Goal: Task Accomplishment & Management: Complete application form

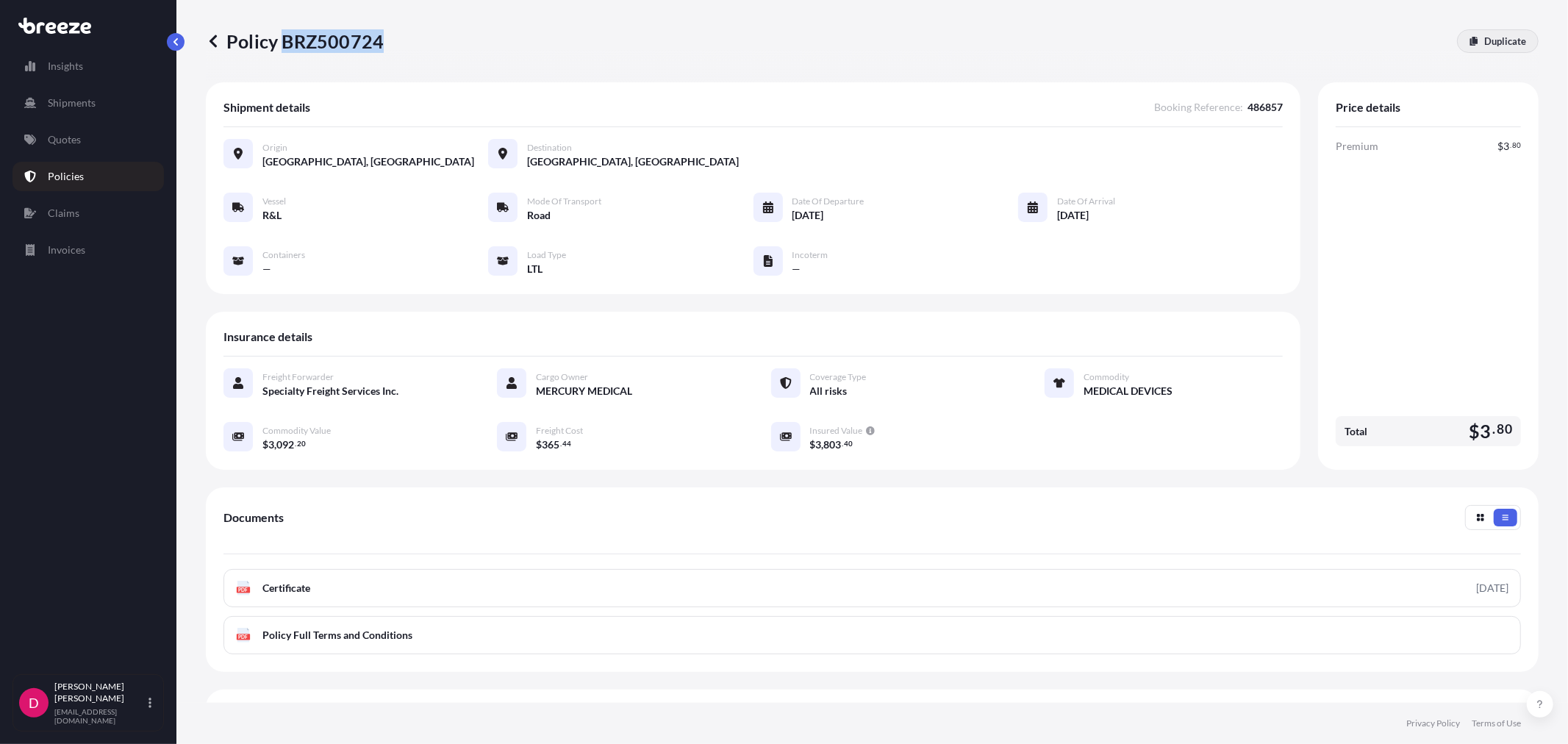
click at [1505, 41] on p "Duplicate" at bounding box center [1505, 41] width 42 height 15
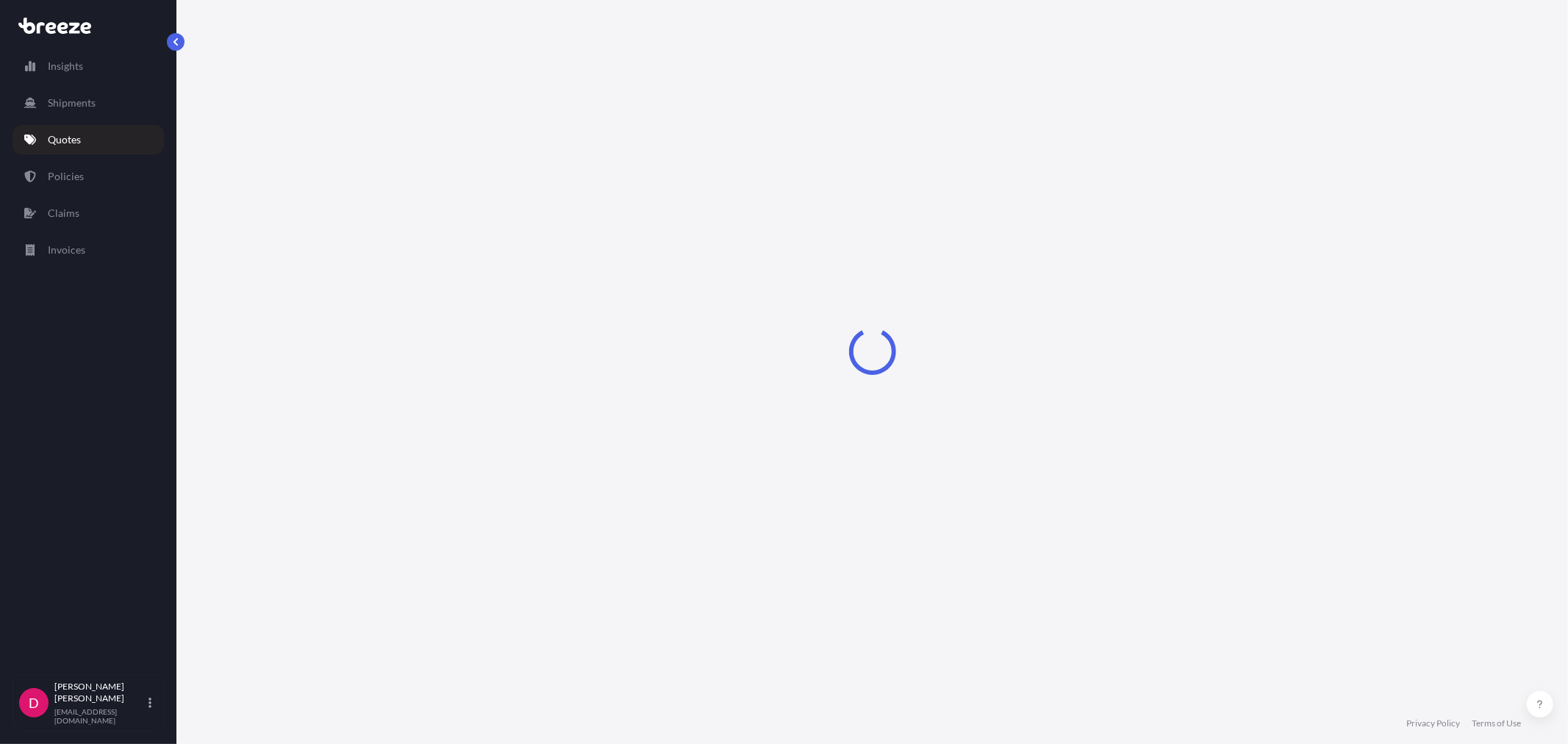
select select "Road"
select select "1"
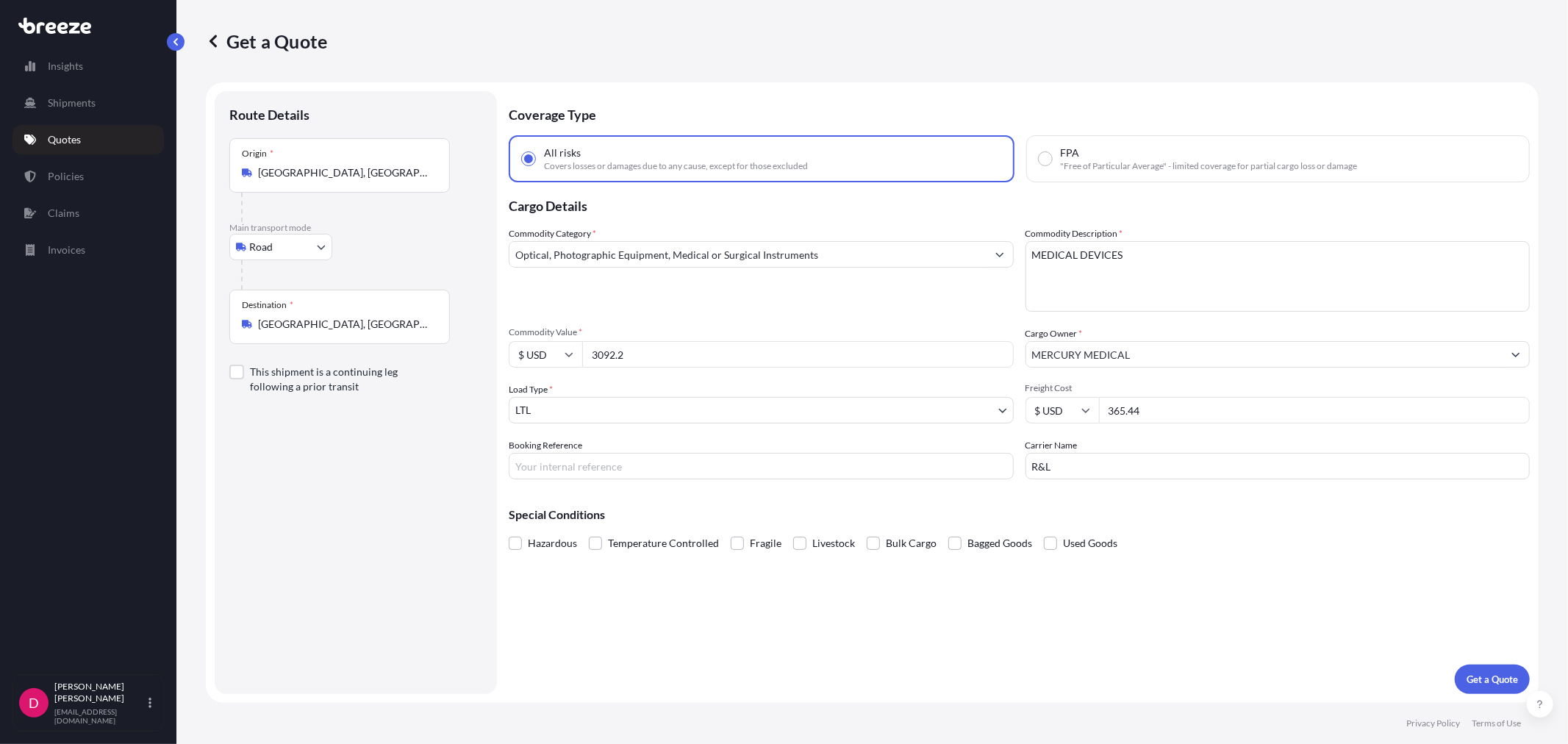
click at [350, 322] on input "[GEOGRAPHIC_DATA], [GEOGRAPHIC_DATA] 12549, [GEOGRAPHIC_DATA]" at bounding box center [345, 324] width 173 height 15
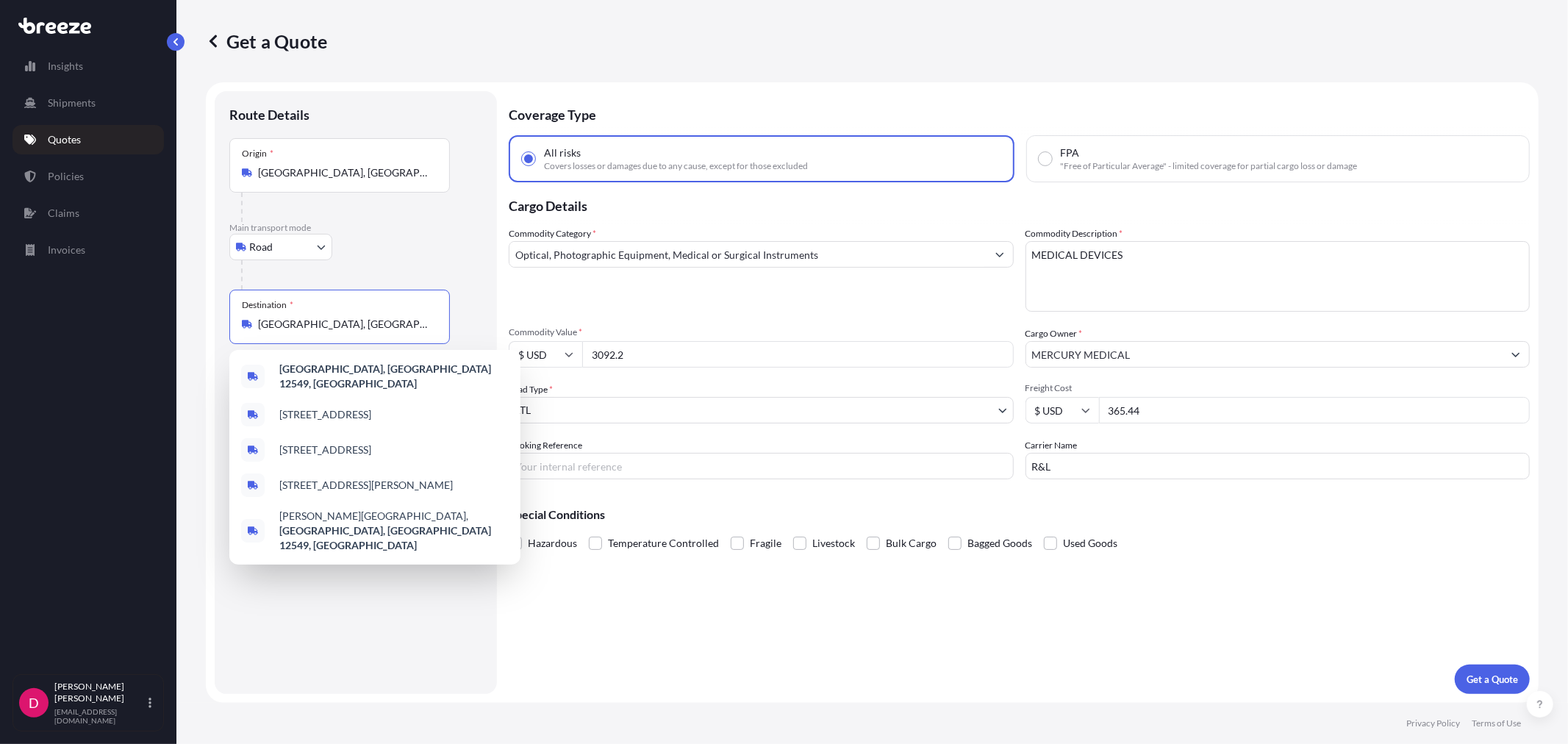
click at [350, 322] on input "[GEOGRAPHIC_DATA], [GEOGRAPHIC_DATA] 12549, [GEOGRAPHIC_DATA]" at bounding box center [345, 324] width 173 height 15
click at [350, 321] on input "[GEOGRAPHIC_DATA], [GEOGRAPHIC_DATA] 12549, [GEOGRAPHIC_DATA]" at bounding box center [345, 324] width 173 height 15
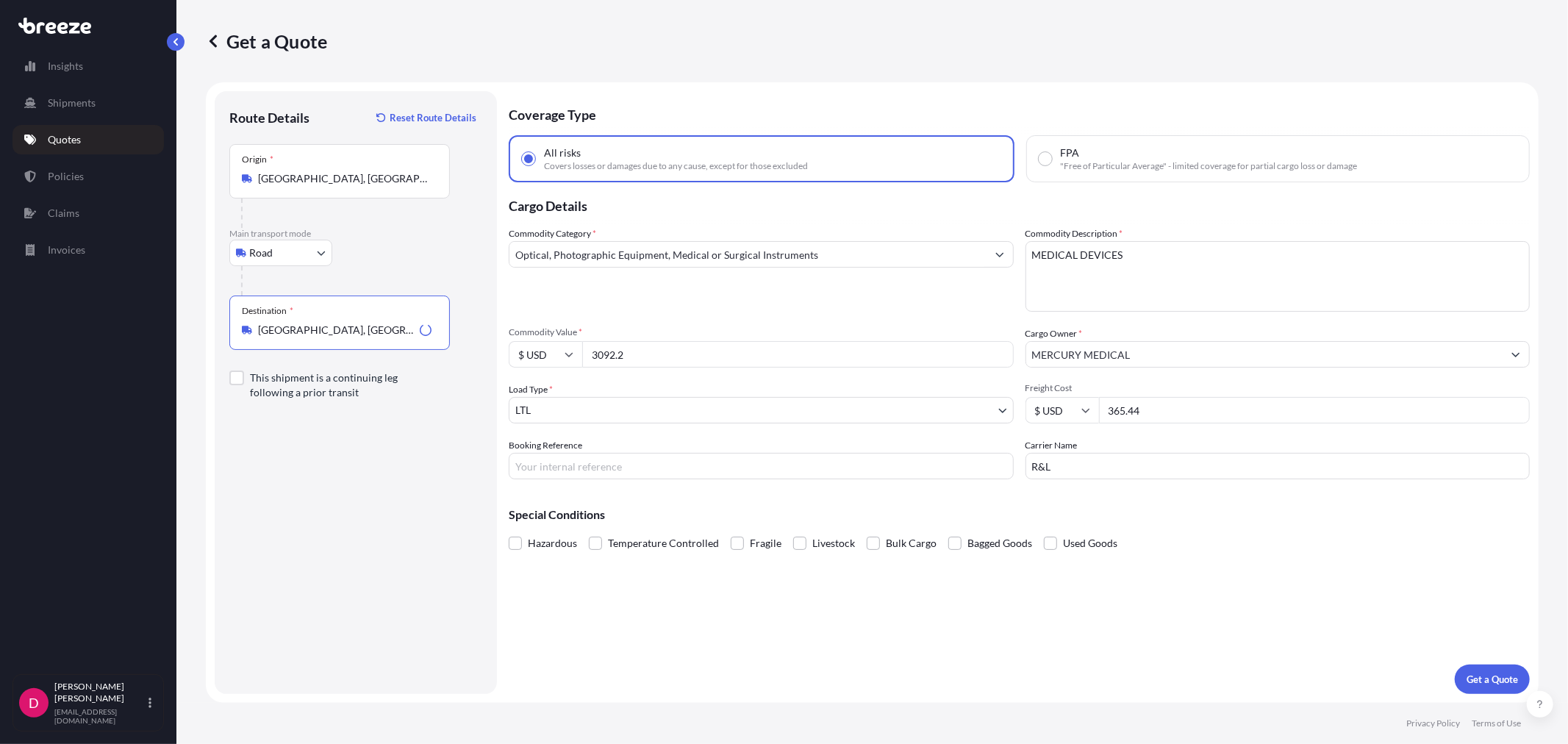
type input "[GEOGRAPHIC_DATA], [GEOGRAPHIC_DATA]"
click at [700, 362] on input "3092.2" at bounding box center [798, 354] width 432 height 27
click at [700, 361] on input "3092.2" at bounding box center [798, 354] width 432 height 27
paste input "20239.7"
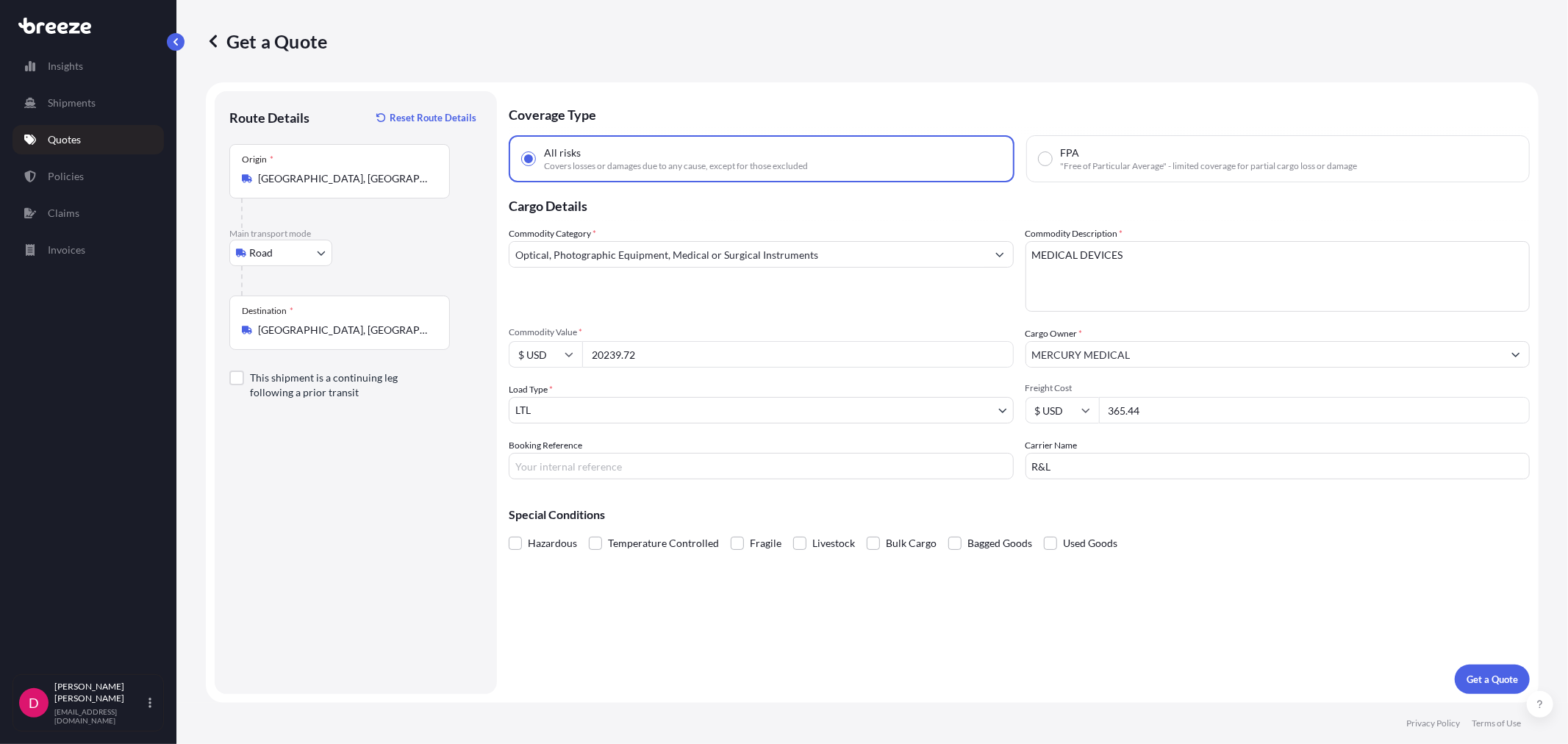
type input "20239.72"
click at [1142, 391] on span "Freight Cost" at bounding box center [1278, 388] width 505 height 12
click at [1142, 397] on input "365.44" at bounding box center [1315, 410] width 432 height 27
drag, startPoint x: 1168, startPoint y: 409, endPoint x: 1098, endPoint y: 420, distance: 70.9
click at [1099, 420] on input "365.44" at bounding box center [1315, 410] width 432 height 27
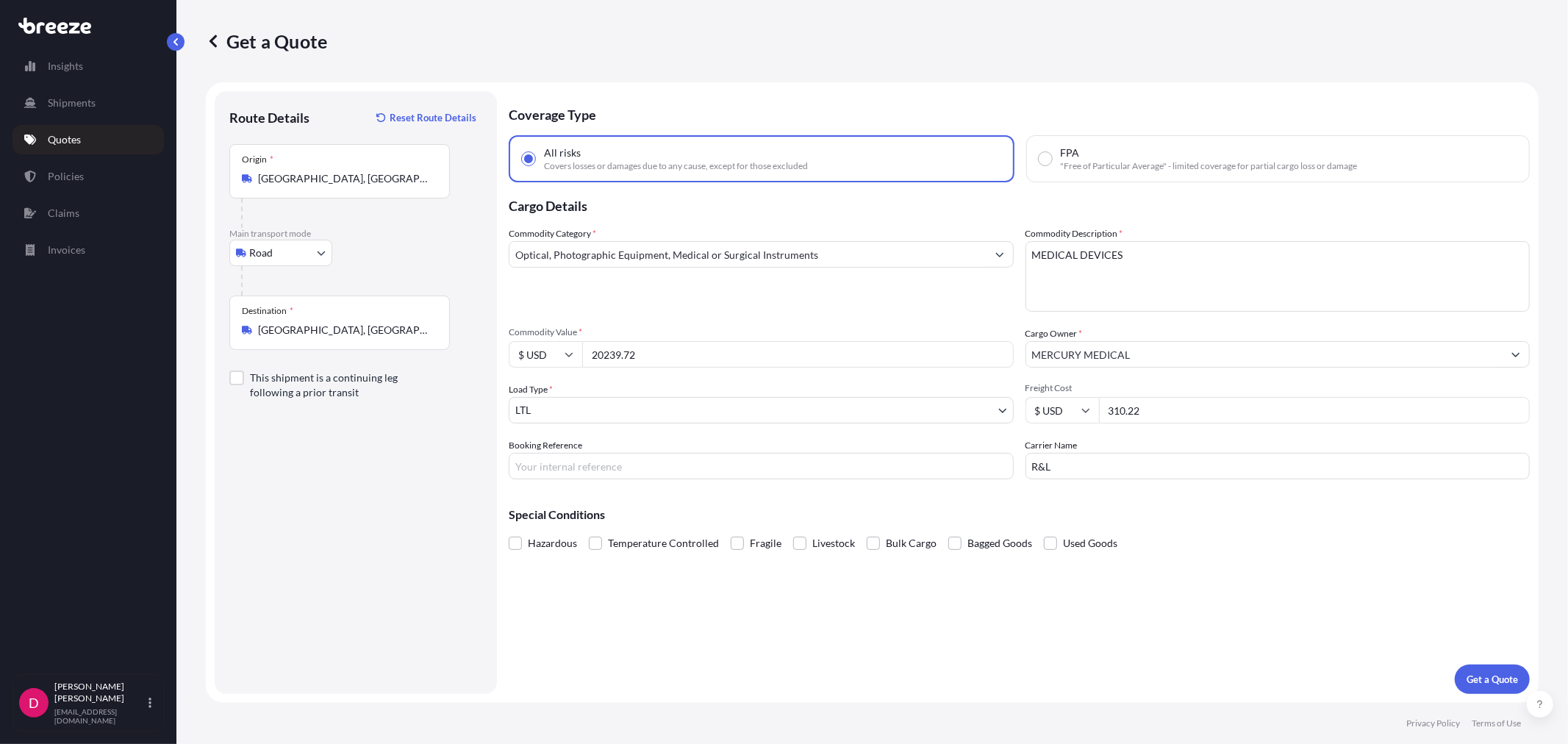
type input "310.22"
drag, startPoint x: 1066, startPoint y: 464, endPoint x: 1017, endPoint y: 465, distance: 49.0
click at [1017, 465] on div "Commodity Category * Optical, Photographic Equipment, Medical or Surgical Instr…" at bounding box center [1020, 353] width 1021 height 253
type input "SOUTHEASTERN"
click at [651, 464] on input "Booking Reference" at bounding box center [761, 466] width 505 height 27
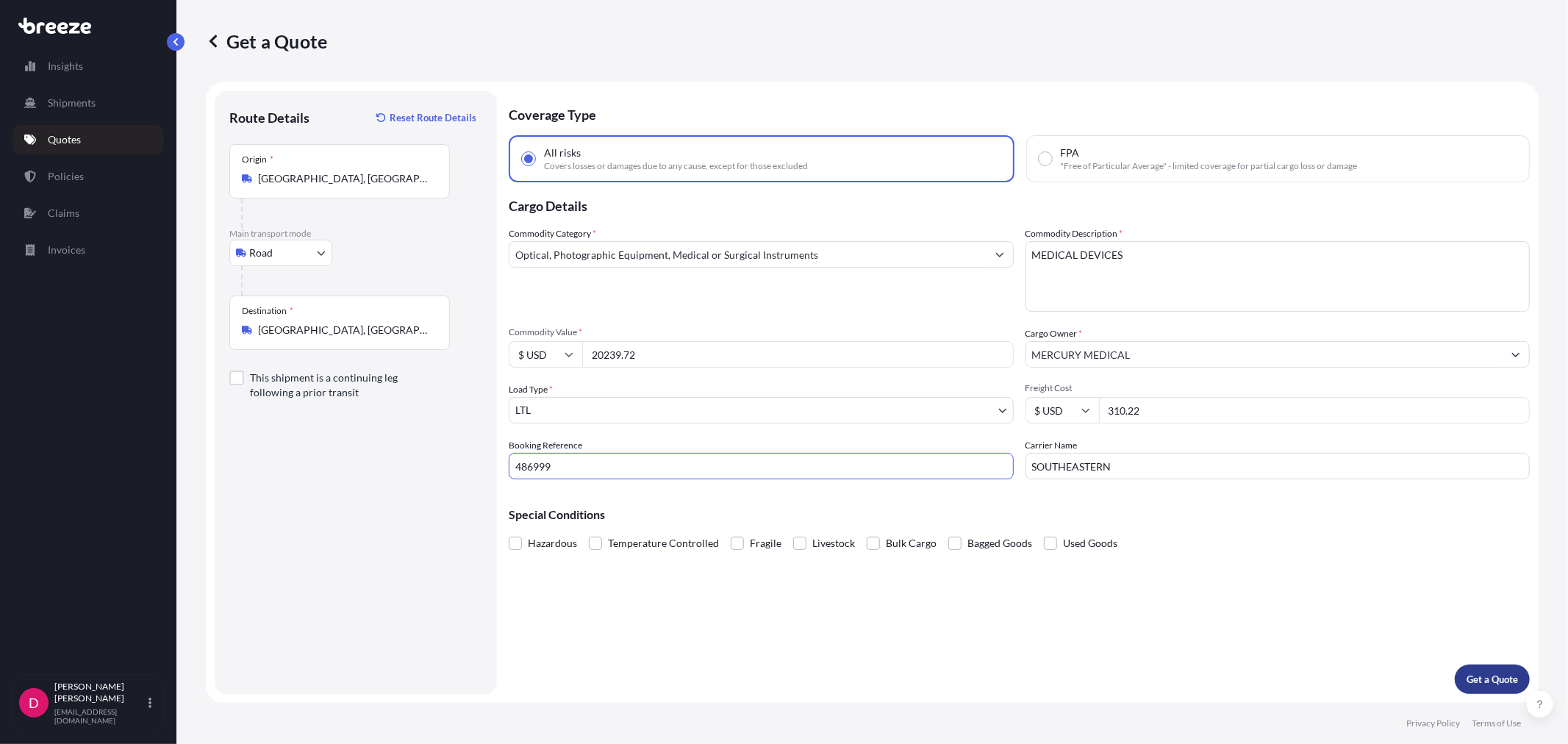
type input "486999"
click at [1476, 676] on p "Get a Quote" at bounding box center [1492, 679] width 51 height 15
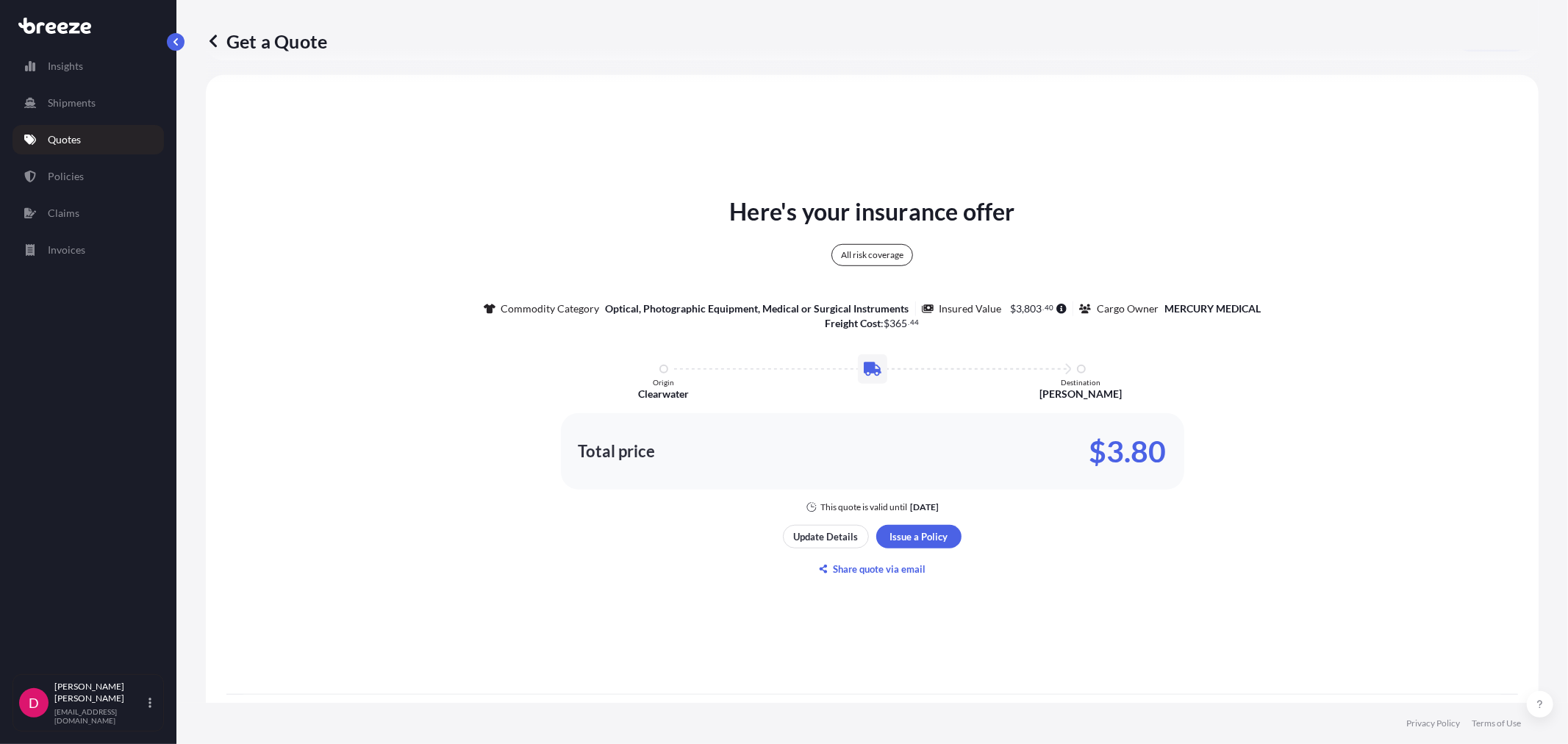
scroll to position [725, 0]
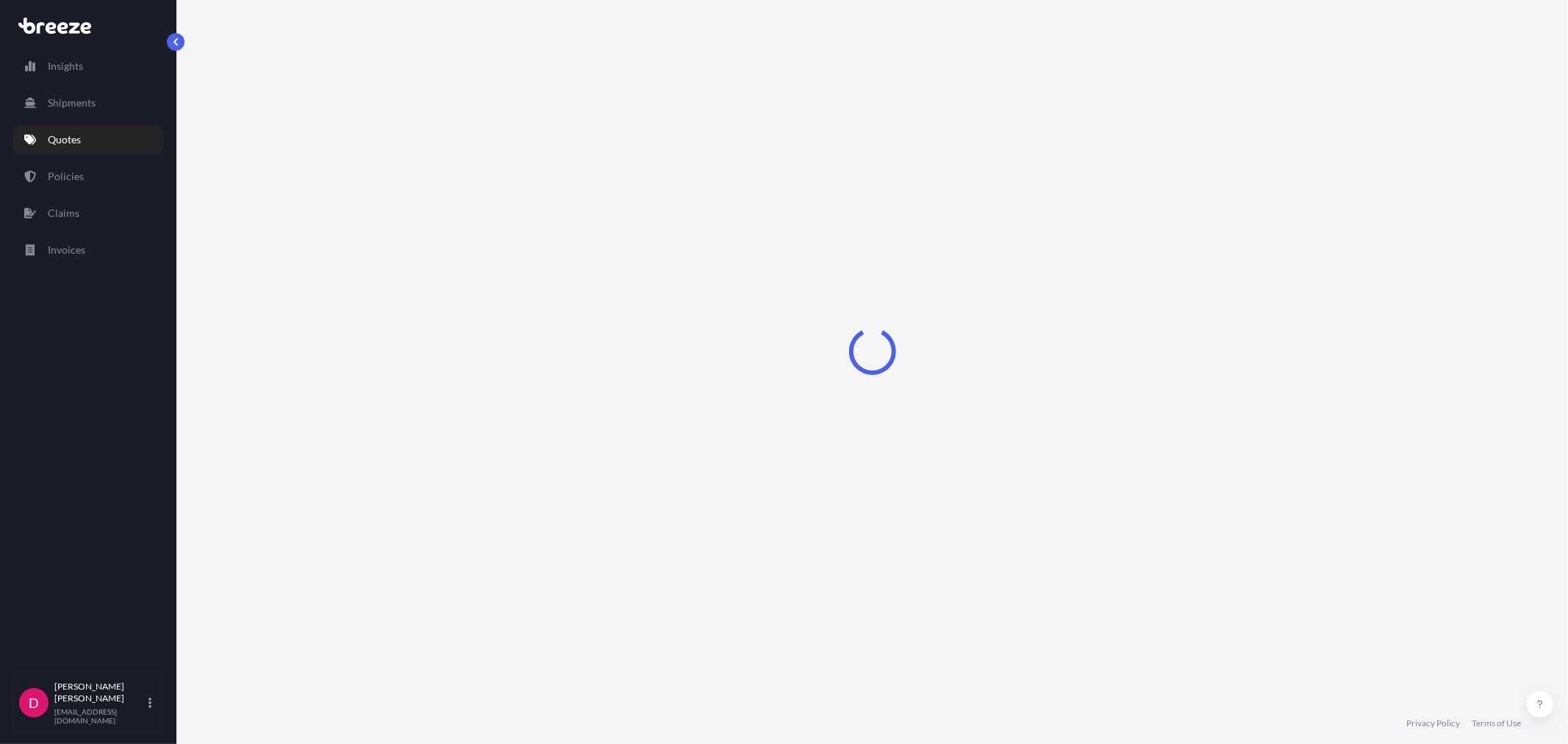
select select "Road"
select select "1"
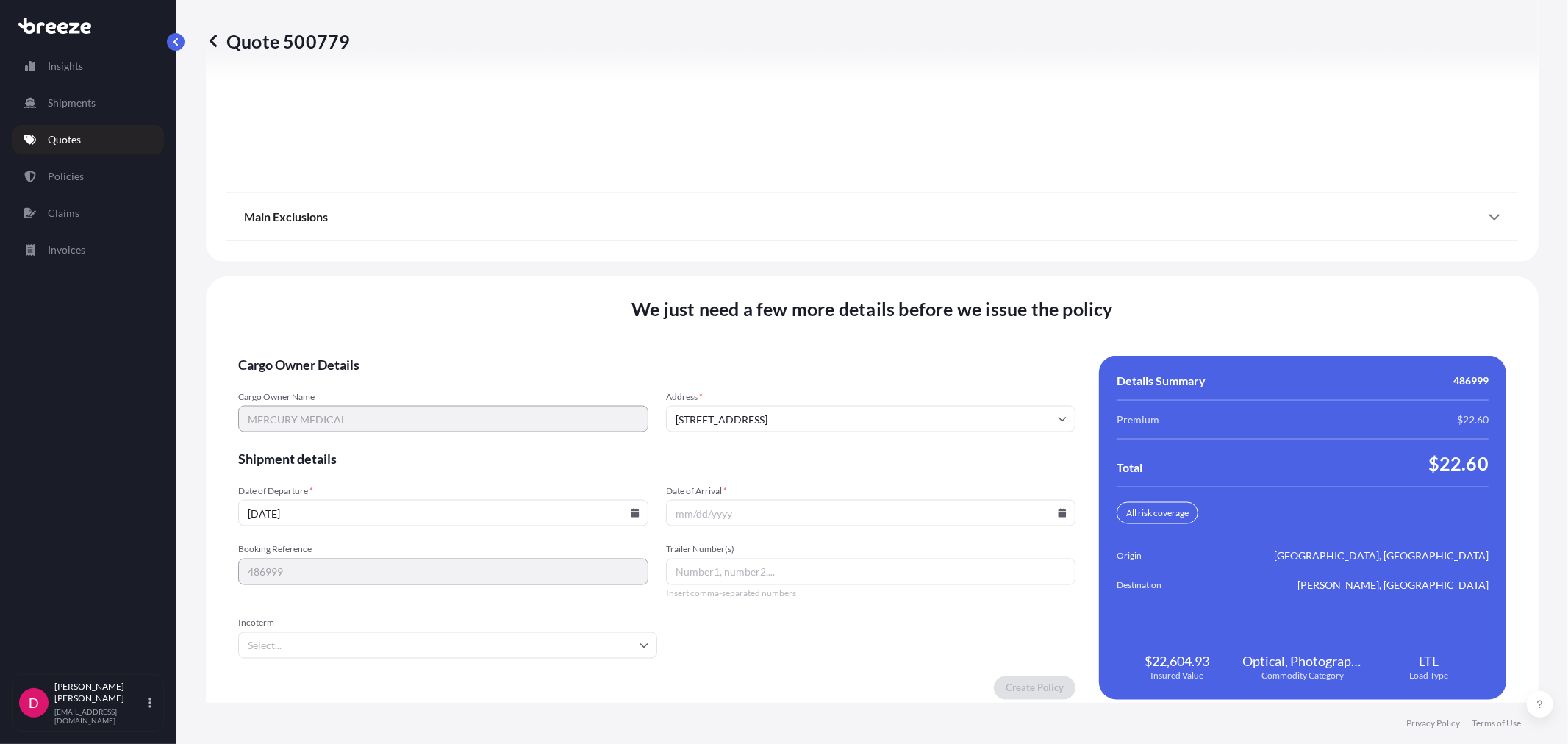
scroll to position [1819, 0]
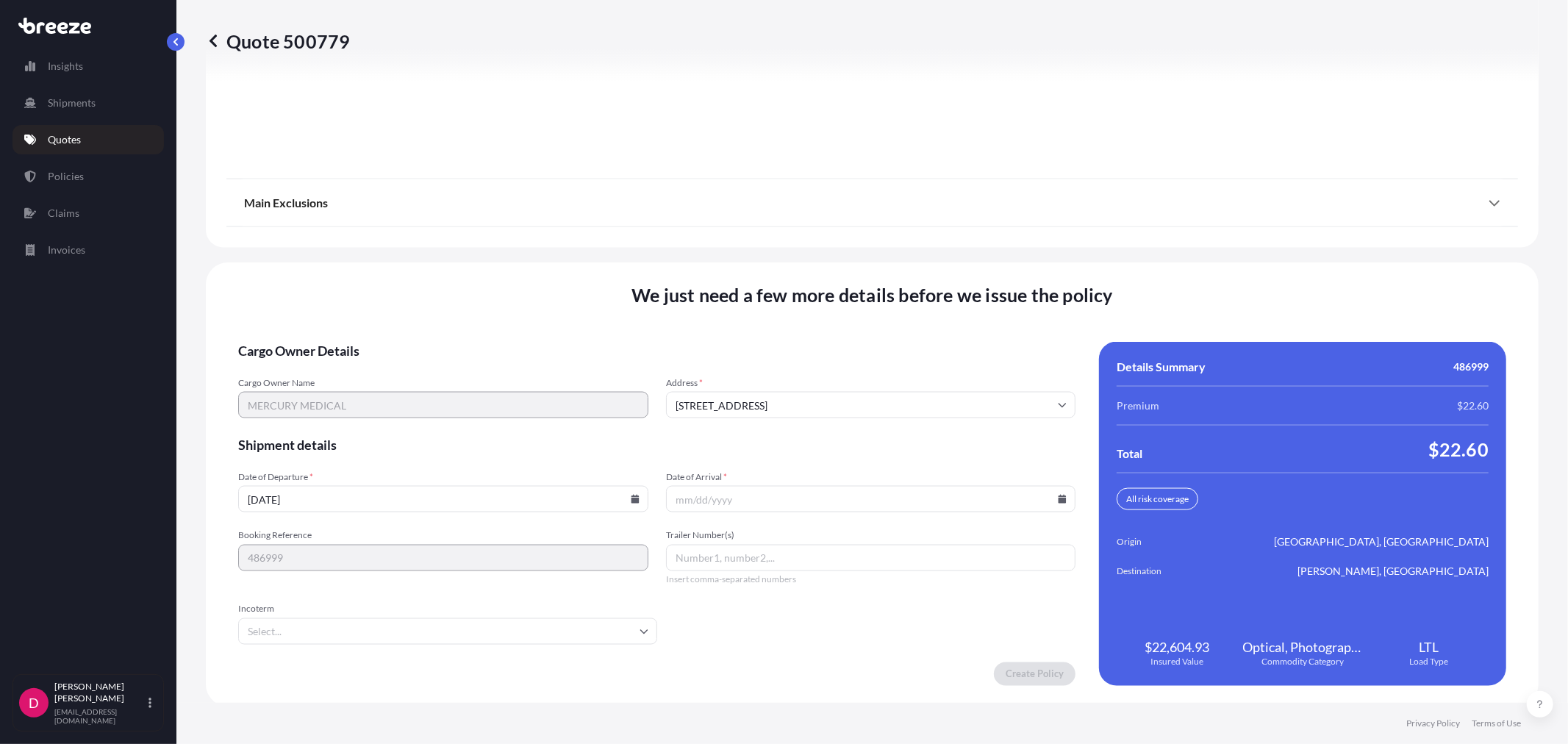
click at [631, 495] on icon at bounding box center [635, 499] width 8 height 9
click at [346, 331] on button "6" at bounding box center [339, 337] width 24 height 24
type input "[DATE]"
click at [1059, 495] on icon at bounding box center [1063, 499] width 8 height 9
click at [894, 341] on button "10" at bounding box center [899, 337] width 24 height 24
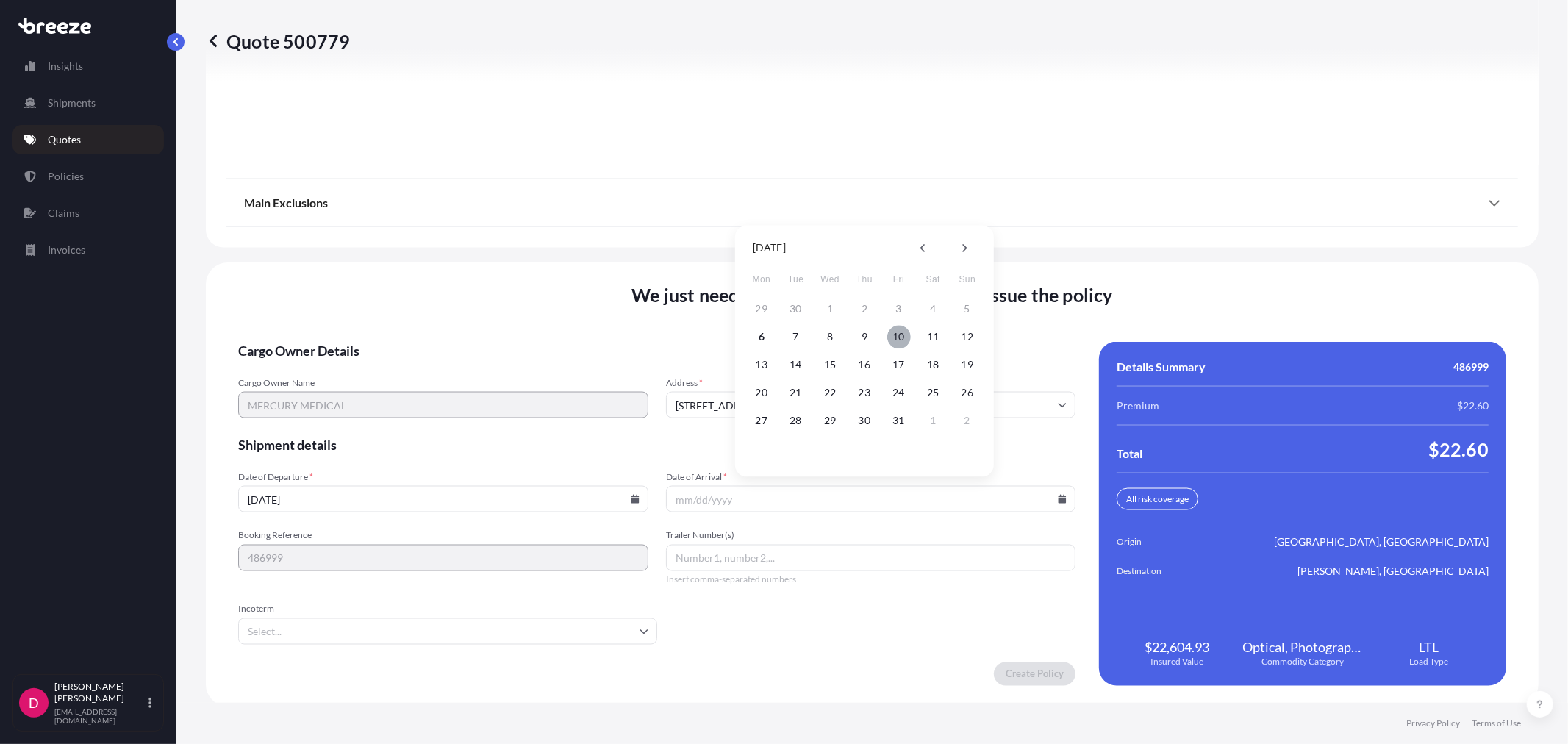
type input "[DATE]"
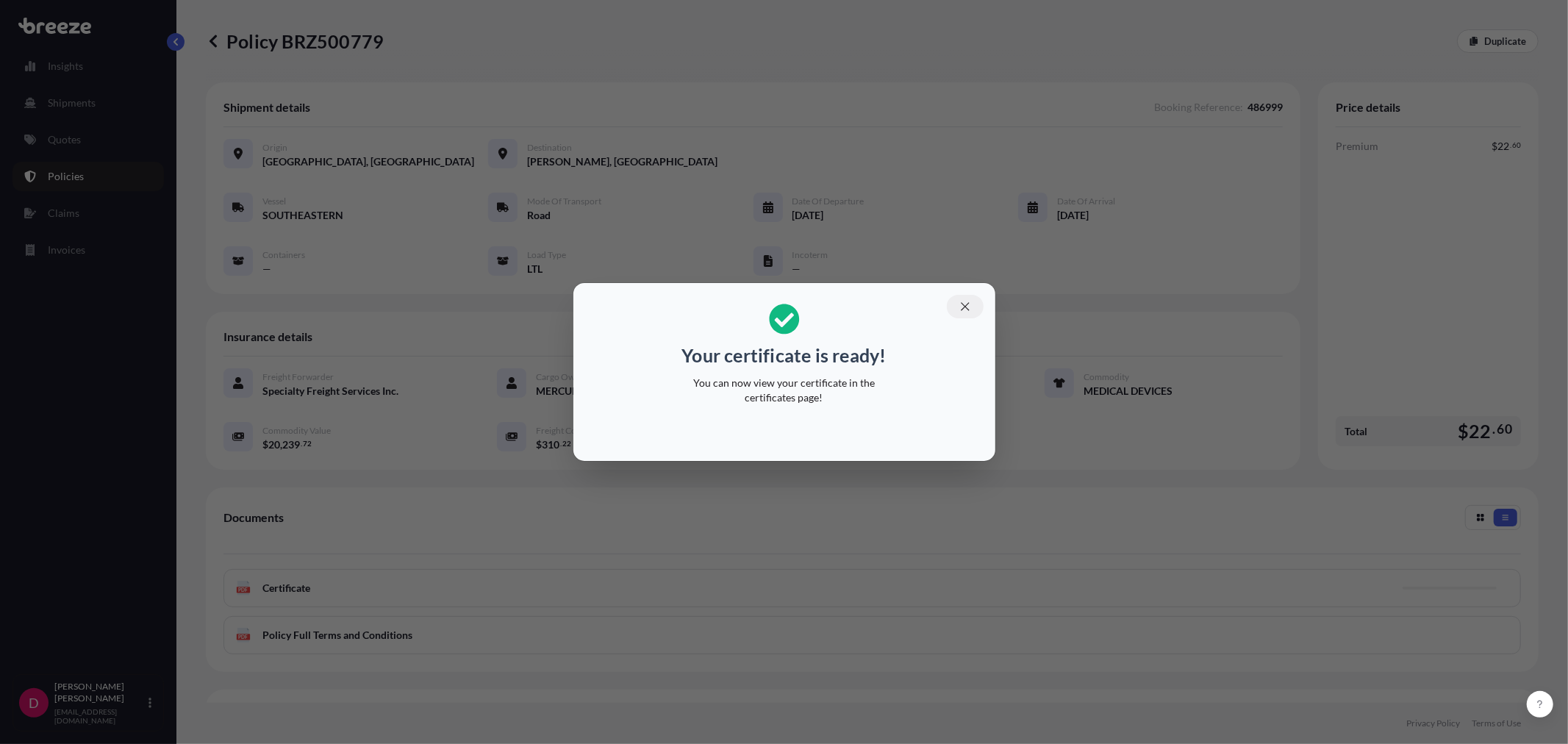
click at [961, 307] on icon "button" at bounding box center [965, 307] width 13 height 13
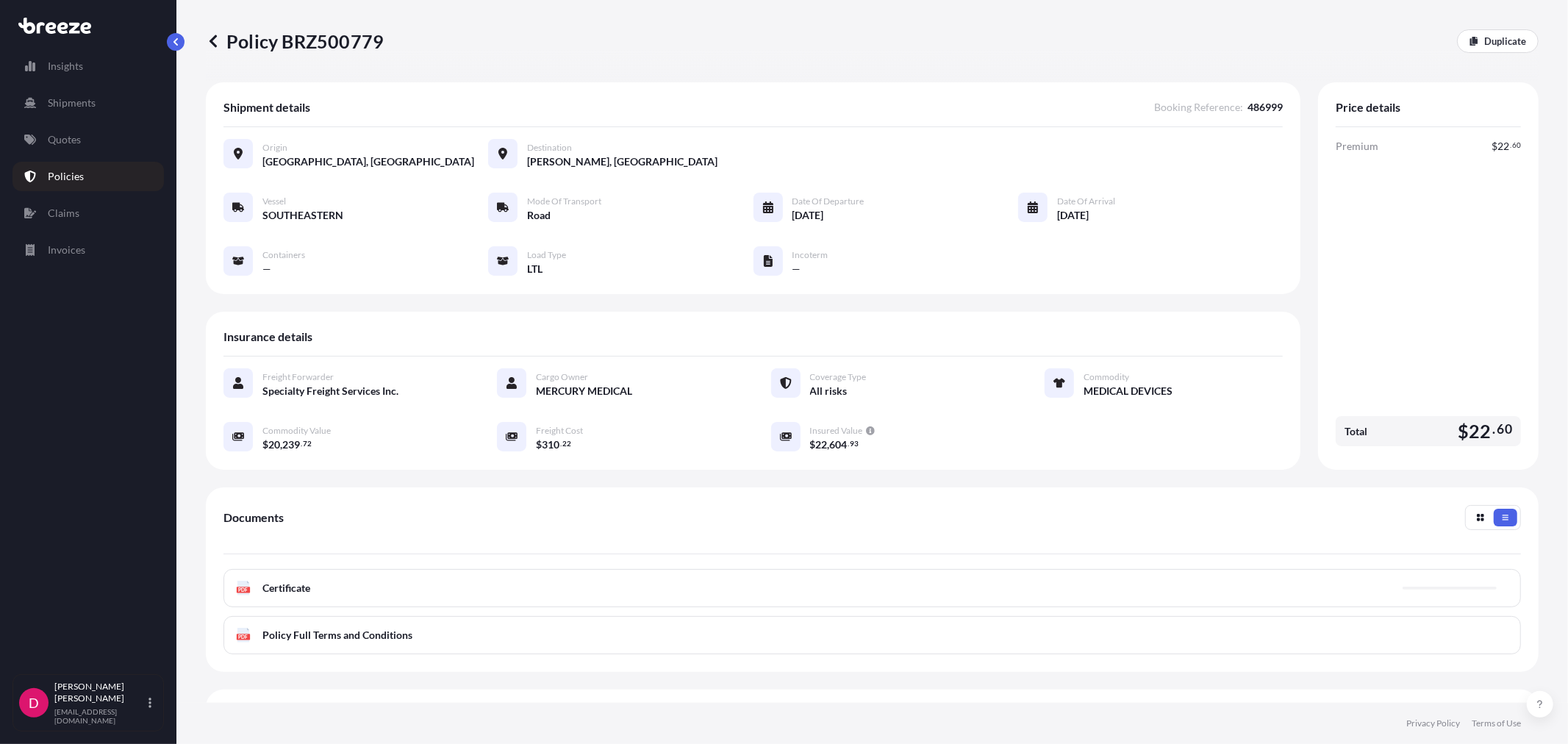
click at [330, 46] on p "Policy BRZ500779" at bounding box center [295, 42] width 178 height 24
click at [330, 45] on p "Policy BRZ500779" at bounding box center [295, 42] width 178 height 24
copy p "BRZ500779"
click at [1485, 33] on p "Duplicate" at bounding box center [1505, 41] width 42 height 15
select select "Road"
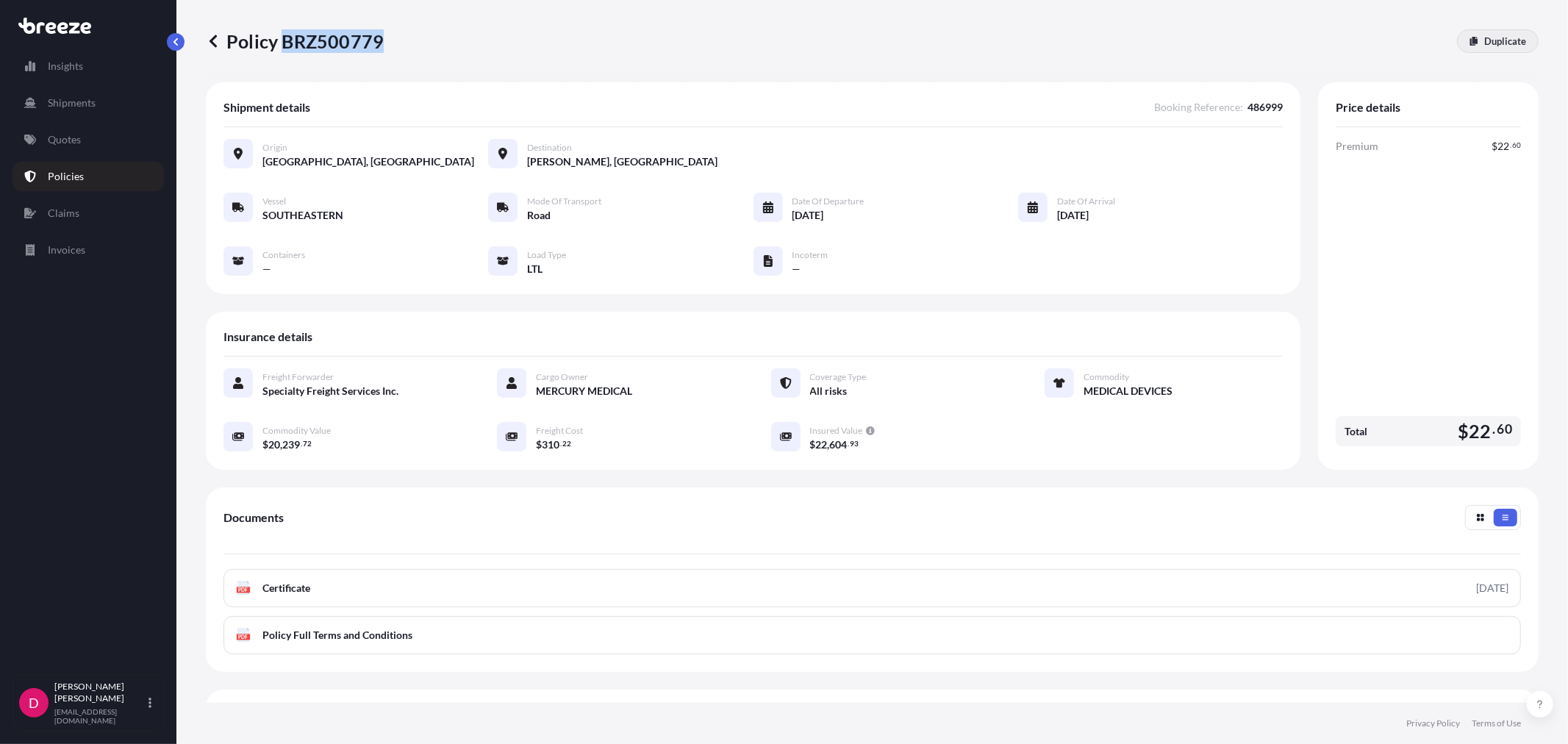
select select "1"
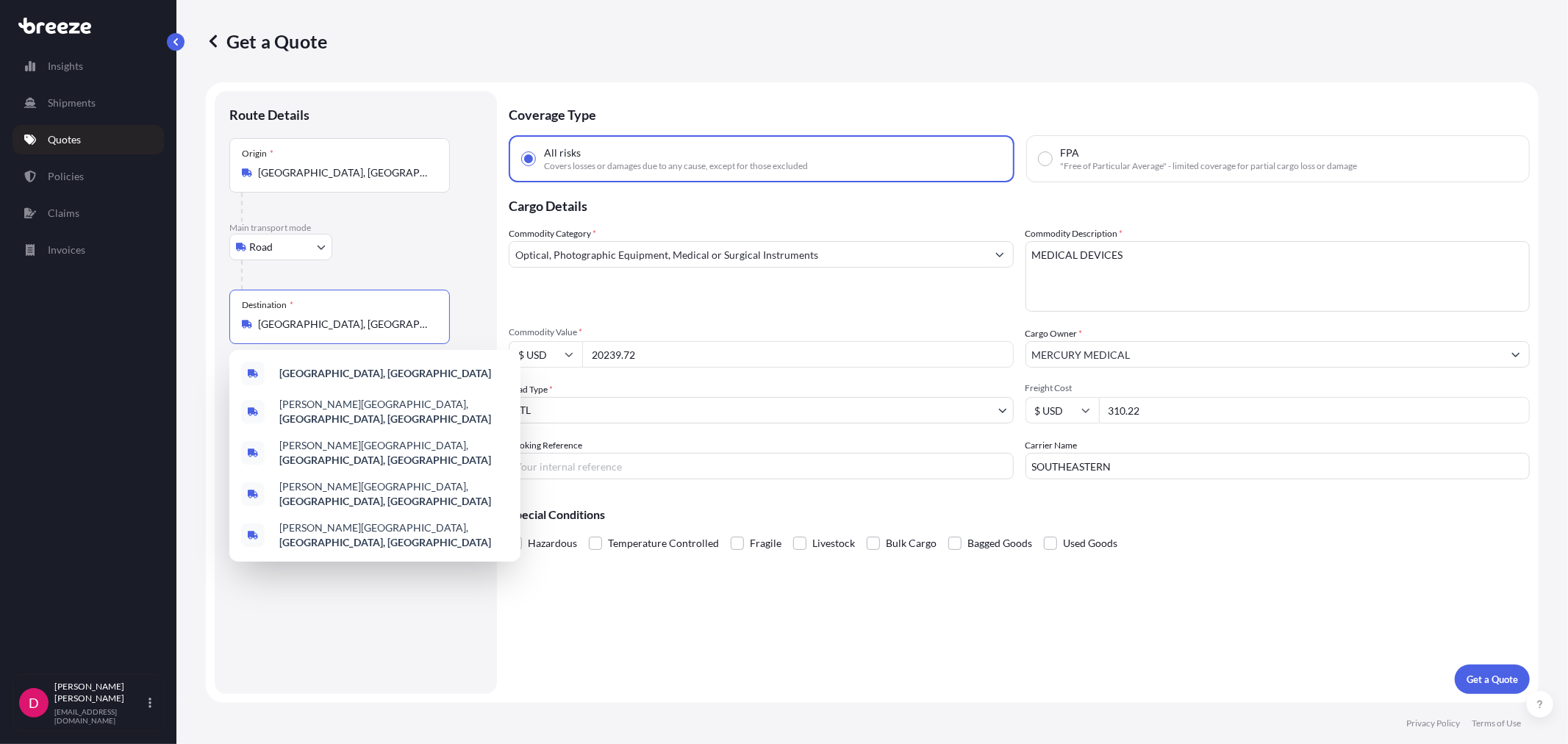
click at [310, 321] on input "[GEOGRAPHIC_DATA], [GEOGRAPHIC_DATA]" at bounding box center [345, 324] width 173 height 15
click at [310, 321] on input "[GEOGRAPHIC_DATA], [GEOGRAPHIC_DATA]" at bounding box center [345, 324] width 173 height 15
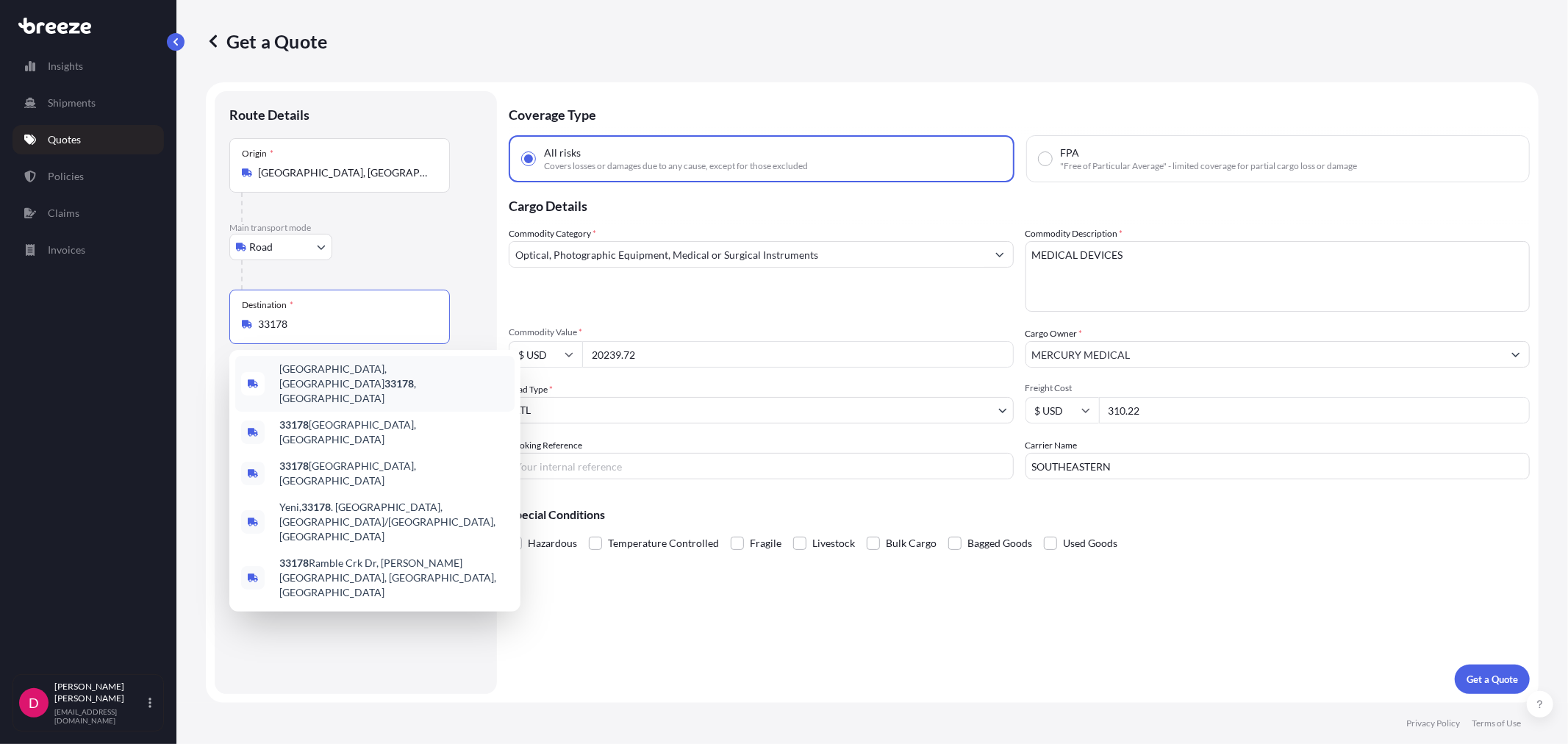
click at [300, 376] on span "[GEOGRAPHIC_DATA] , [GEOGRAPHIC_DATA]" at bounding box center [394, 383] width 229 height 44
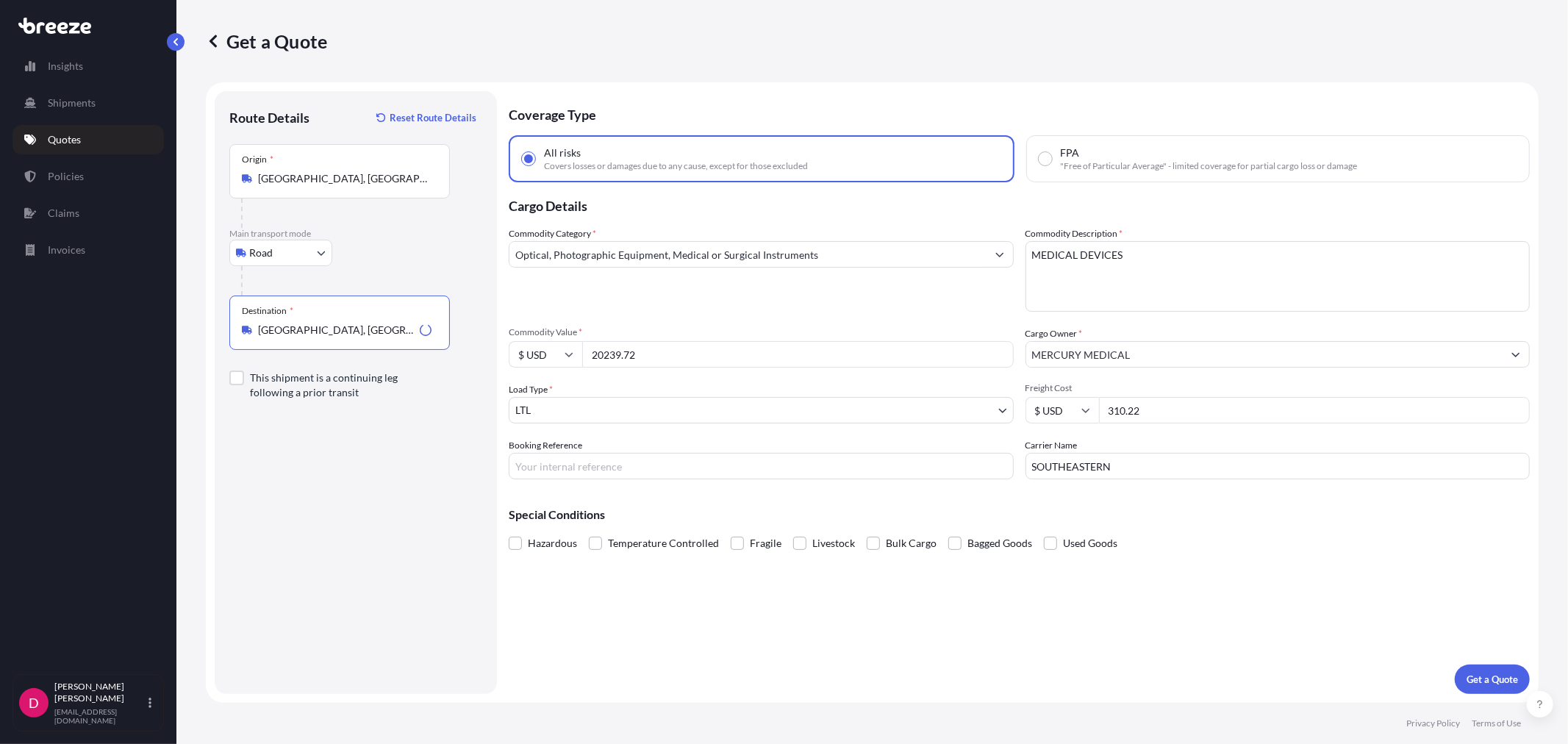
type input "[GEOGRAPHIC_DATA], [GEOGRAPHIC_DATA]"
drag, startPoint x: 703, startPoint y: 348, endPoint x: 576, endPoint y: 336, distance: 127.6
click at [576, 336] on div "Commodity Value * $ USD 20239.72" at bounding box center [761, 347] width 505 height 41
paste input "19163.15"
type input "19163.15"
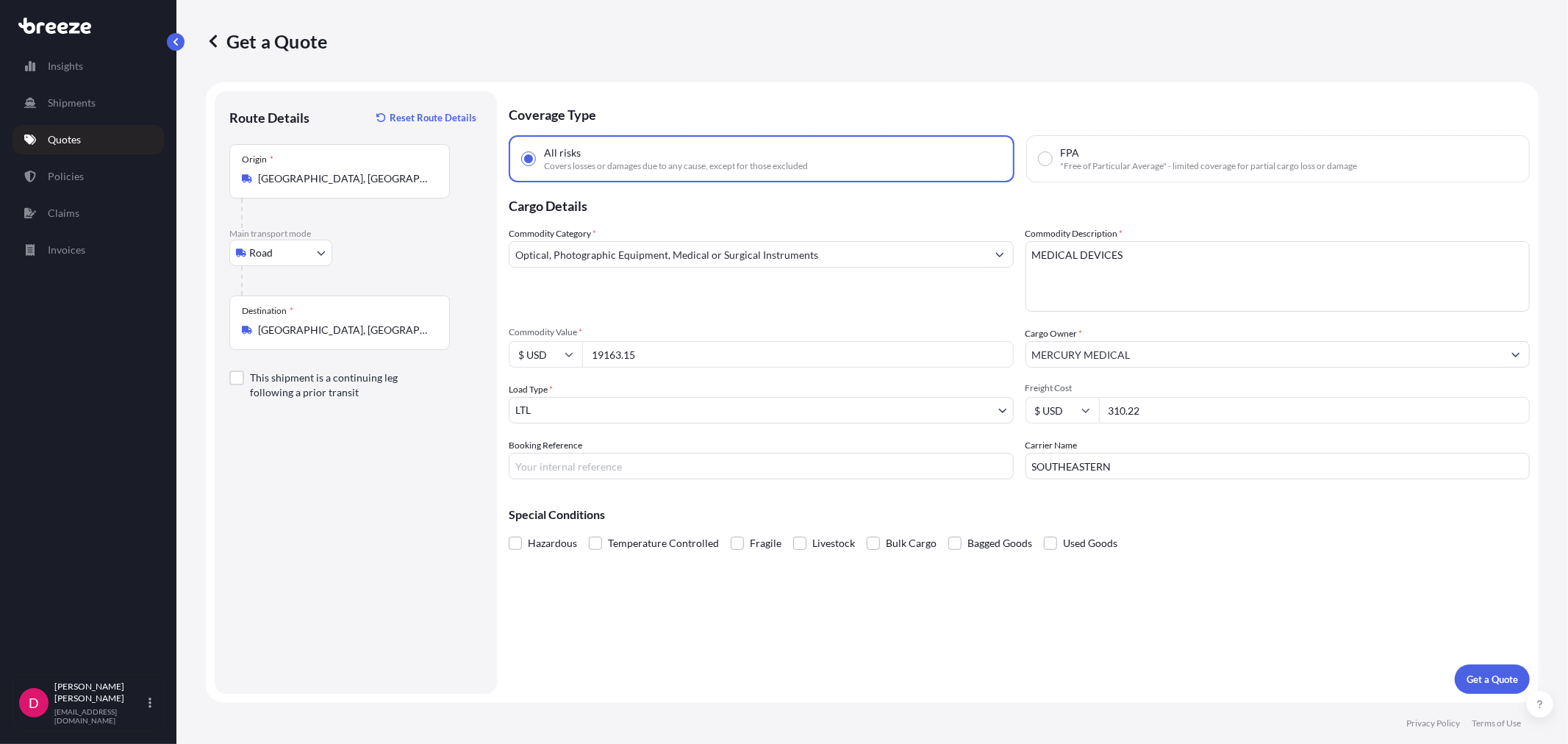
drag, startPoint x: 1159, startPoint y: 408, endPoint x: 1104, endPoint y: 395, distance: 56.5
click at [1104, 397] on input "310.22" at bounding box center [1315, 410] width 432 height 27
type input "360.30"
click at [1134, 461] on input "SOUTHEASTERN" at bounding box center [1278, 466] width 505 height 27
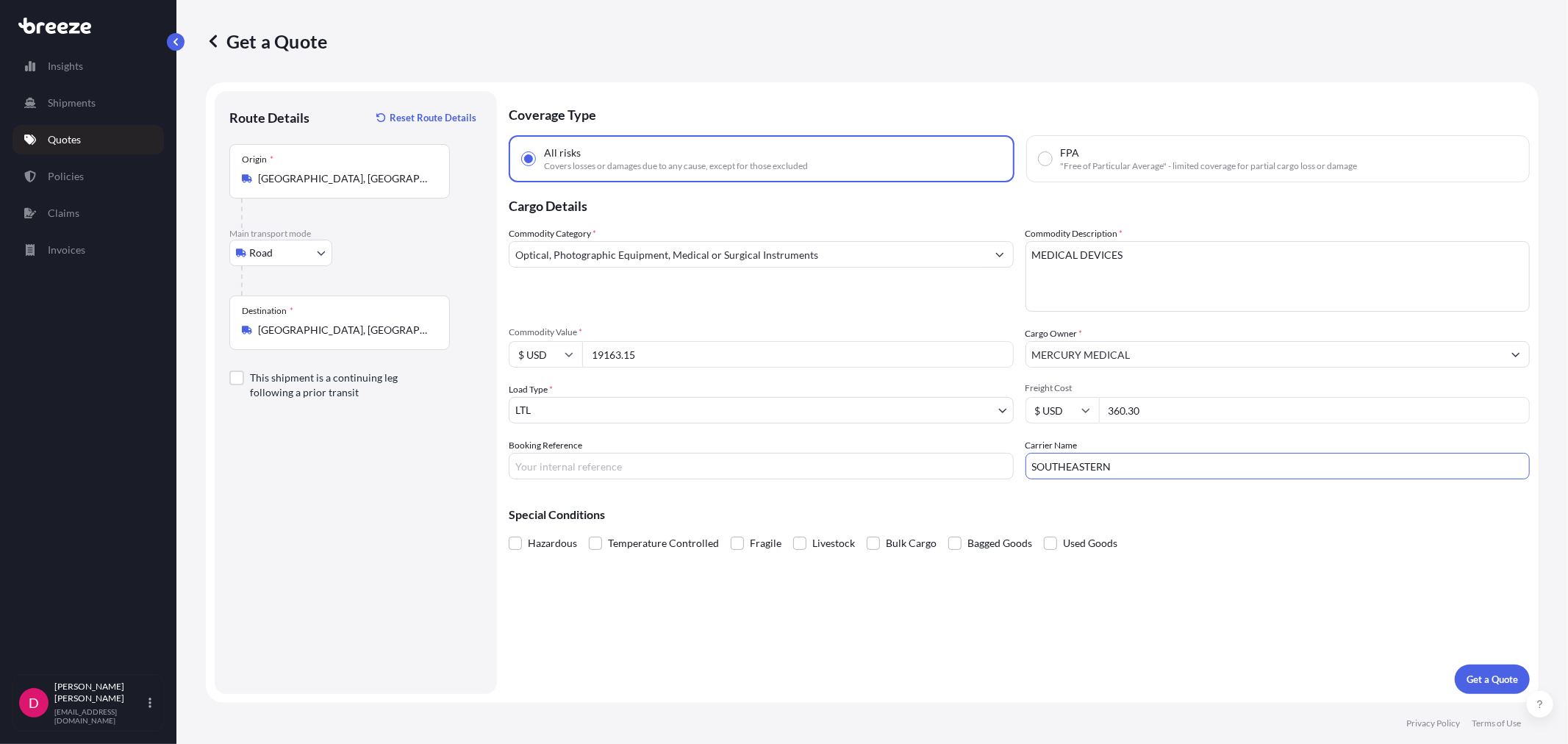
click at [1134, 461] on input "SOUTHEASTERN" at bounding box center [1278, 466] width 505 height 27
type input "[PERSON_NAME]"
click at [600, 460] on input "Booking Reference" at bounding box center [761, 466] width 505 height 27
type input "486992"
click at [1496, 672] on p "Get a Quote" at bounding box center [1492, 679] width 51 height 15
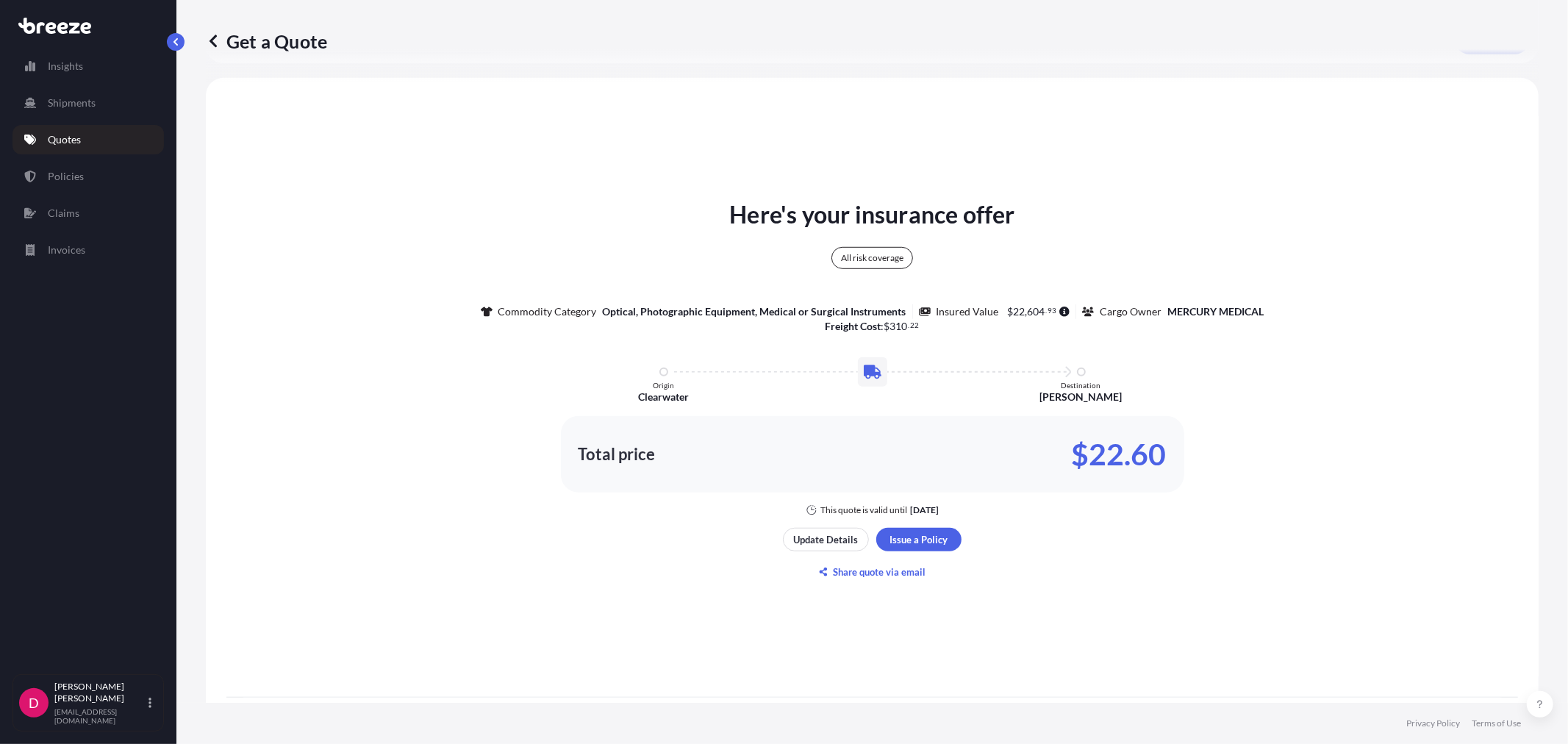
scroll to position [725, 0]
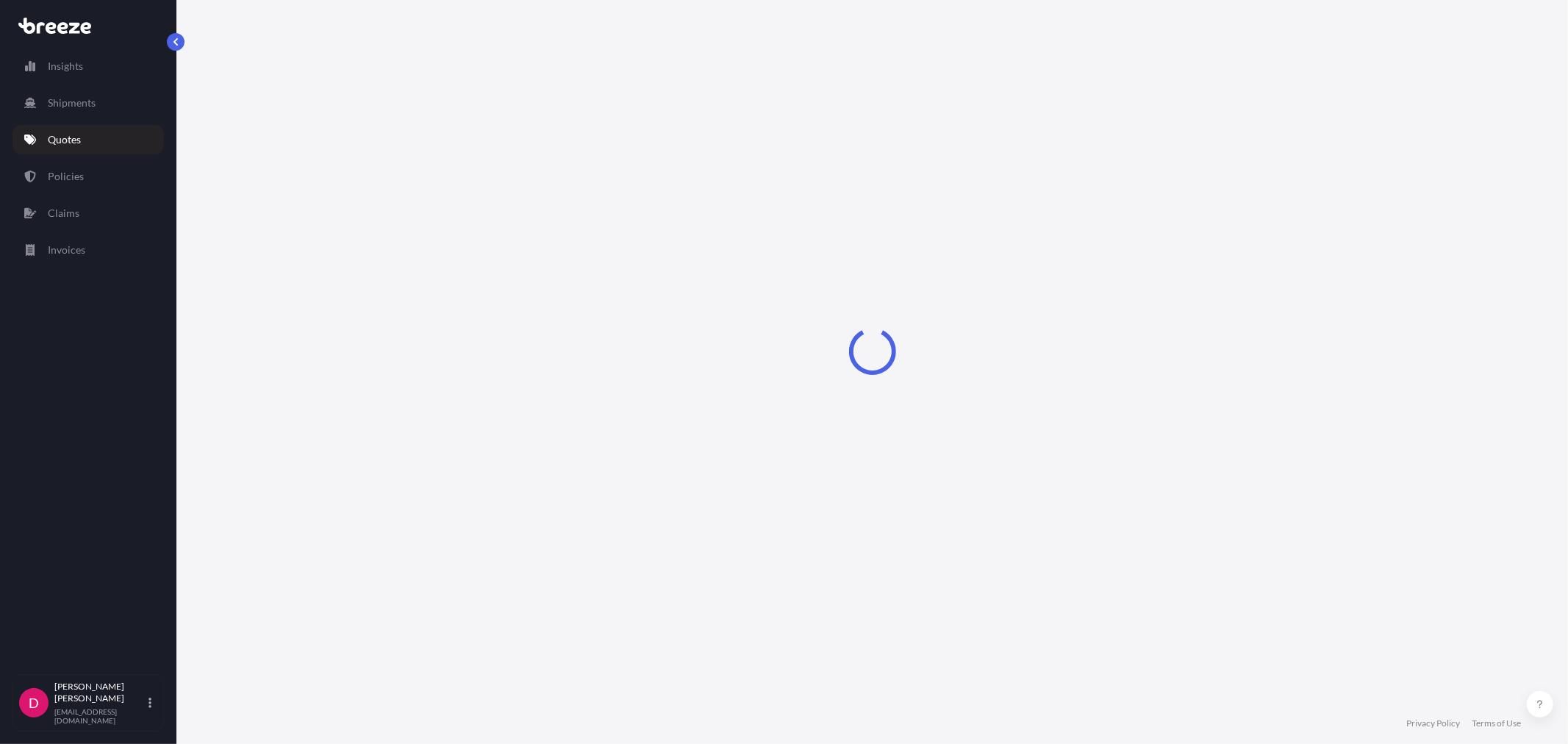
select select "Road"
select select "1"
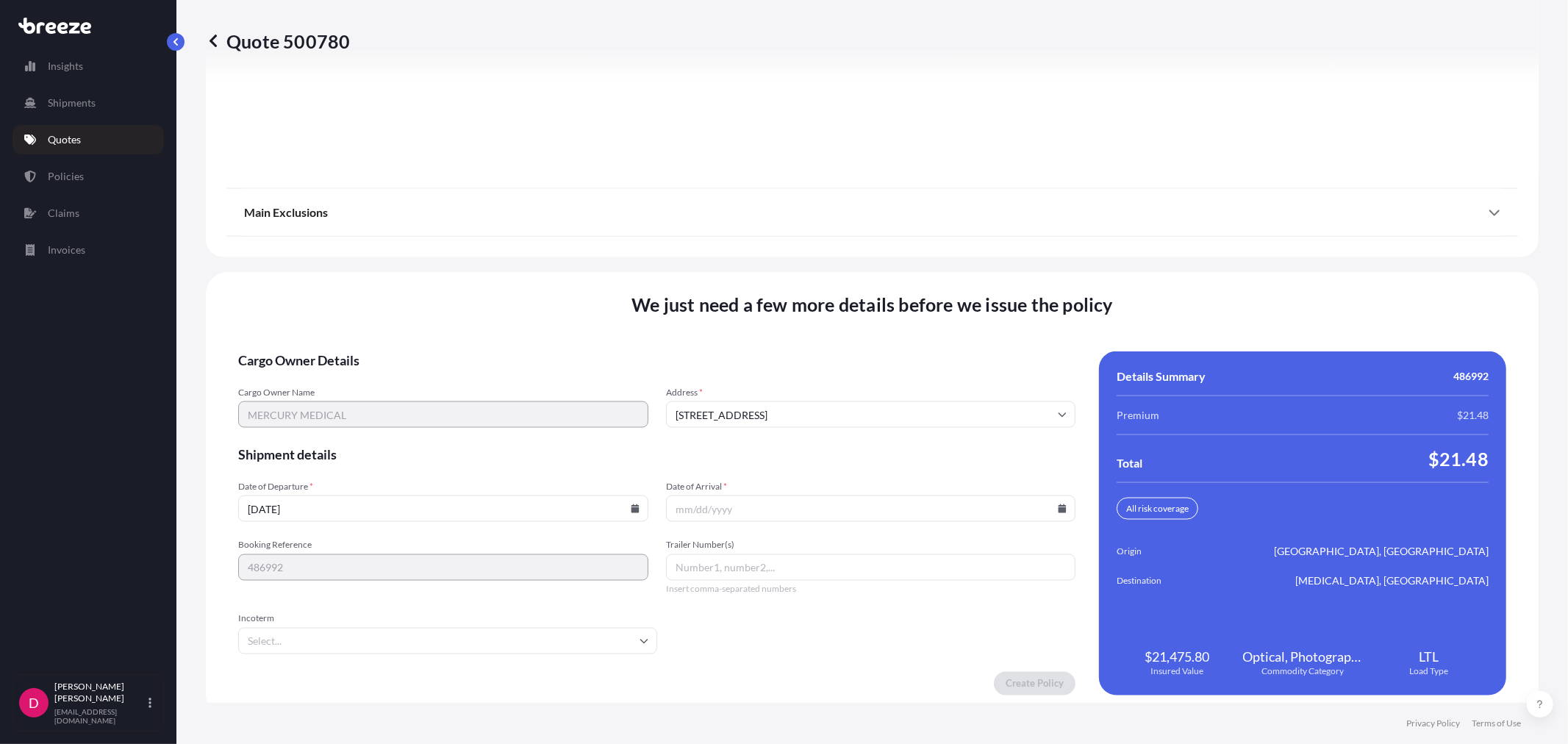
scroll to position [1819, 0]
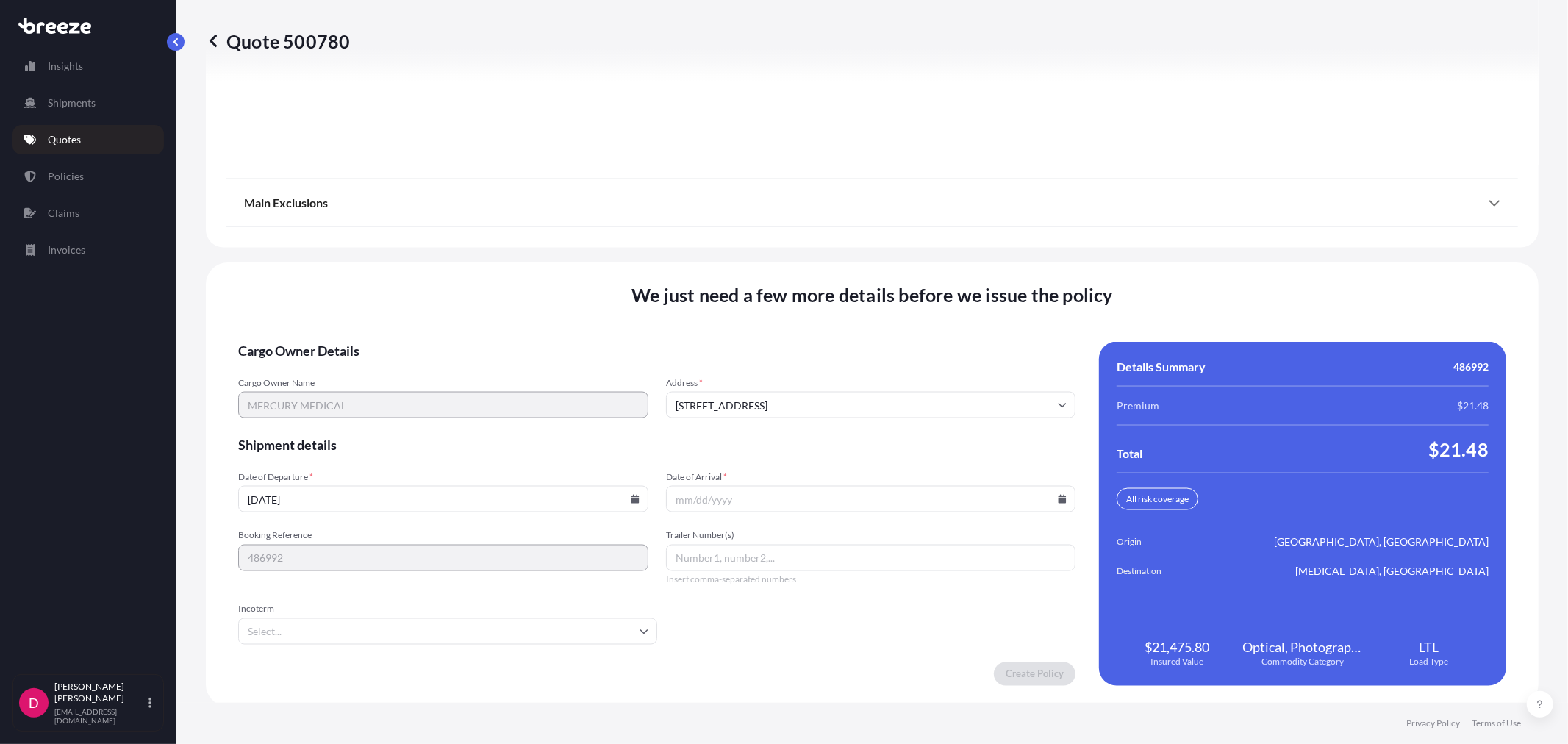
click at [630, 506] on input "[DATE]" at bounding box center [443, 499] width 410 height 27
click at [624, 498] on input "[DATE]" at bounding box center [443, 499] width 410 height 27
click at [629, 489] on input "[DATE]" at bounding box center [443, 499] width 410 height 27
click at [631, 495] on icon at bounding box center [636, 499] width 9 height 9
click at [335, 327] on button "6" at bounding box center [339, 337] width 24 height 24
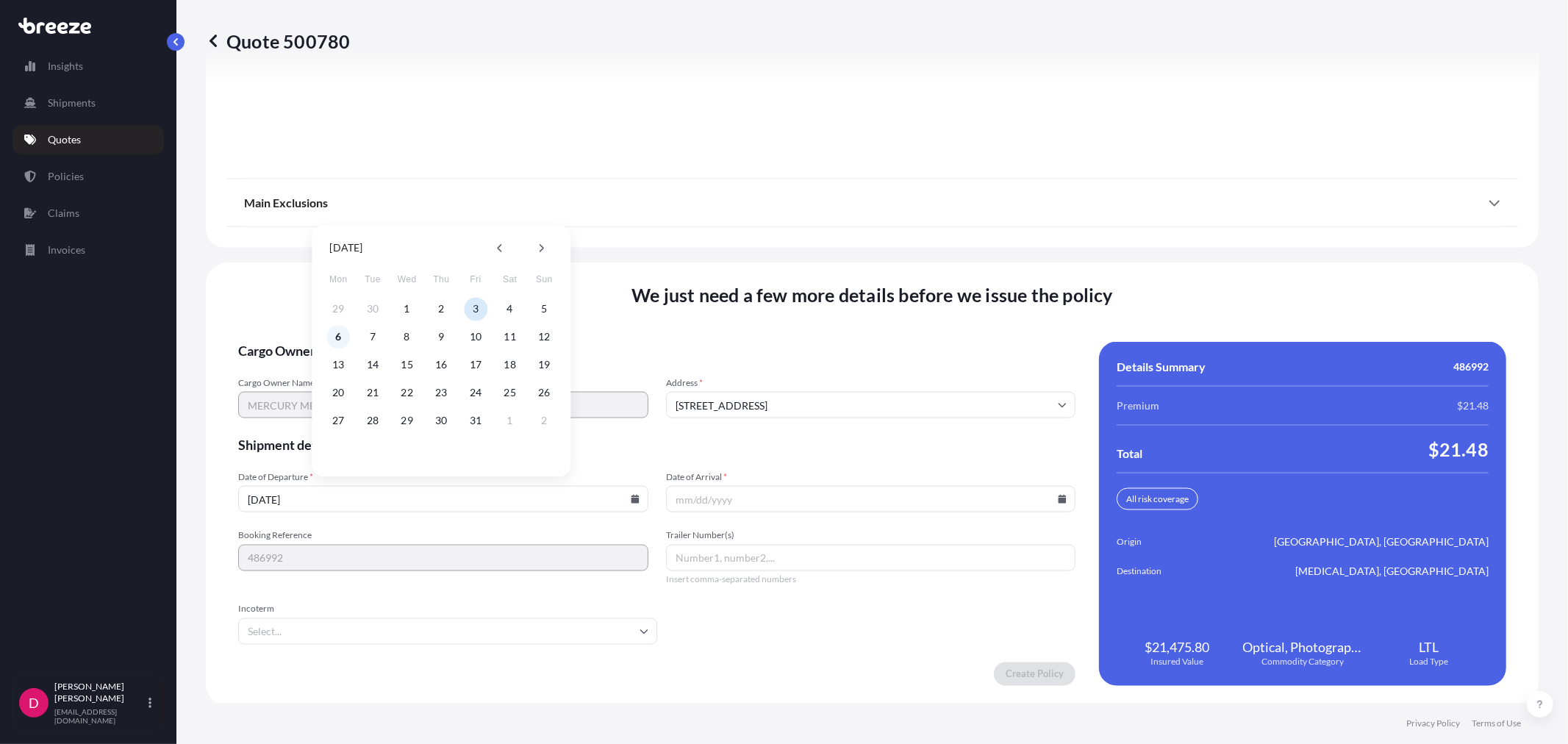
type input "[DATE]"
click at [1059, 496] on icon at bounding box center [1063, 499] width 8 height 9
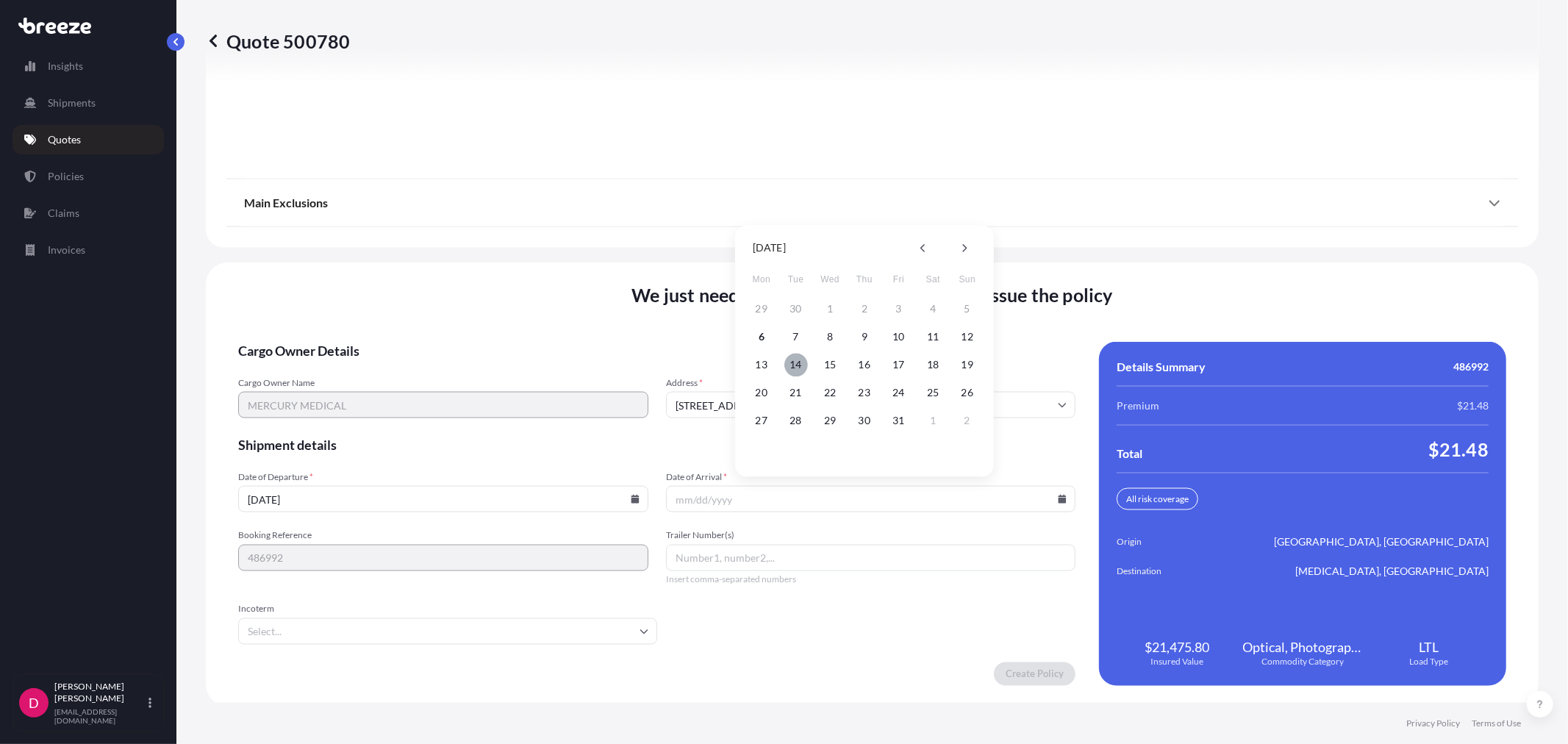
click at [797, 364] on button "14" at bounding box center [796, 365] width 24 height 24
type input "[DATE]"
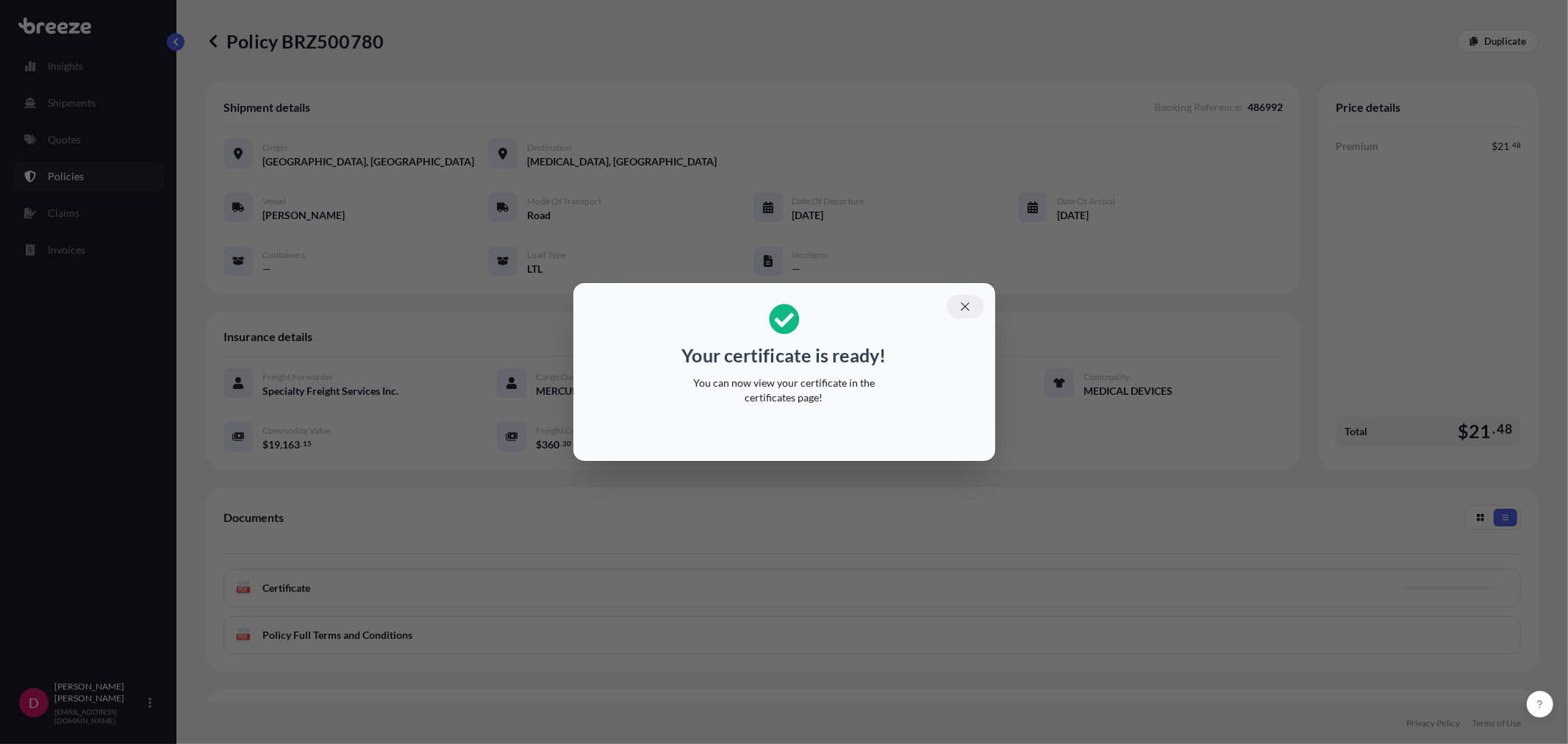
click at [963, 303] on icon "button" at bounding box center [965, 307] width 13 height 13
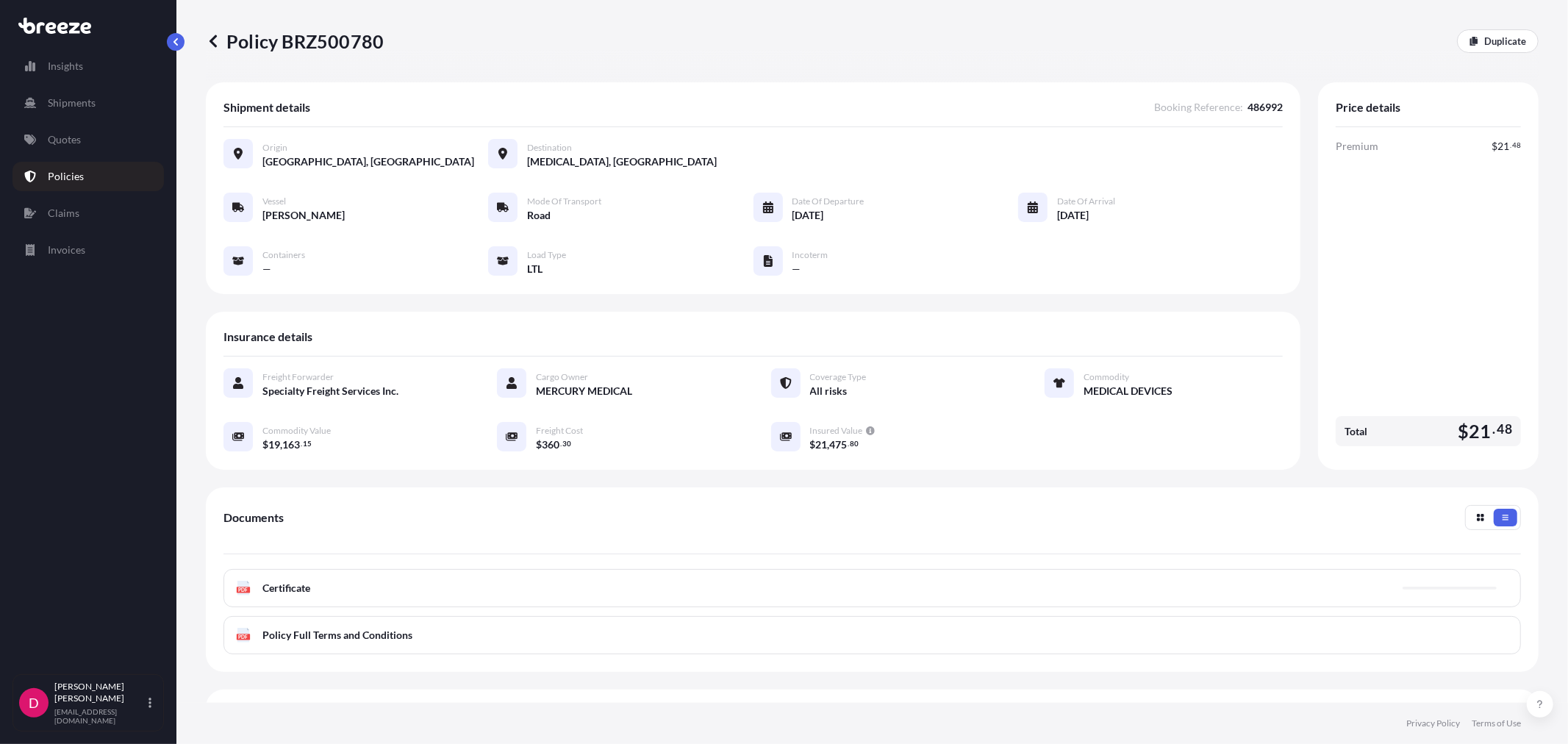
click at [349, 41] on p "Policy BRZ500780" at bounding box center [295, 42] width 178 height 24
copy p "BRZ500780"
click at [1491, 38] on p "Duplicate" at bounding box center [1505, 41] width 42 height 15
select select "Road"
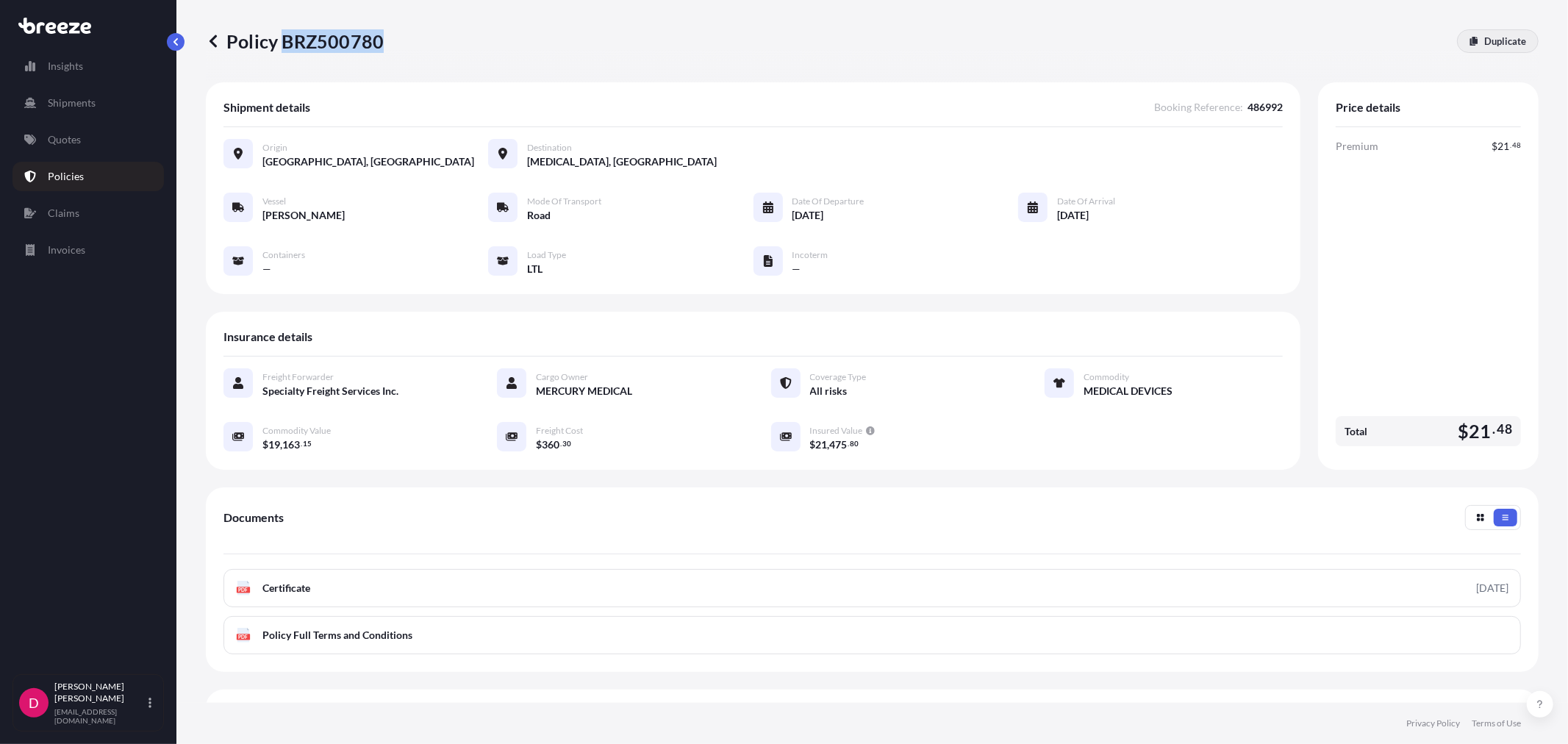
select select "1"
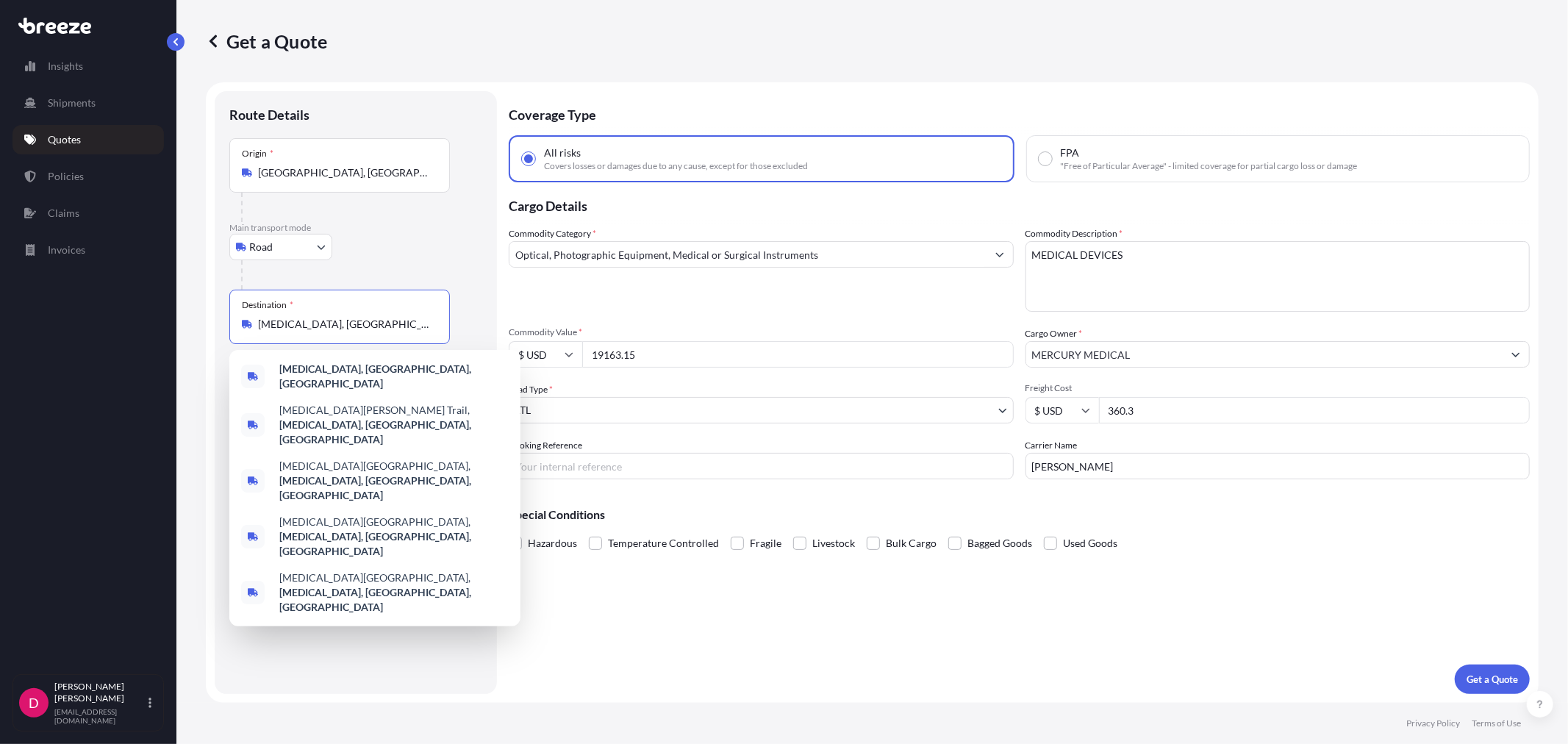
drag, startPoint x: 379, startPoint y: 322, endPoint x: 200, endPoint y: 327, distance: 179.1
click at [200, 327] on div "Get a Quote Route Details Place of loading Road Road Rail Origin * [GEOGRAPHIC_…" at bounding box center [872, 351] width 1392 height 702
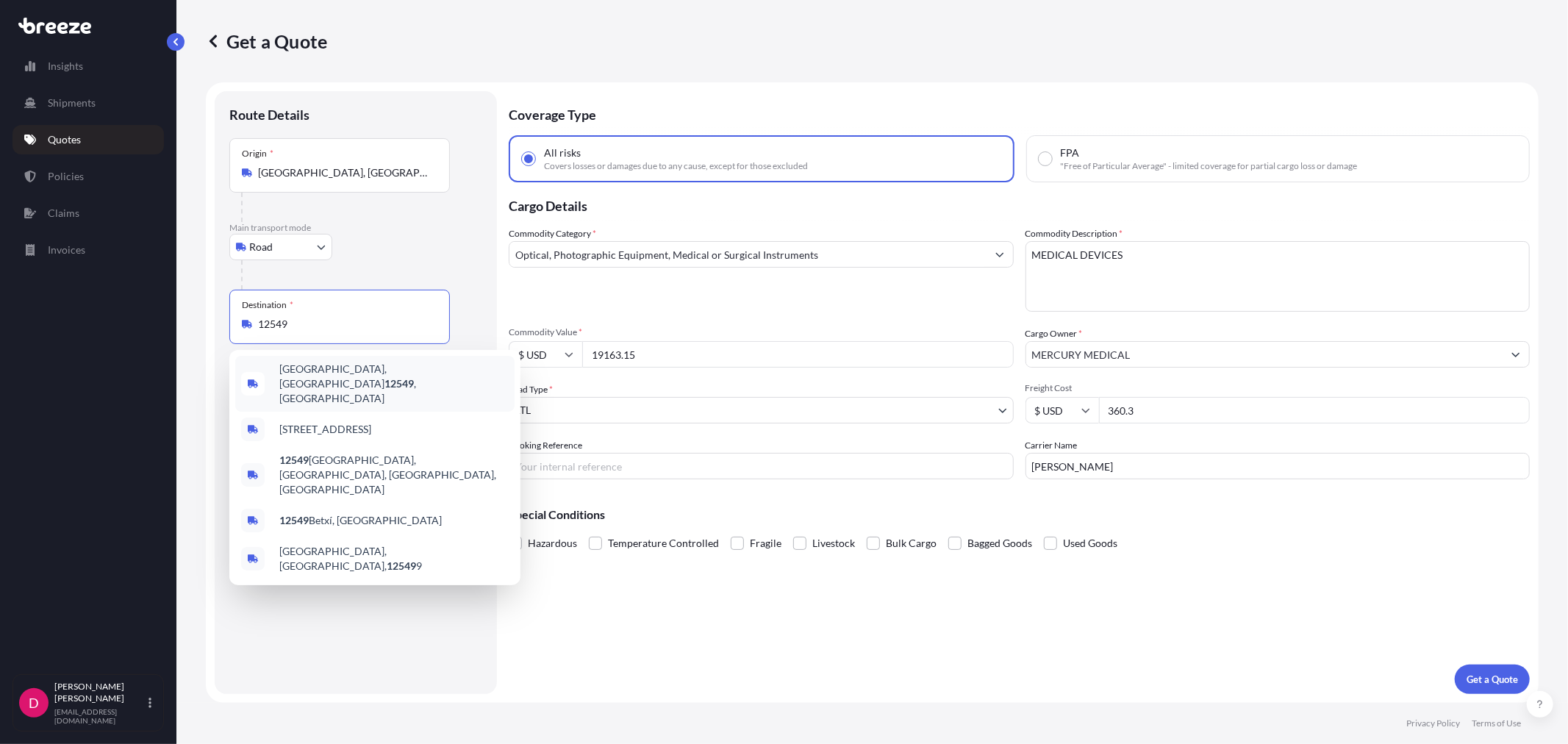
click at [274, 379] on div "[GEOGRAPHIC_DATA], [GEOGRAPHIC_DATA] 12549 , [GEOGRAPHIC_DATA]" at bounding box center [374, 383] width 279 height 56
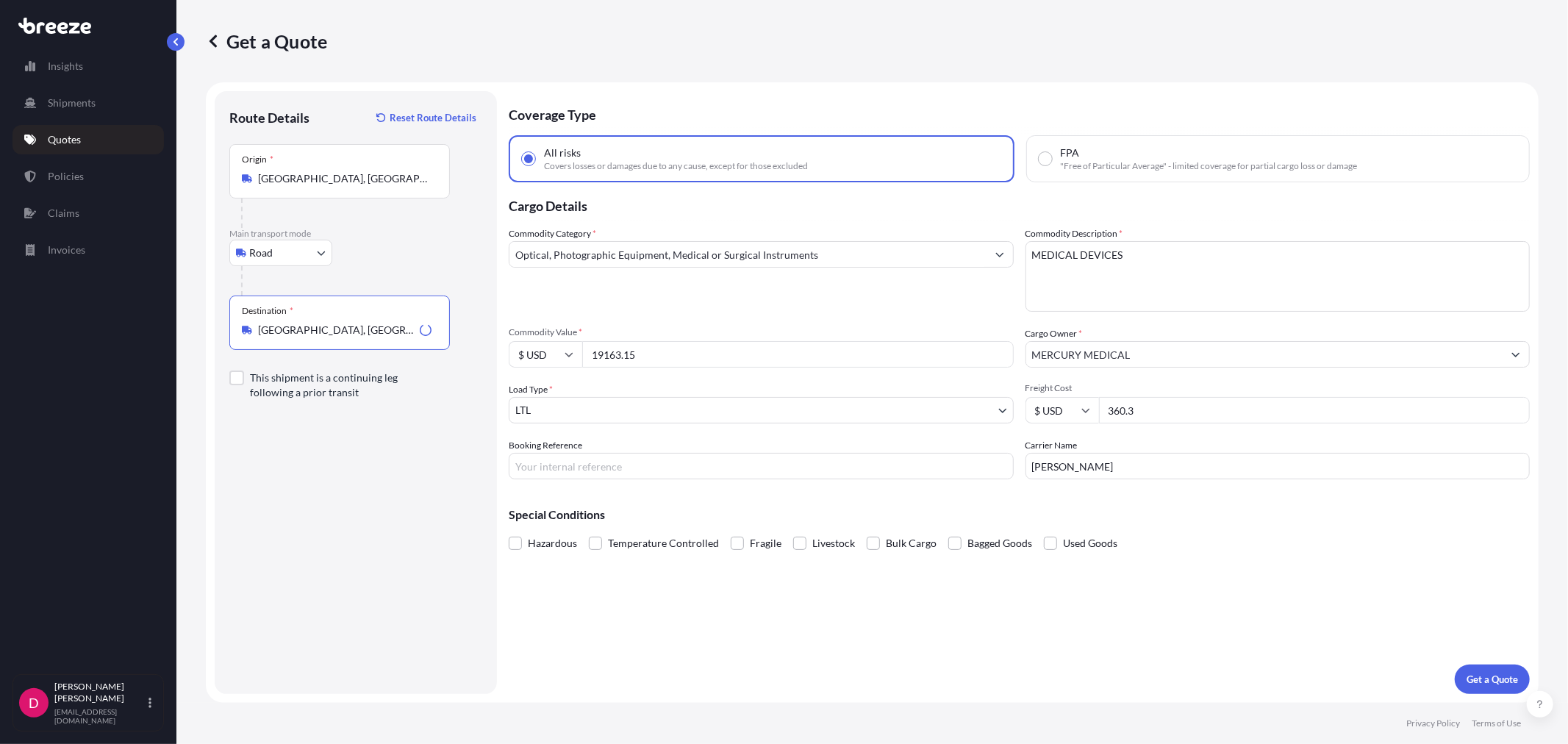
type input "[GEOGRAPHIC_DATA], [GEOGRAPHIC_DATA] 12549, [GEOGRAPHIC_DATA]"
click at [656, 357] on input "19163.15" at bounding box center [798, 354] width 432 height 27
paste input "4496.04"
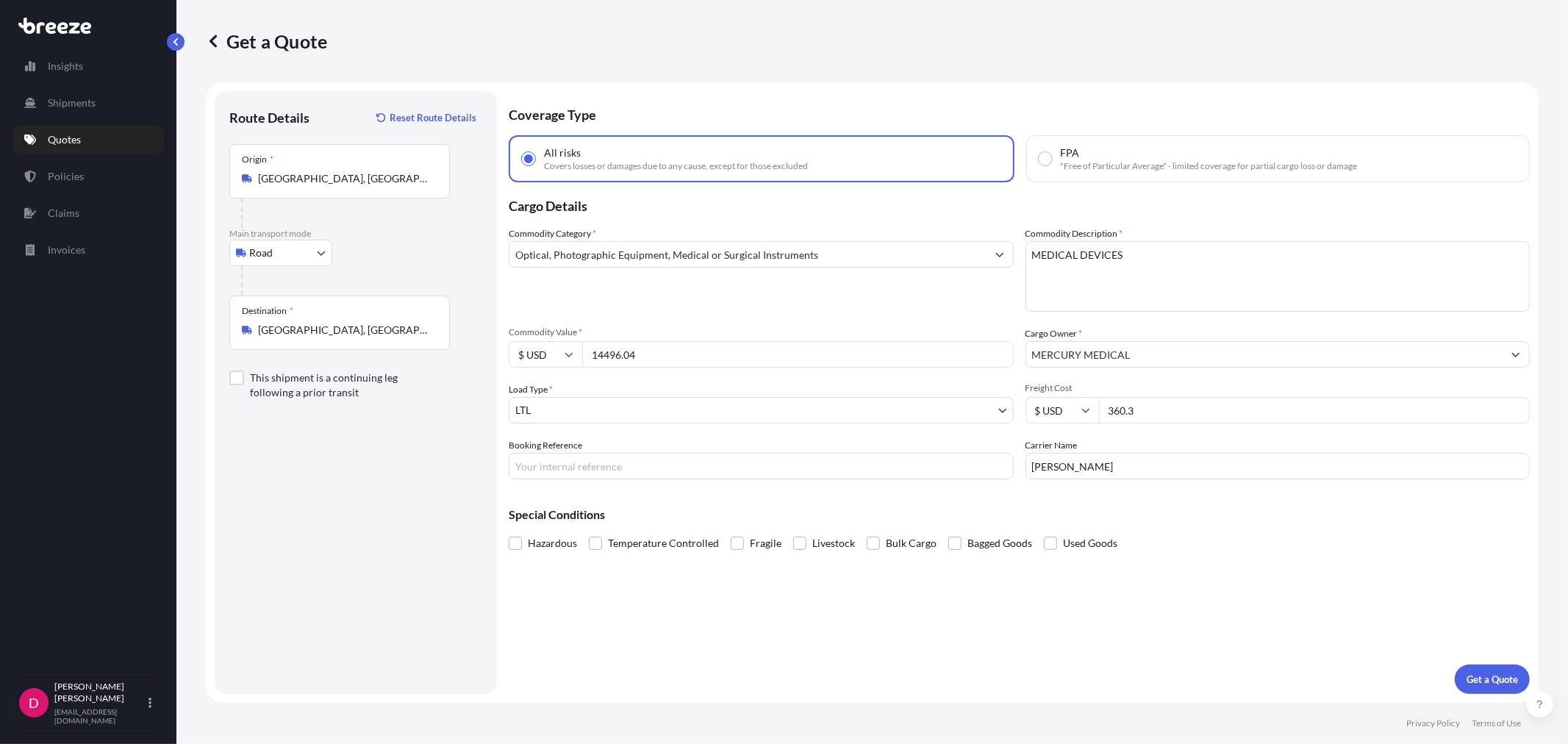
type input "14496.04"
click at [1144, 405] on input "360.3" at bounding box center [1315, 410] width 432 height 27
type input "546.53"
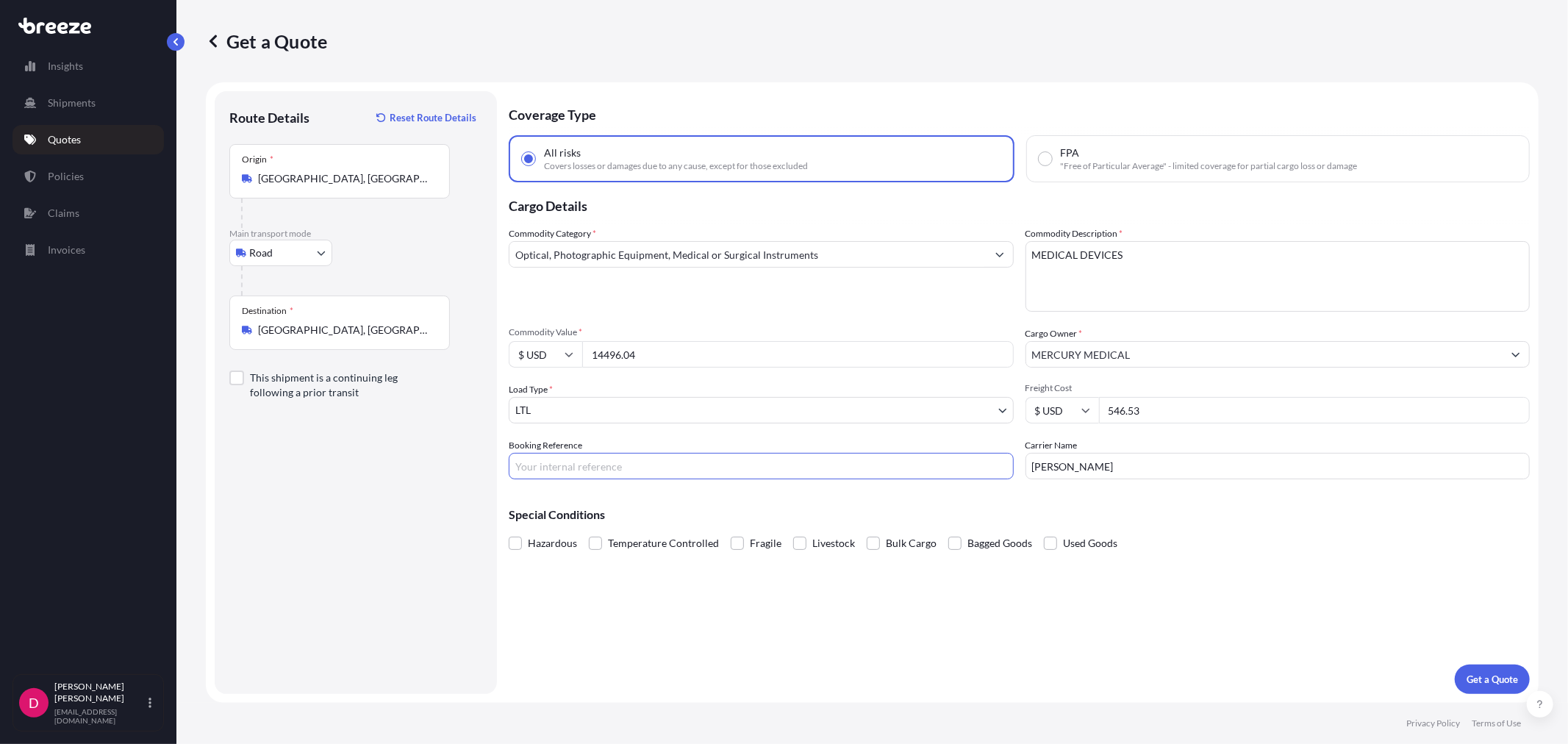
click at [649, 456] on input "Booking Reference" at bounding box center [761, 466] width 505 height 27
paste input "486990"
type input "486990"
drag, startPoint x: 1091, startPoint y: 458, endPoint x: 1025, endPoint y: 449, distance: 66.6
click at [1025, 449] on div "Carrier Name [PERSON_NAME]" at bounding box center [1278, 458] width 505 height 41
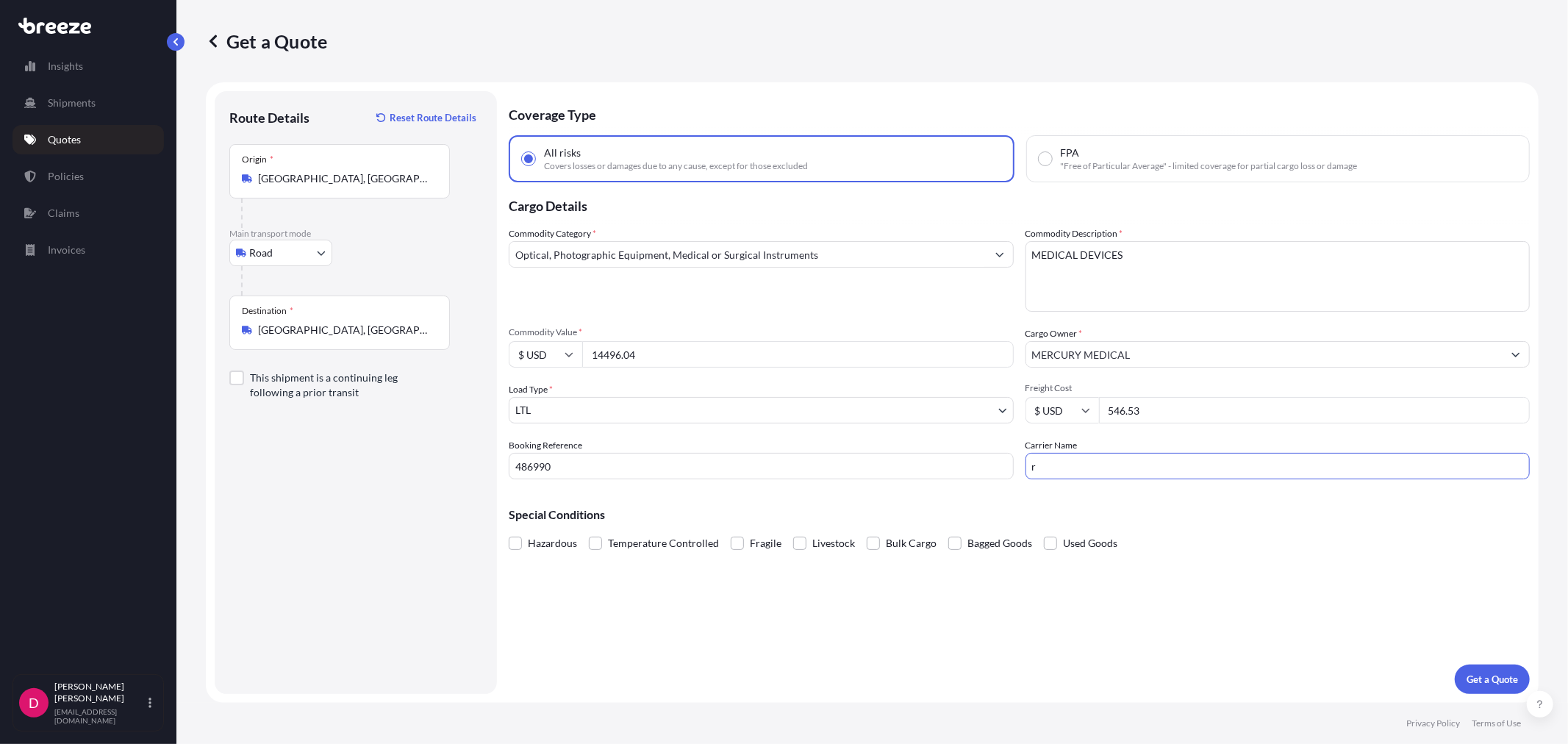
type input "R&L"
click at [1476, 670] on button "Get a Quote" at bounding box center [1492, 679] width 75 height 30
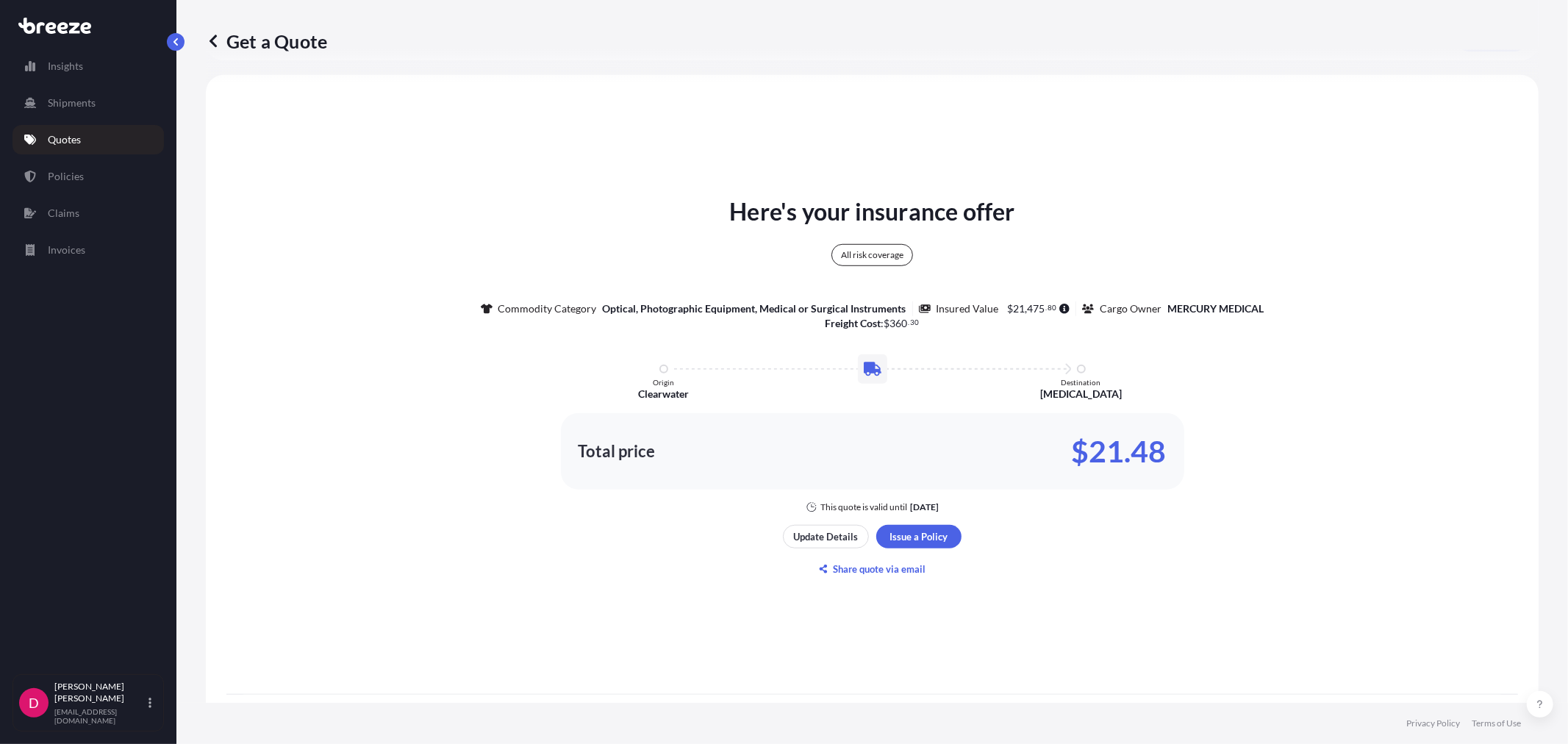
scroll to position [725, 0]
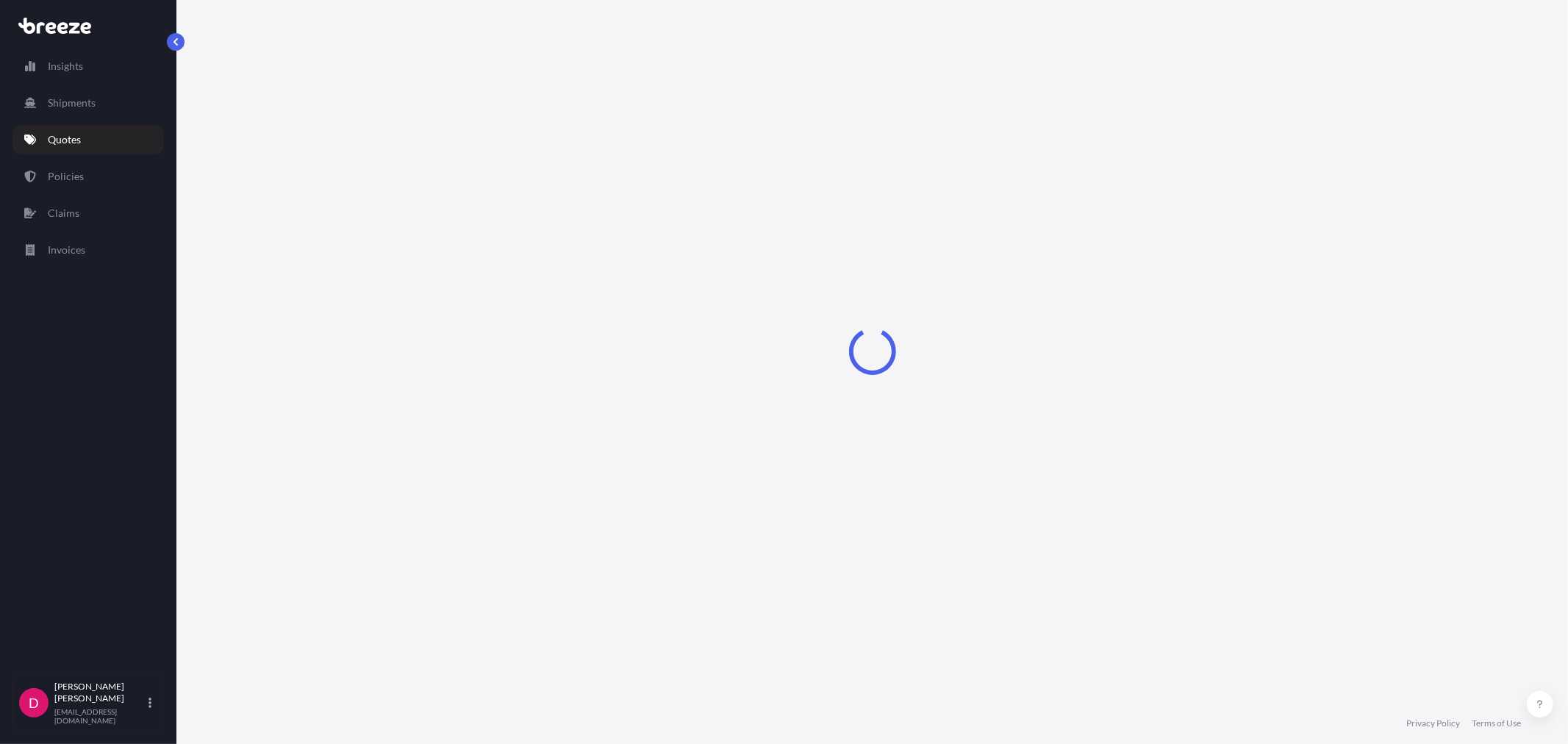
select select "Road"
select select "1"
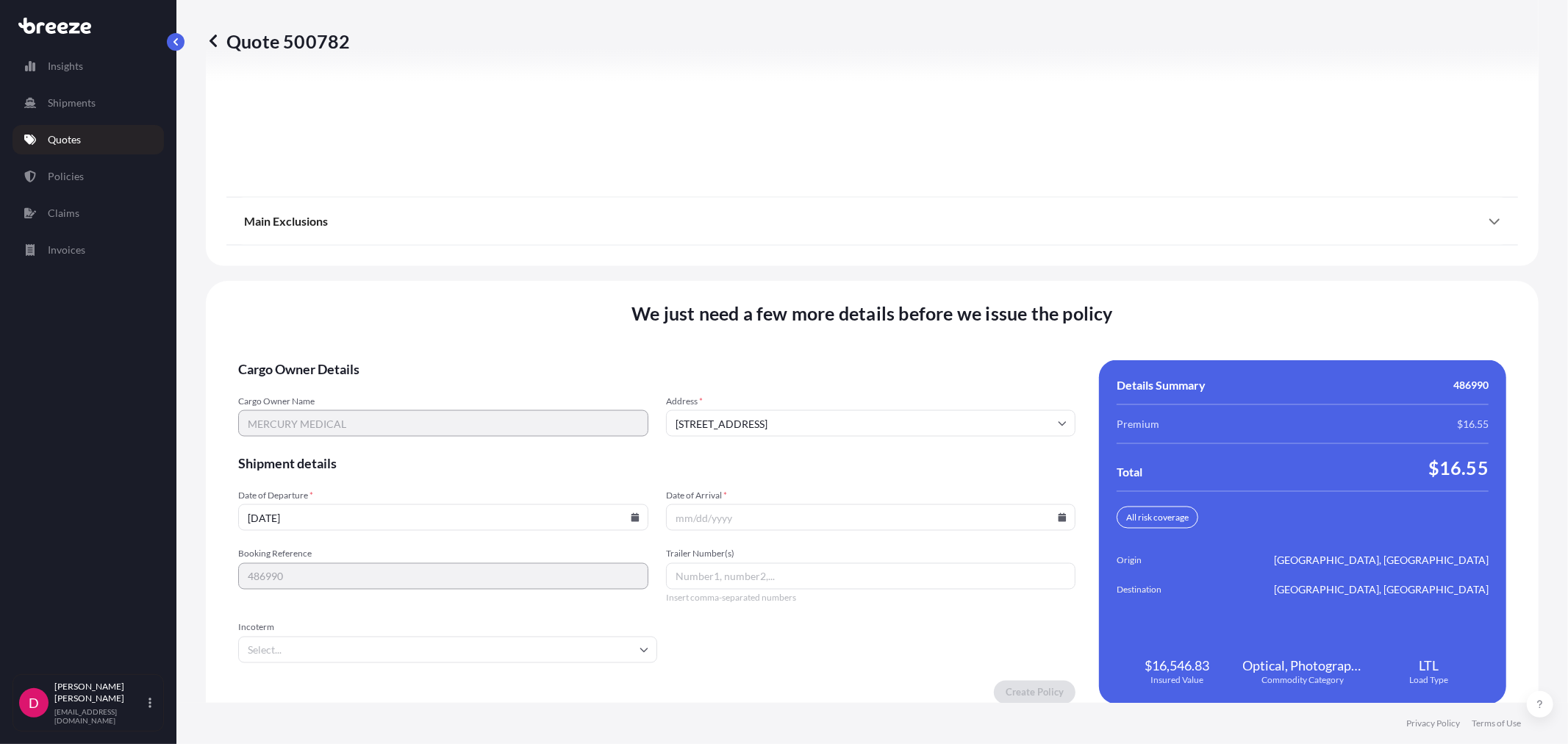
scroll to position [1819, 0]
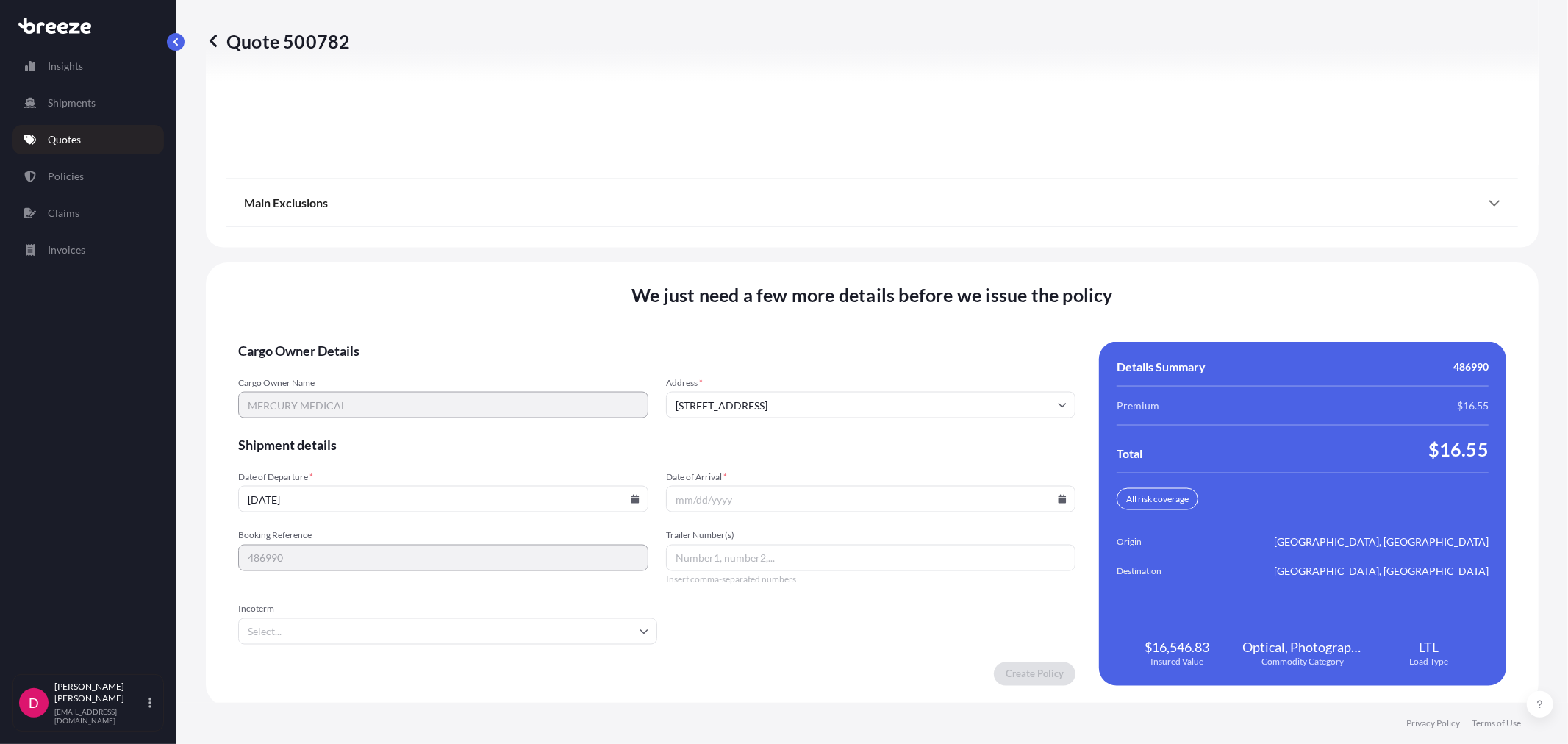
click at [631, 496] on icon at bounding box center [635, 499] width 8 height 9
click at [339, 338] on button "6" at bounding box center [339, 337] width 24 height 24
type input "[DATE]"
click at [1059, 495] on icon at bounding box center [1063, 499] width 8 height 9
click at [861, 365] on button "16" at bounding box center [865, 365] width 24 height 24
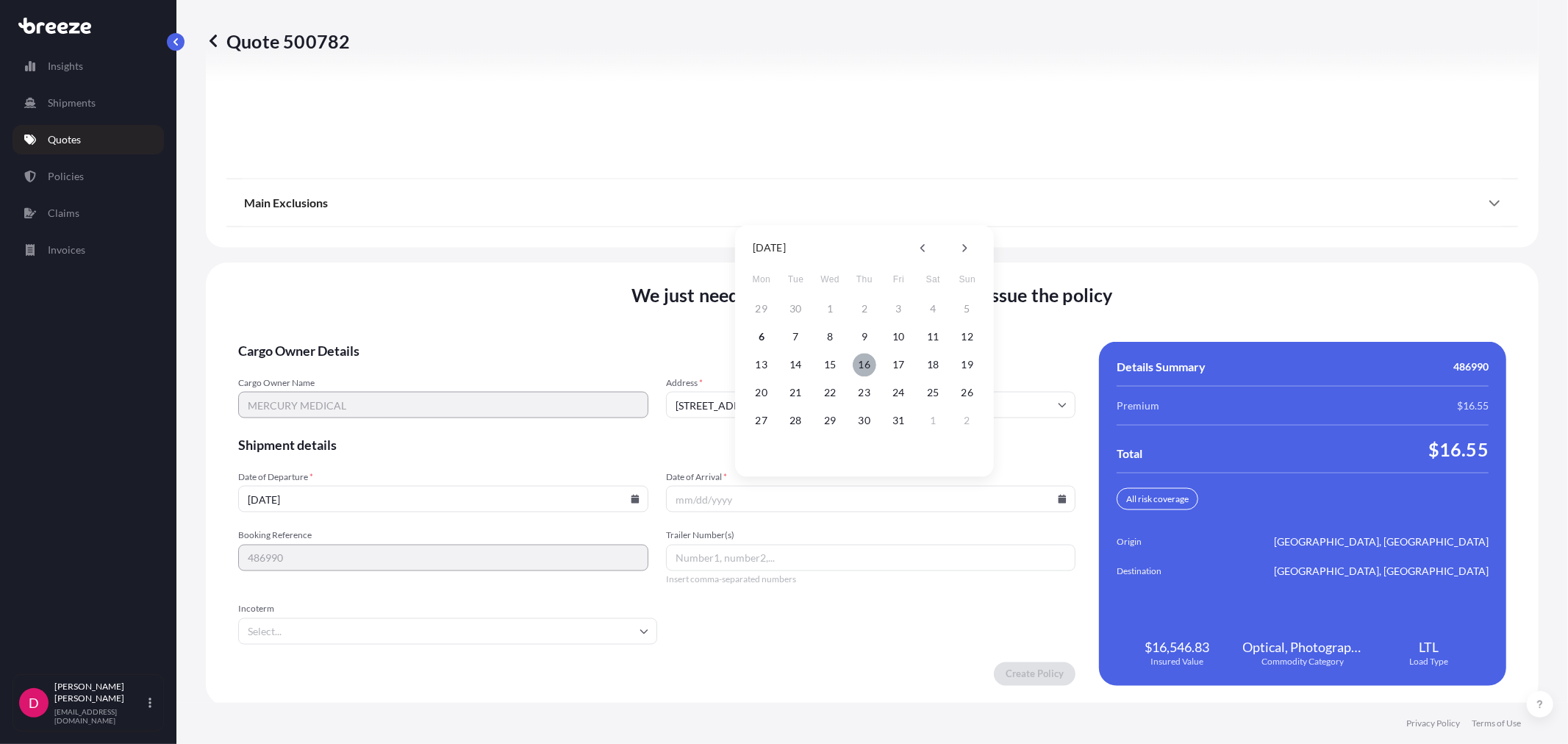
type input "[DATE]"
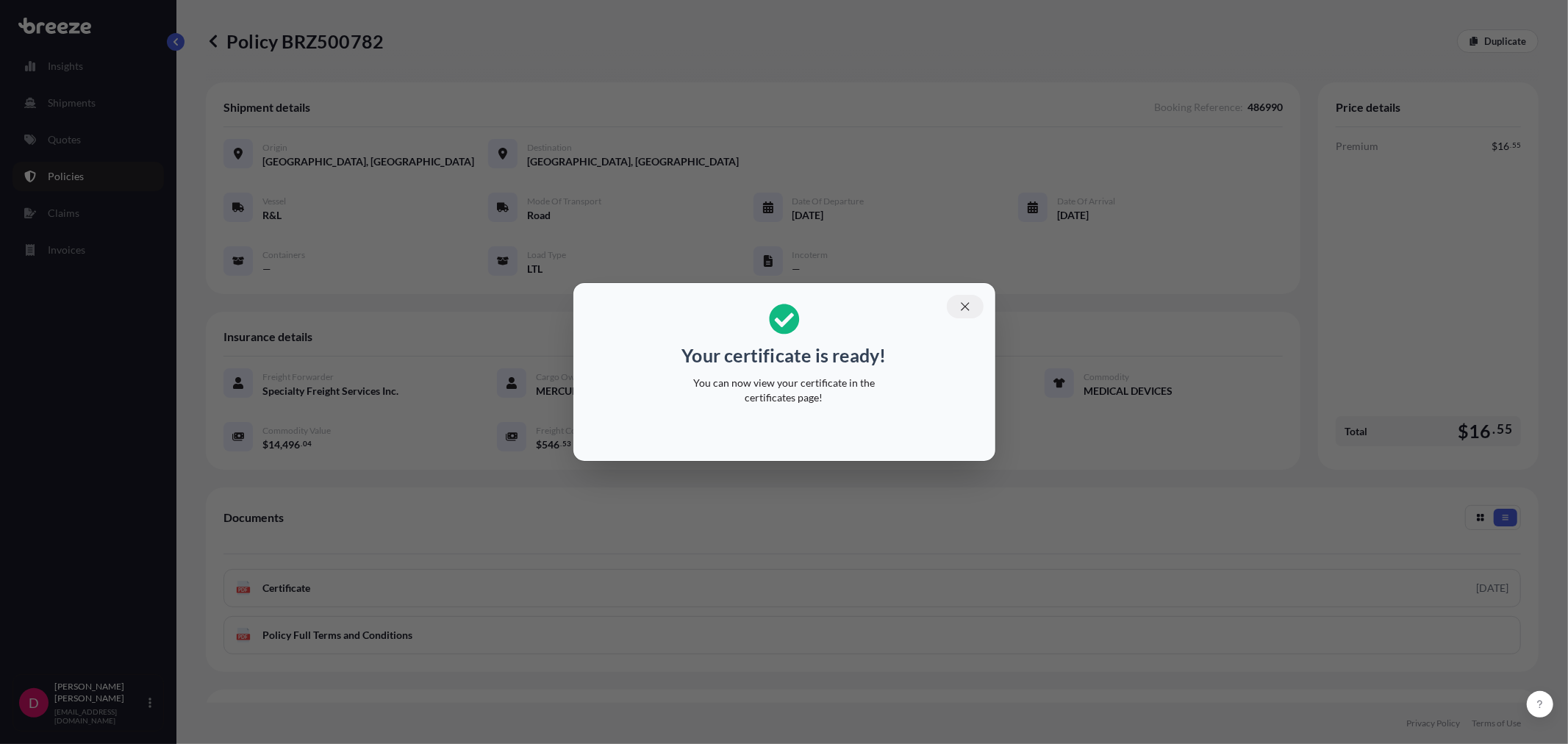
click at [969, 301] on icon "button" at bounding box center [965, 307] width 13 height 13
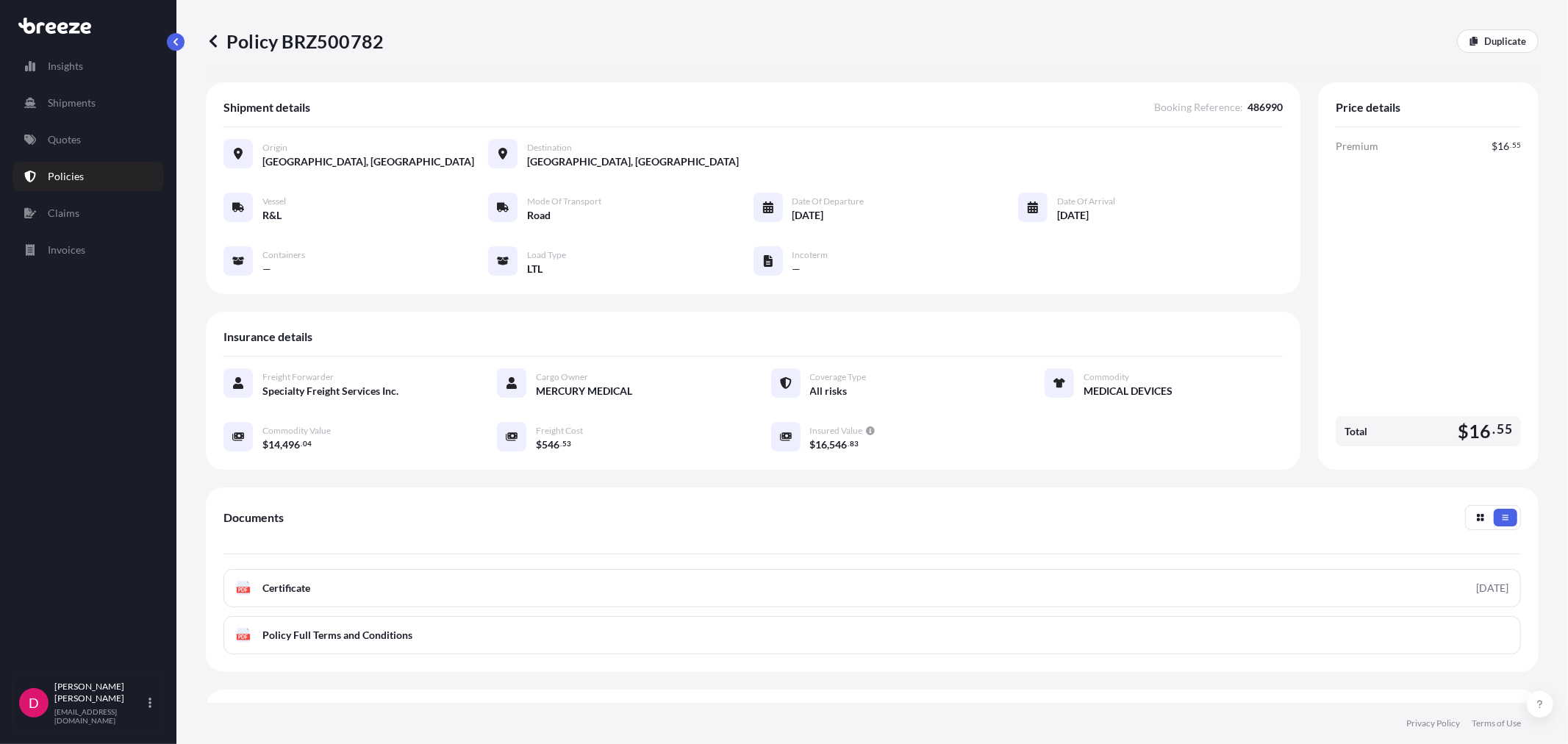
click at [342, 37] on p "Policy BRZ500782" at bounding box center [295, 42] width 178 height 24
copy p "BRZ500782"
click at [1491, 39] on p "Duplicate" at bounding box center [1505, 41] width 42 height 15
select select "Road"
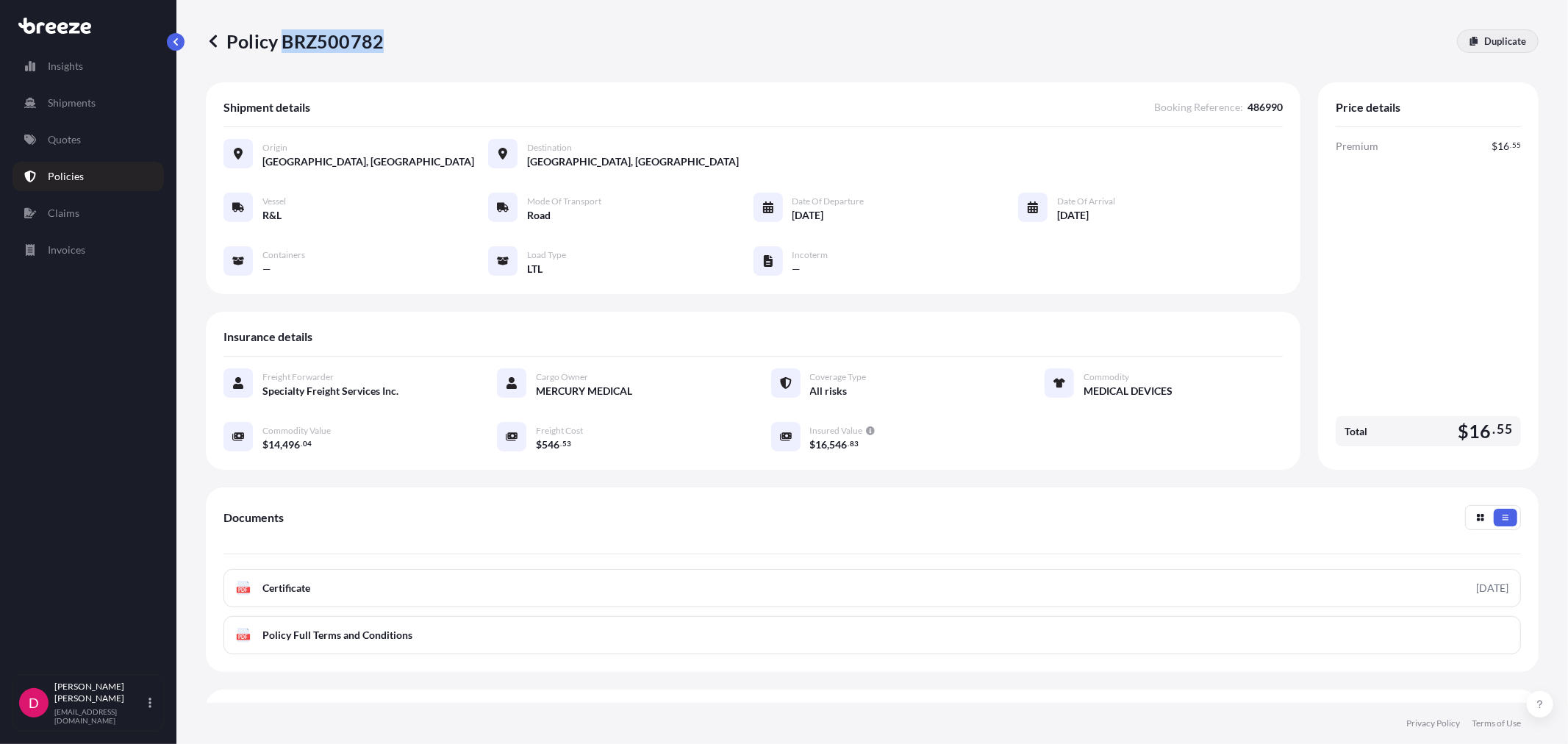
select select "1"
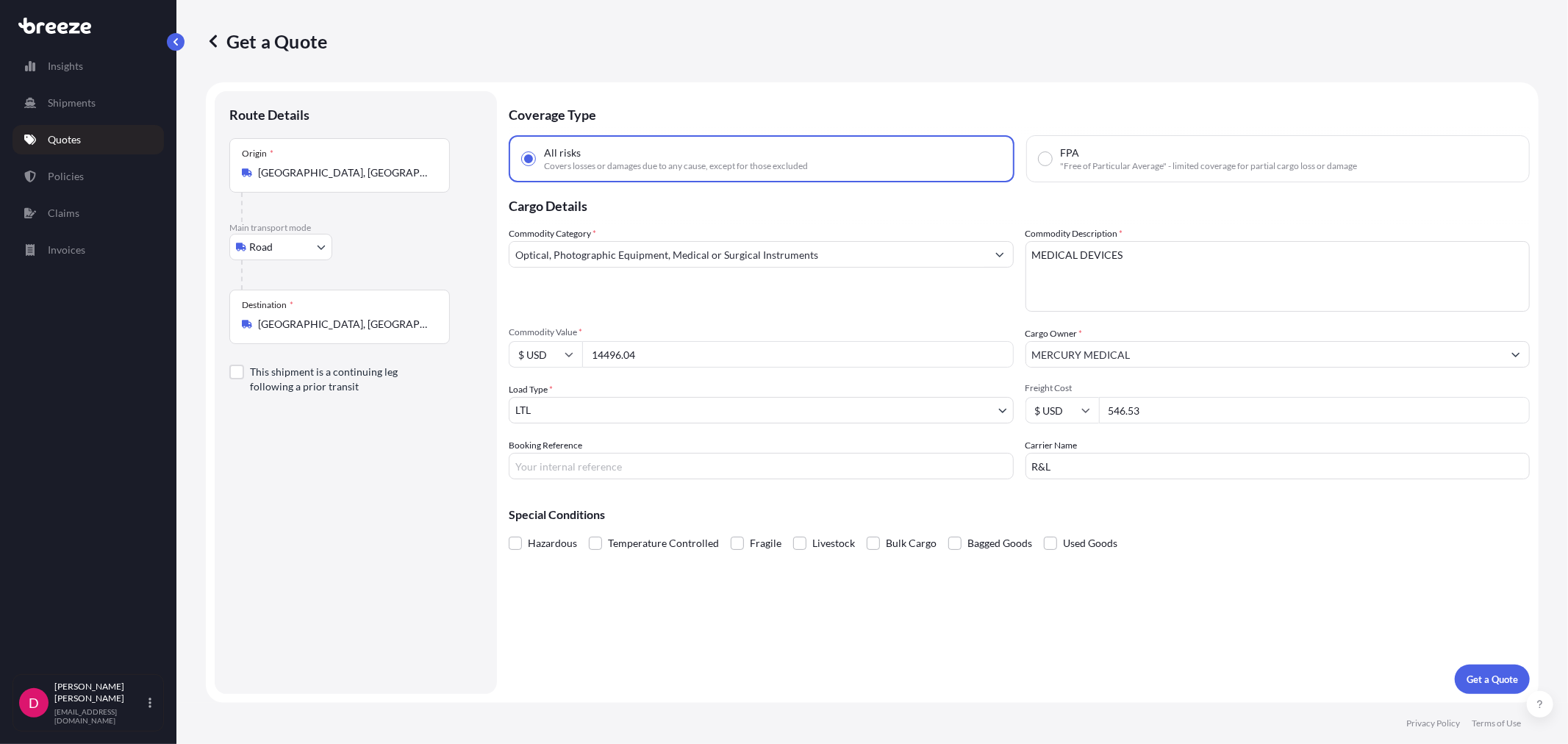
click at [348, 327] on input "[GEOGRAPHIC_DATA], [GEOGRAPHIC_DATA] 12549, [GEOGRAPHIC_DATA]" at bounding box center [345, 324] width 173 height 15
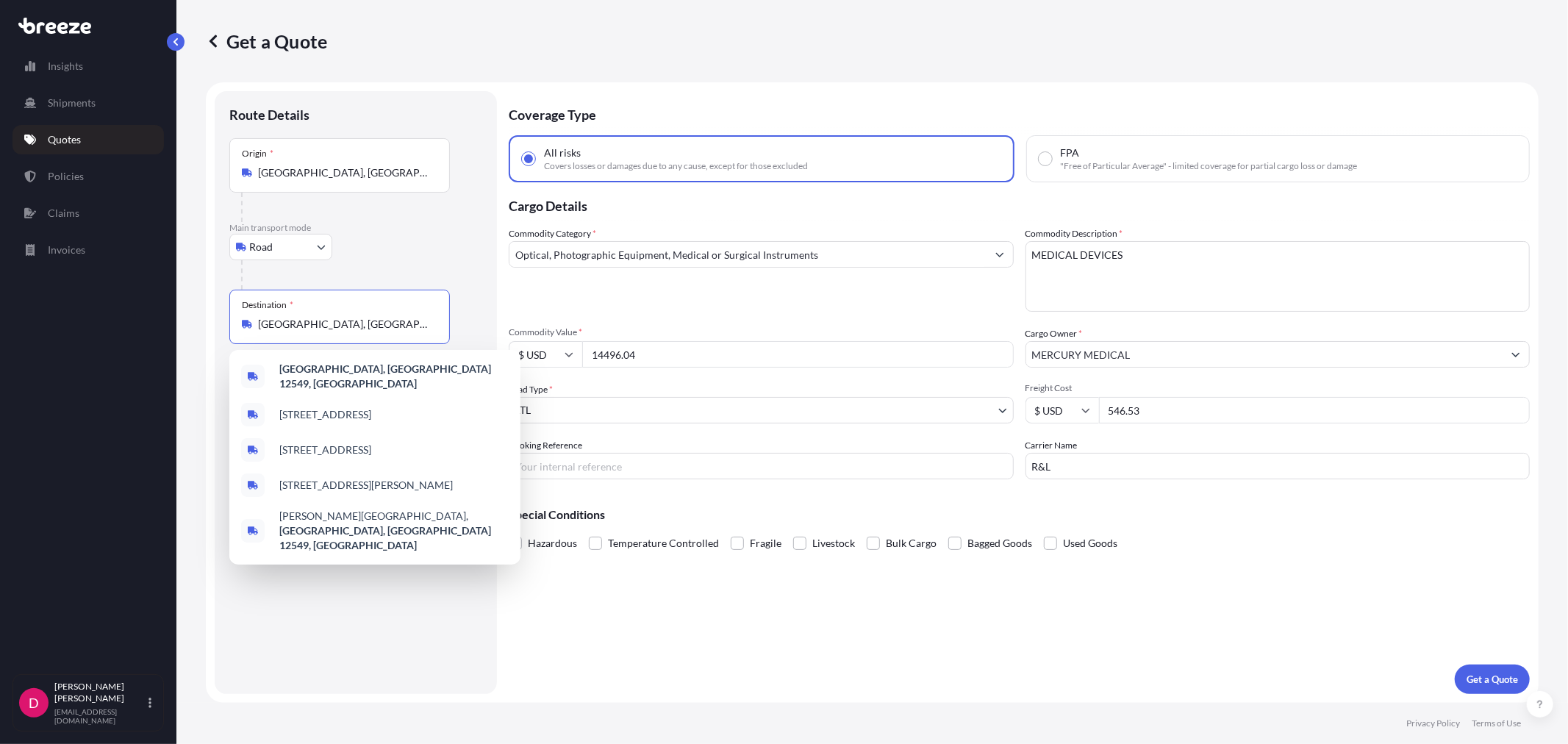
click at [348, 326] on input "[GEOGRAPHIC_DATA], [GEOGRAPHIC_DATA] 12549, [GEOGRAPHIC_DATA]" at bounding box center [345, 324] width 173 height 15
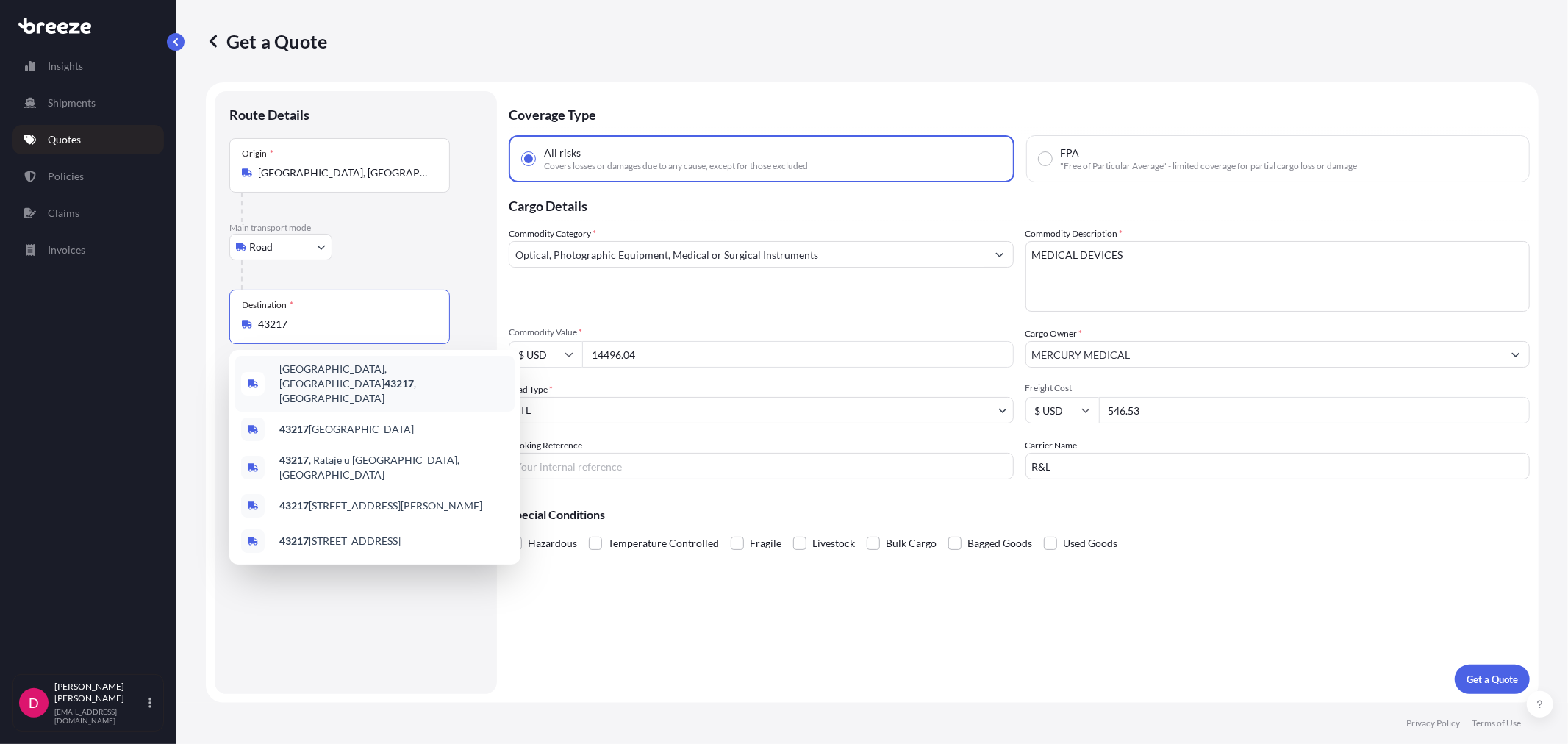
click at [341, 371] on span "[GEOGRAPHIC_DATA] , [GEOGRAPHIC_DATA]" at bounding box center [394, 383] width 229 height 44
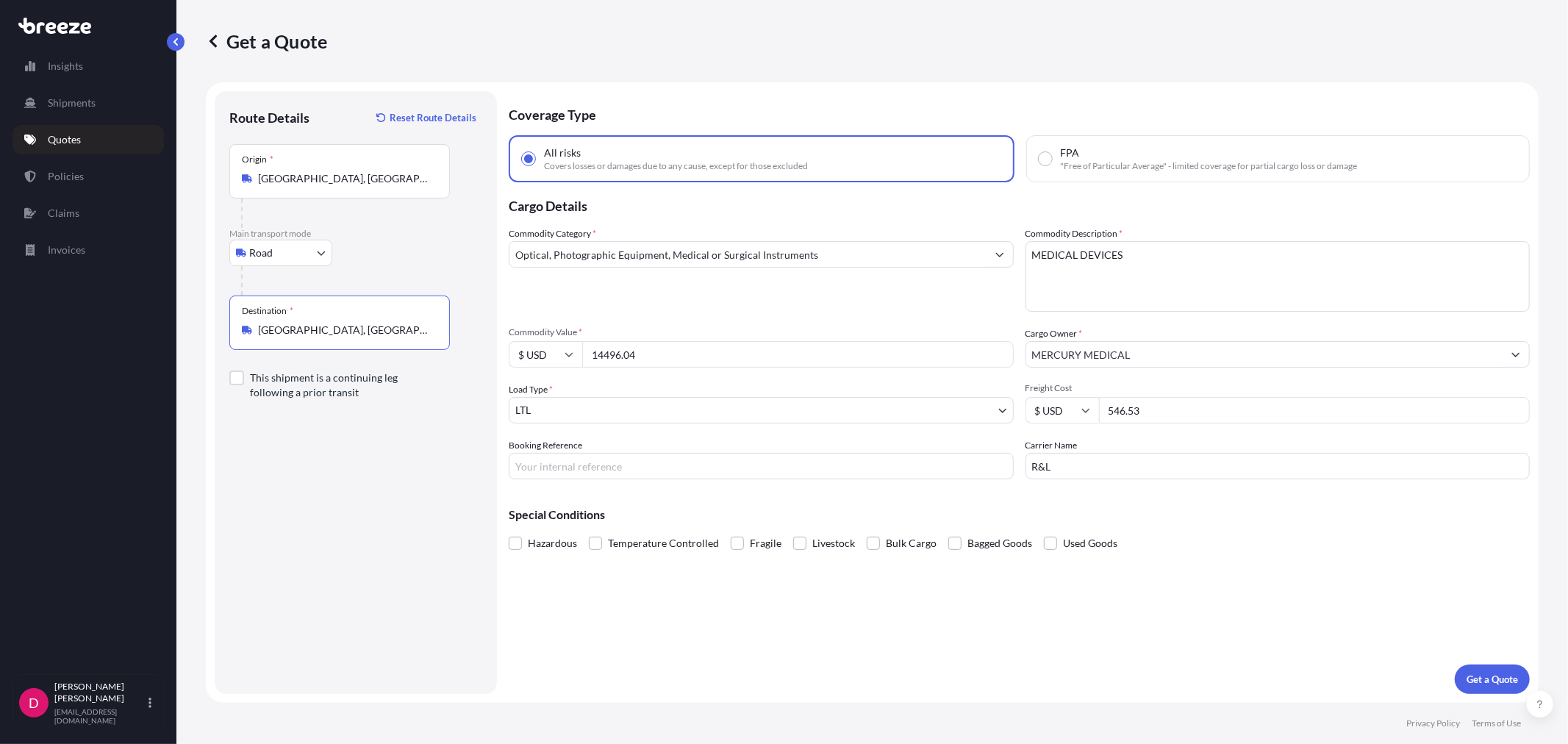
type input "[GEOGRAPHIC_DATA], [GEOGRAPHIC_DATA]"
drag, startPoint x: 662, startPoint y: 351, endPoint x: 546, endPoint y: 351, distance: 116.0
click at [546, 351] on div "$ USD 14496.04" at bounding box center [761, 354] width 505 height 27
paste input "2056.52"
type input "12056.52"
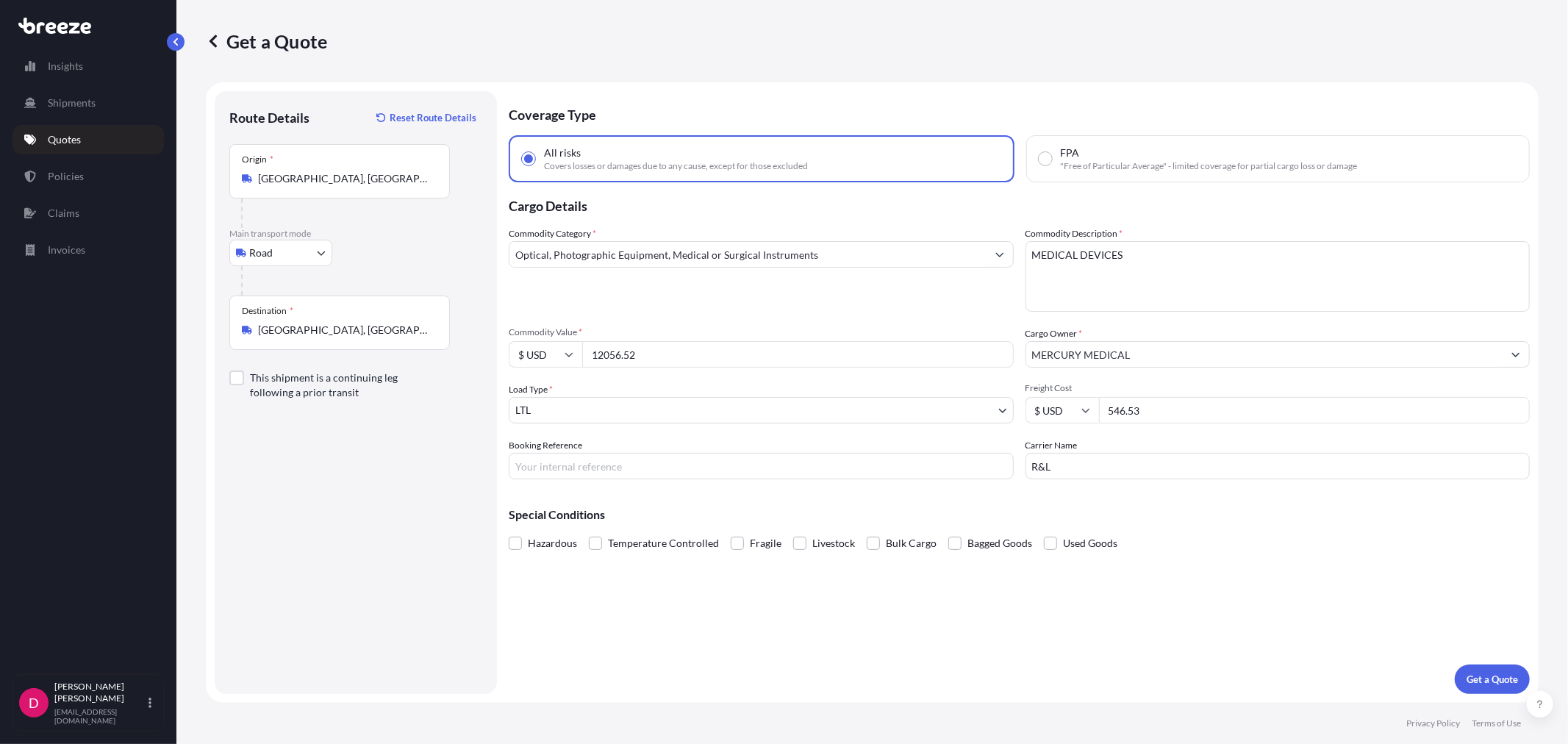
click at [1145, 405] on input "546.53" at bounding box center [1315, 410] width 432 height 27
type input "480.95"
click at [586, 455] on input "Booking Reference" at bounding box center [761, 466] width 505 height 27
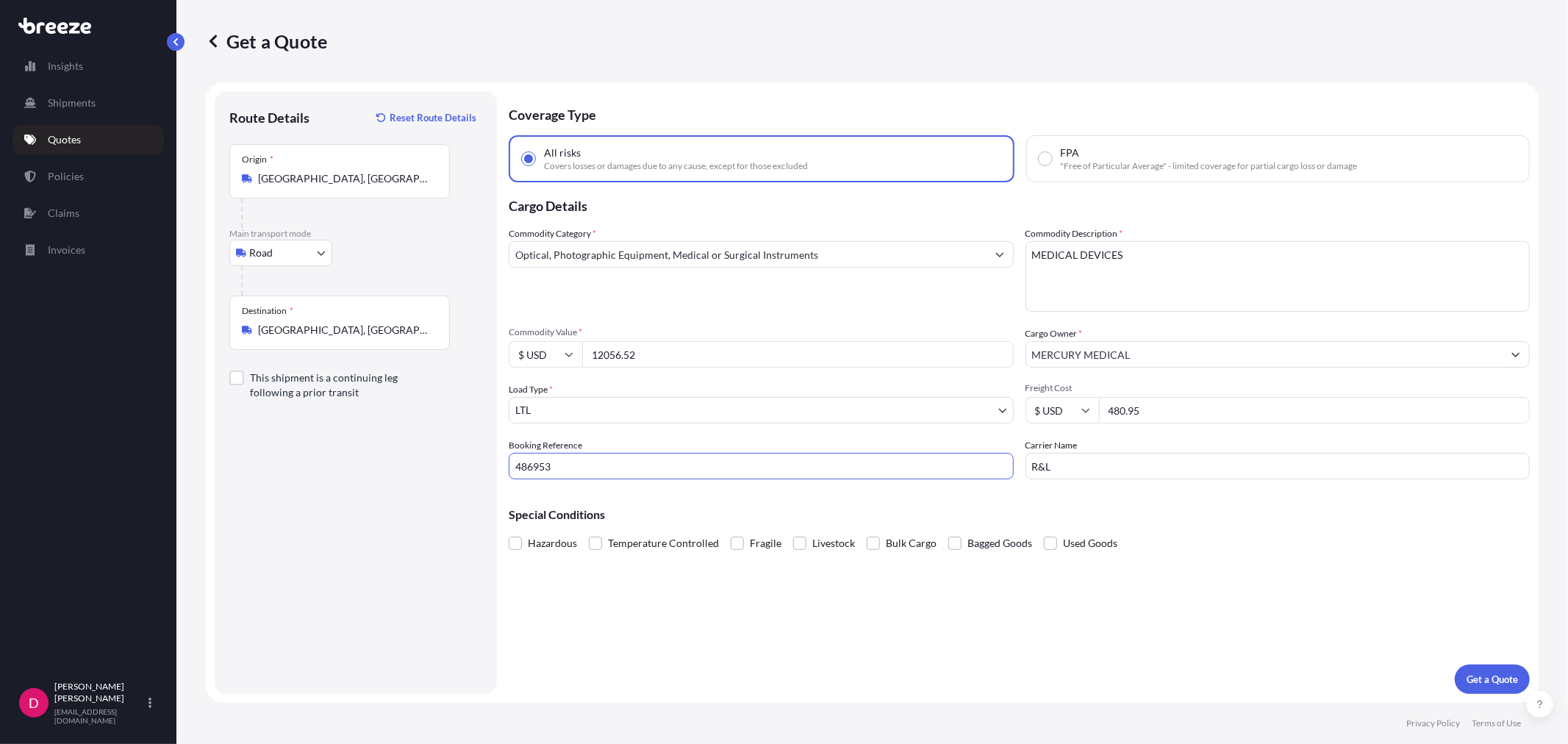
type input "486953"
click at [1083, 467] on input "R&L" at bounding box center [1278, 466] width 505 height 27
drag, startPoint x: 1062, startPoint y: 469, endPoint x: 1012, endPoint y: 466, distance: 50.1
click at [1012, 466] on div "Commodity Category * Optical, Photographic Equipment, Medical or Surgical Instr…" at bounding box center [1020, 353] width 1021 height 253
type input "r"
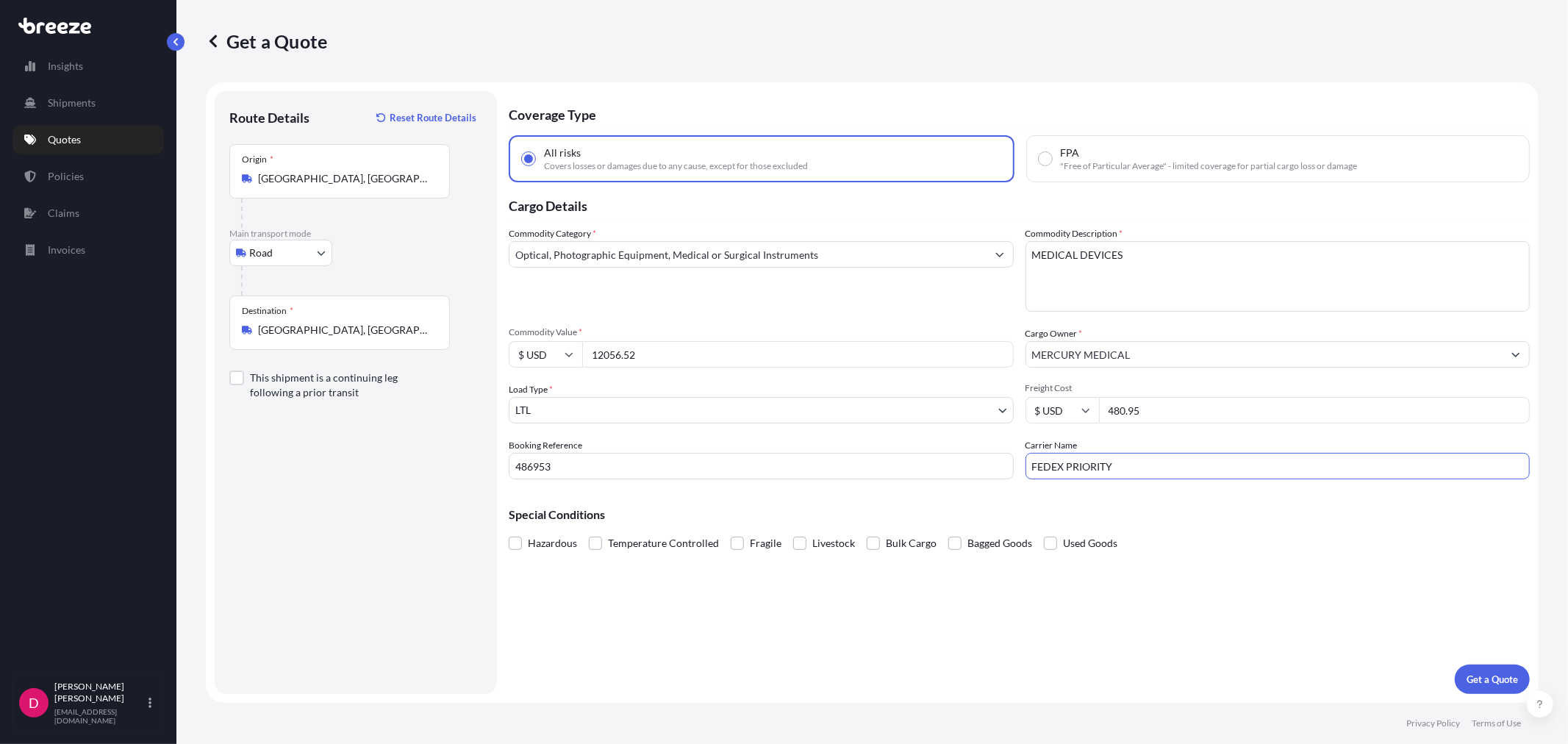
type input "FEDEX PRIORITY"
click at [1503, 689] on button "Get a Quote" at bounding box center [1492, 679] width 75 height 30
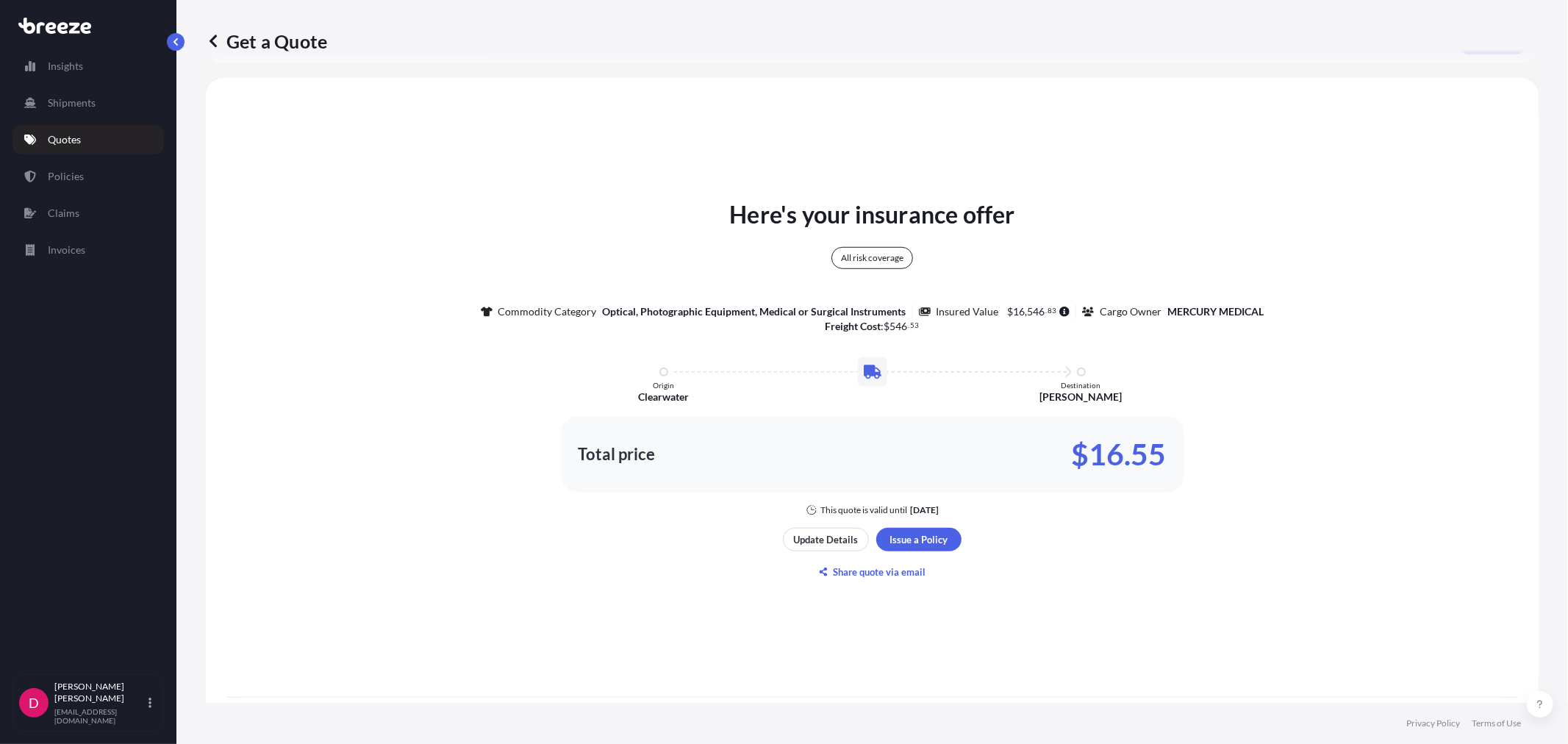
scroll to position [725, 0]
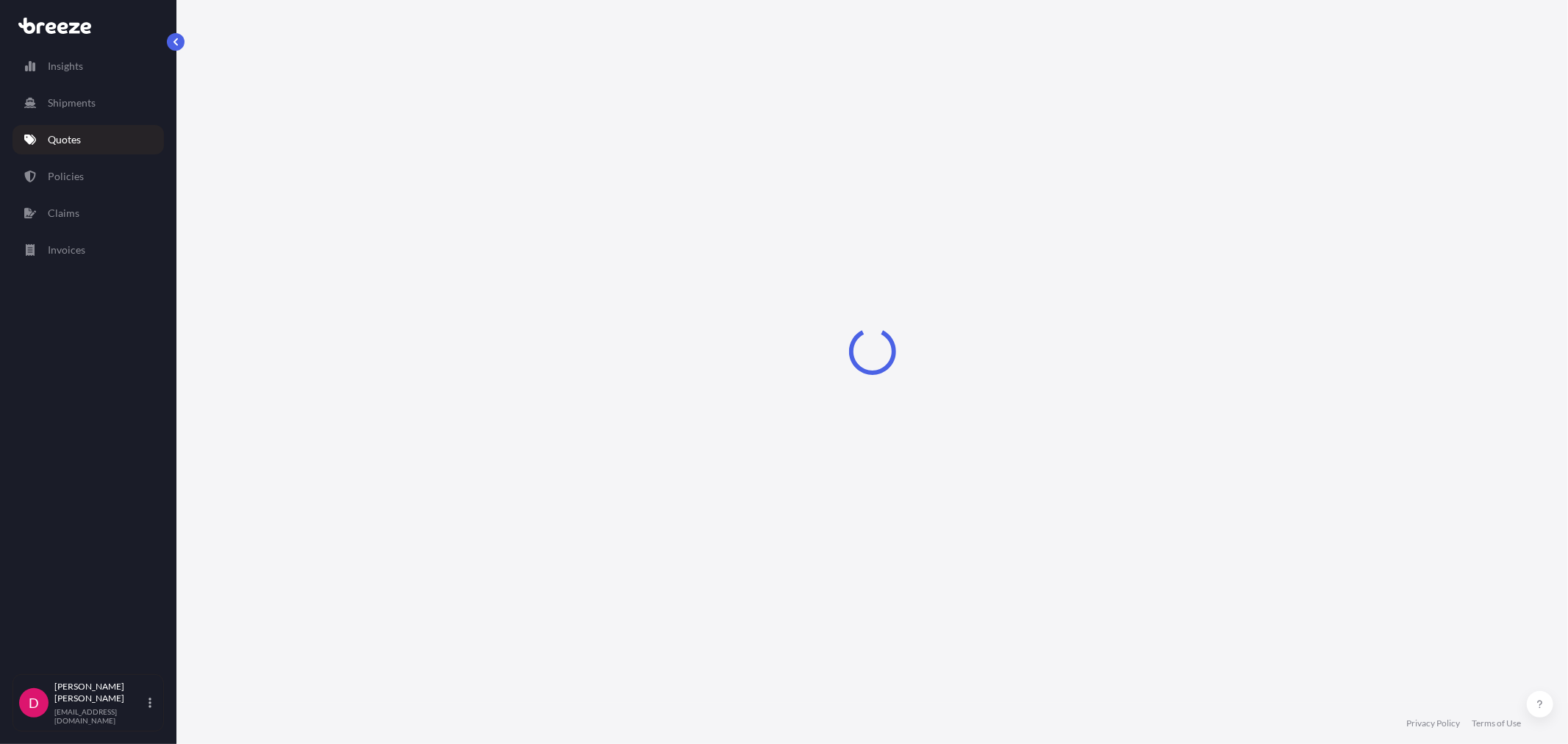
select select "Road"
select select "1"
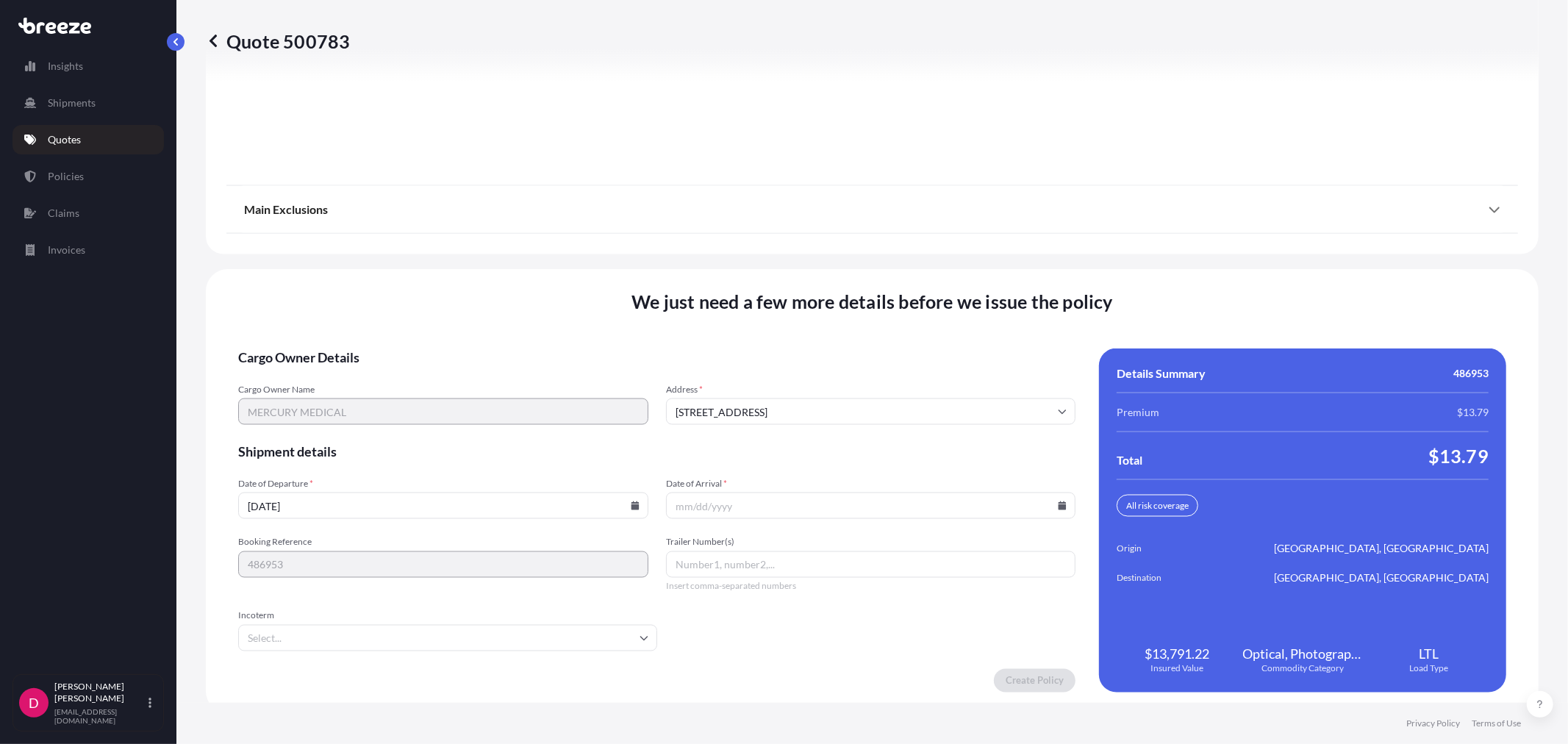
scroll to position [1819, 0]
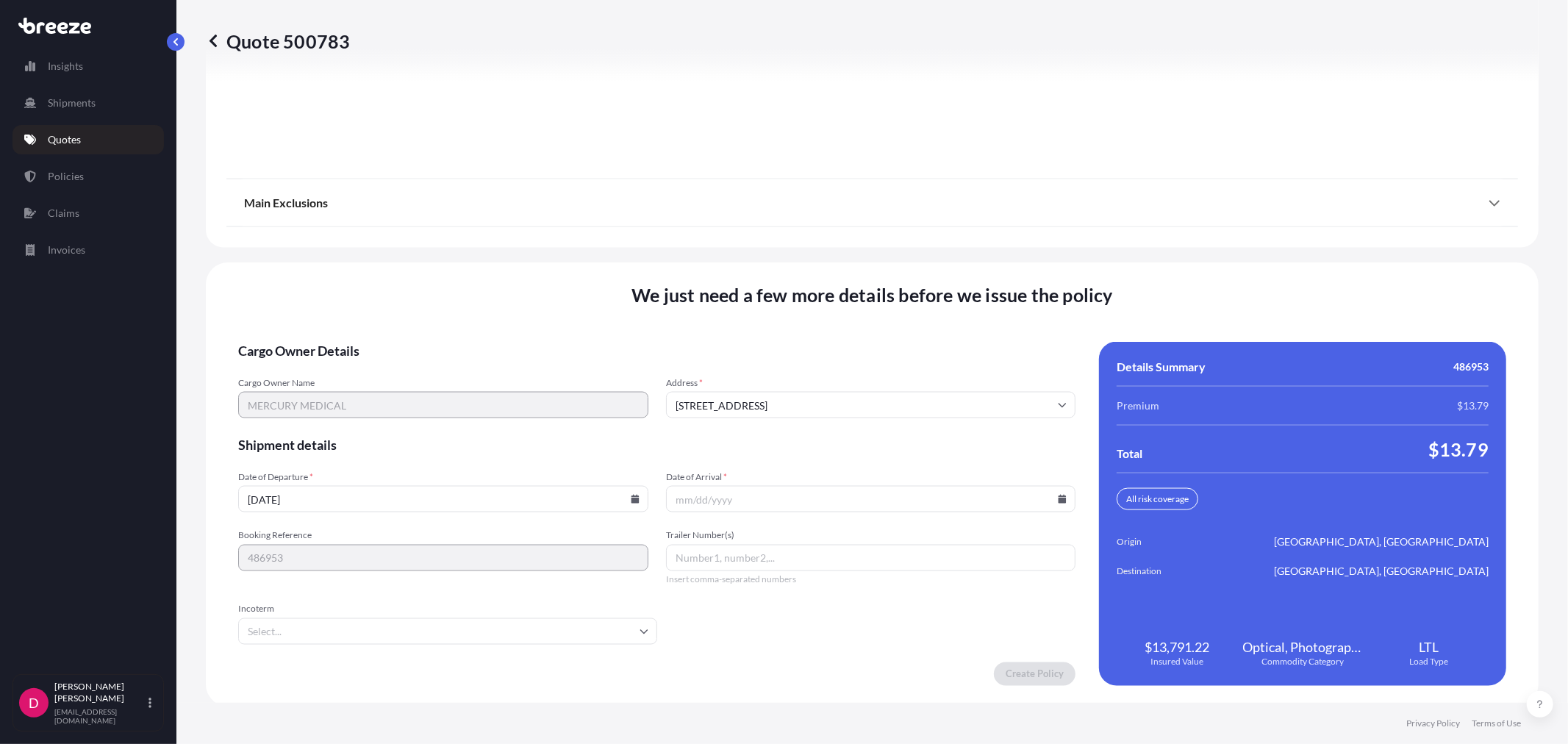
click at [631, 497] on icon at bounding box center [635, 499] width 8 height 9
click at [333, 338] on button "6" at bounding box center [339, 337] width 24 height 24
type input "[DATE]"
click at [1059, 495] on icon at bounding box center [1063, 499] width 8 height 9
click at [752, 363] on button "13" at bounding box center [762, 365] width 24 height 24
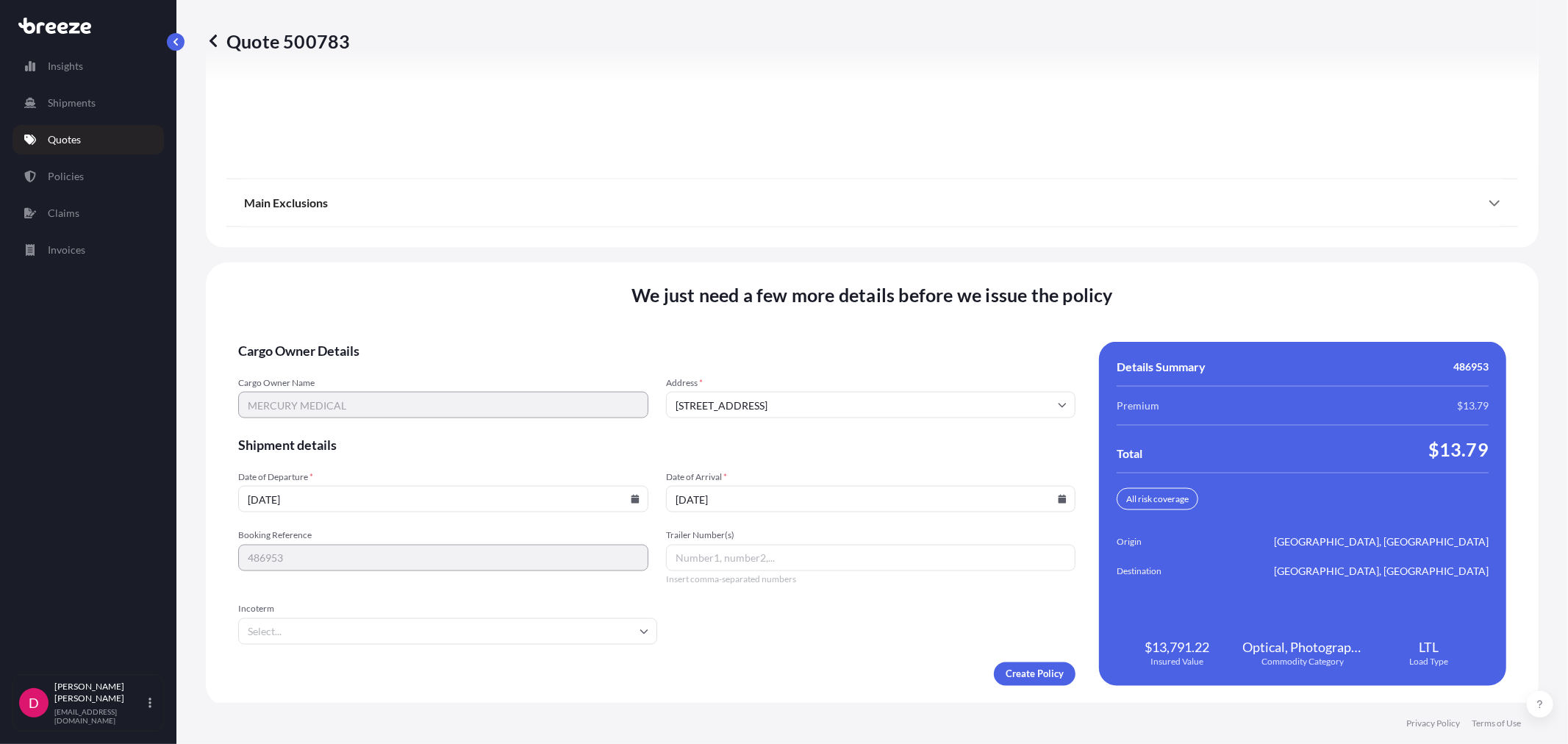
click at [1059, 496] on icon at bounding box center [1063, 499] width 8 height 9
click at [906, 363] on button "17" at bounding box center [899, 365] width 24 height 24
type input "[DATE]"
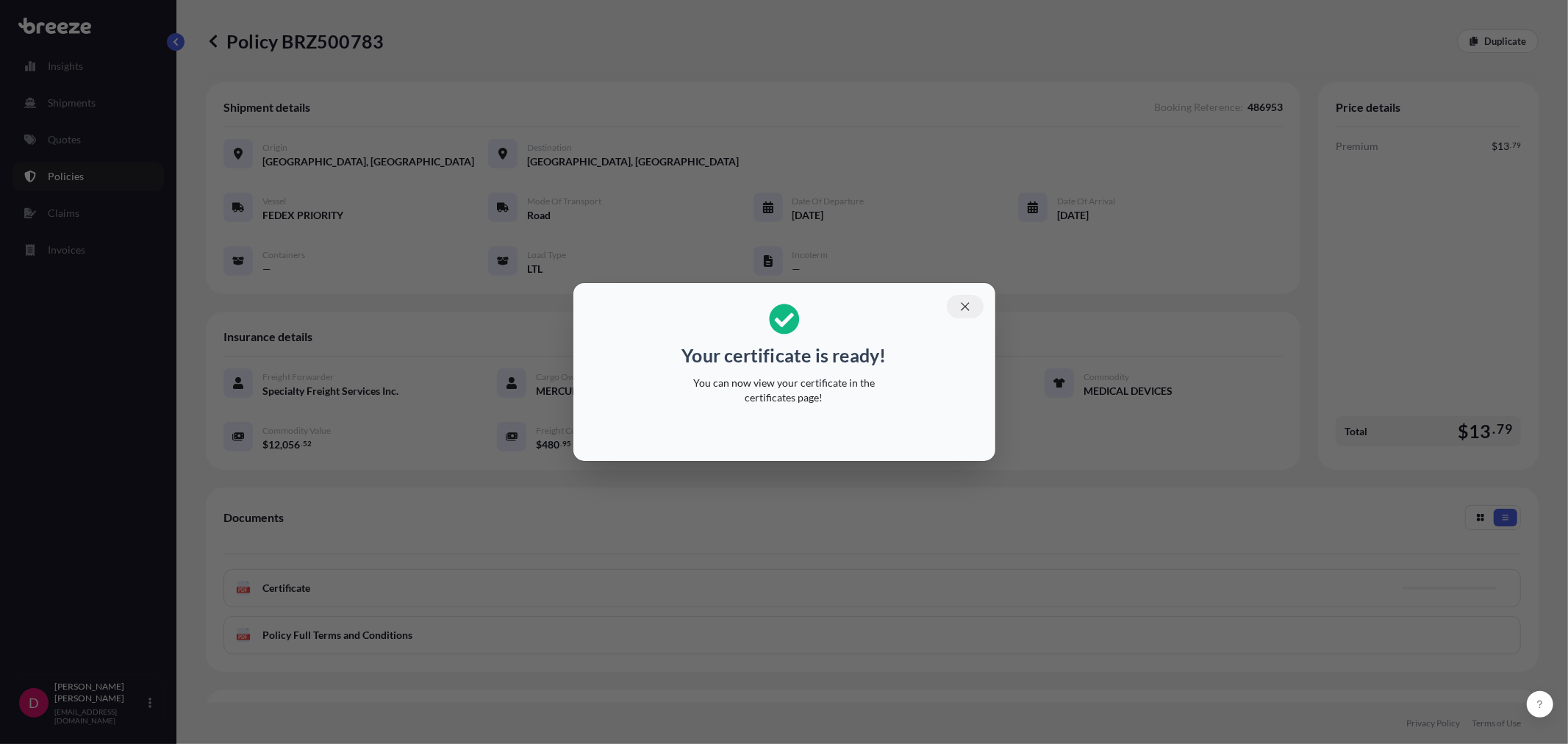
click at [966, 306] on icon "button" at bounding box center [965, 307] width 13 height 13
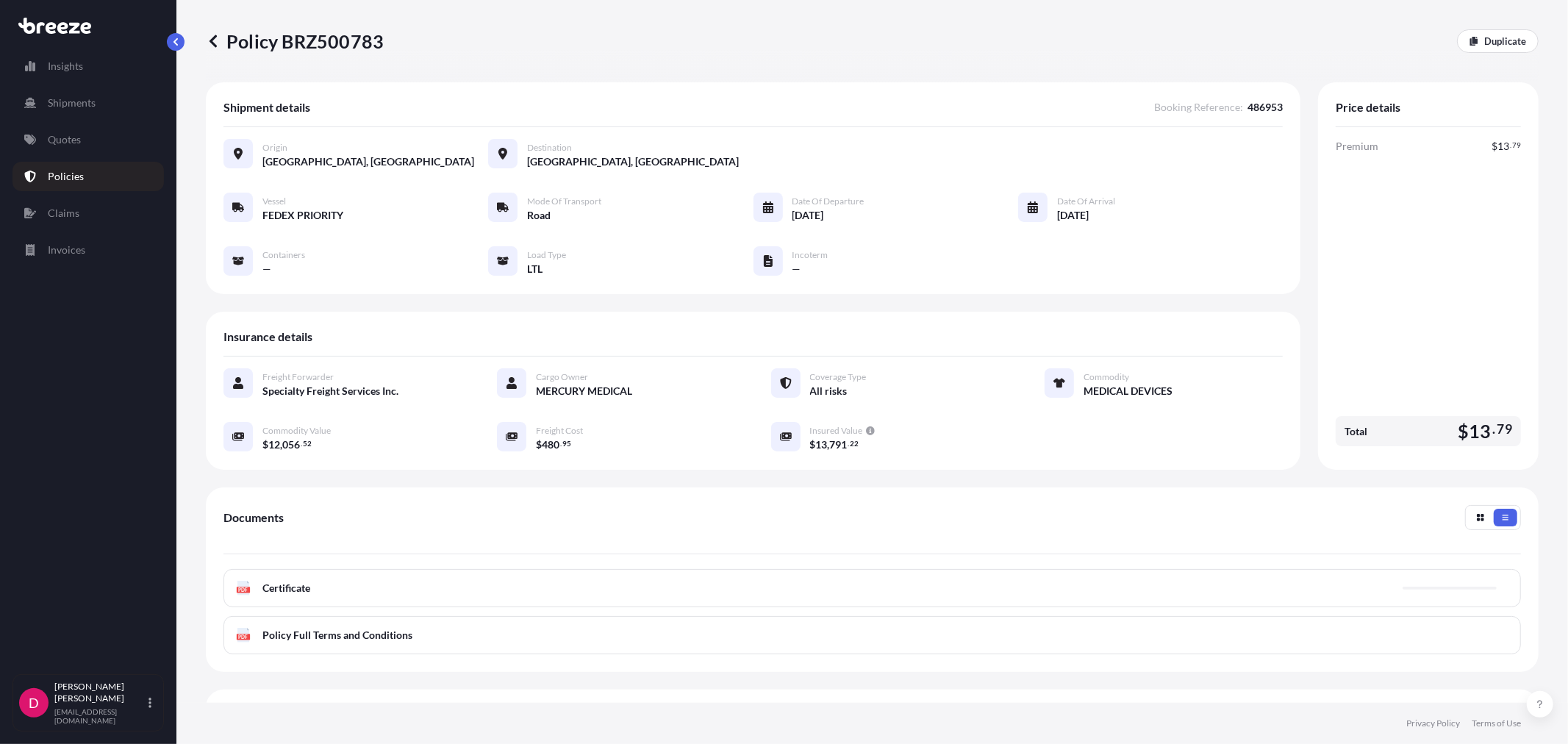
click at [342, 31] on p "Policy BRZ500783" at bounding box center [295, 42] width 178 height 24
copy p "BRZ500783"
click at [1497, 46] on p "Duplicate" at bounding box center [1505, 41] width 42 height 15
select select "Road"
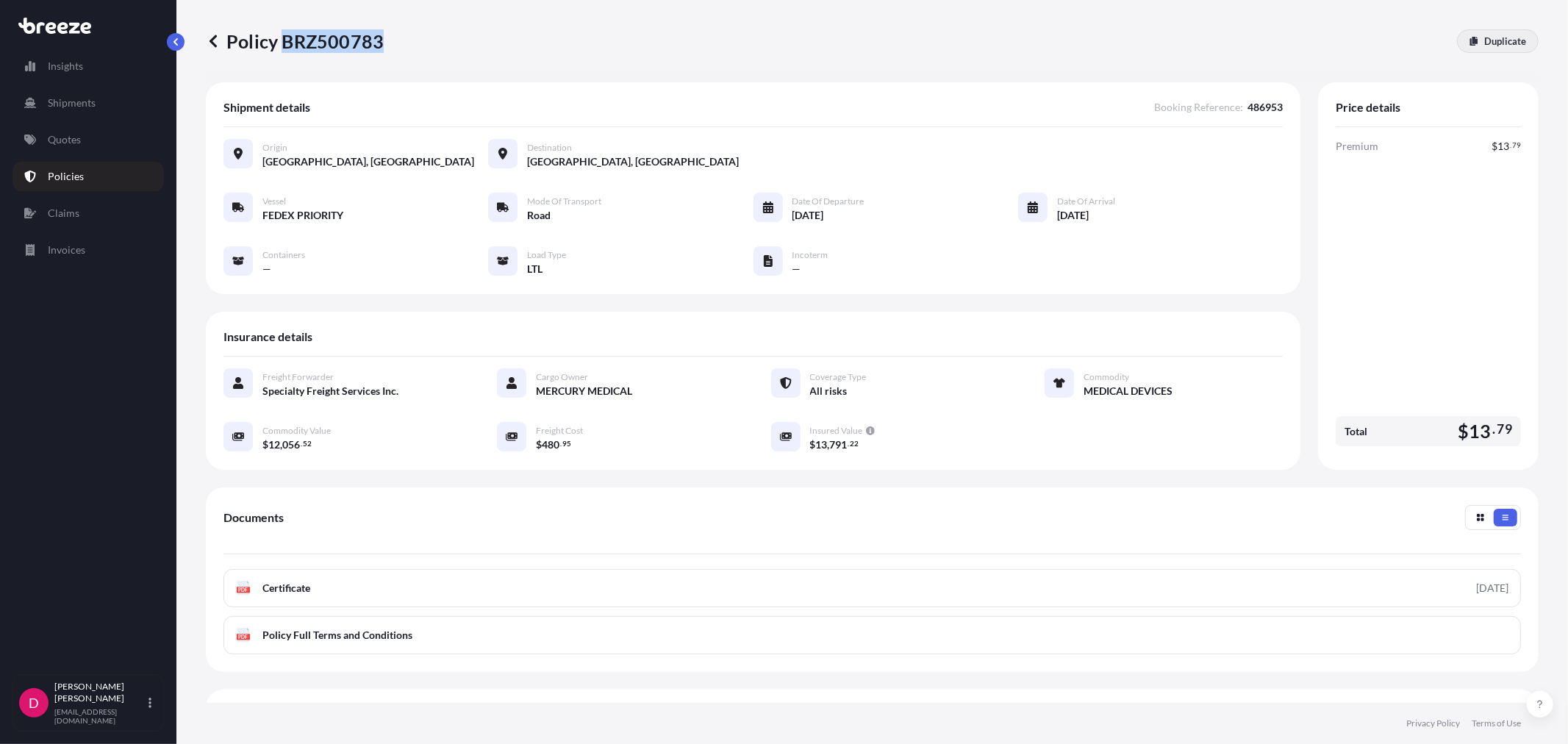
select select "1"
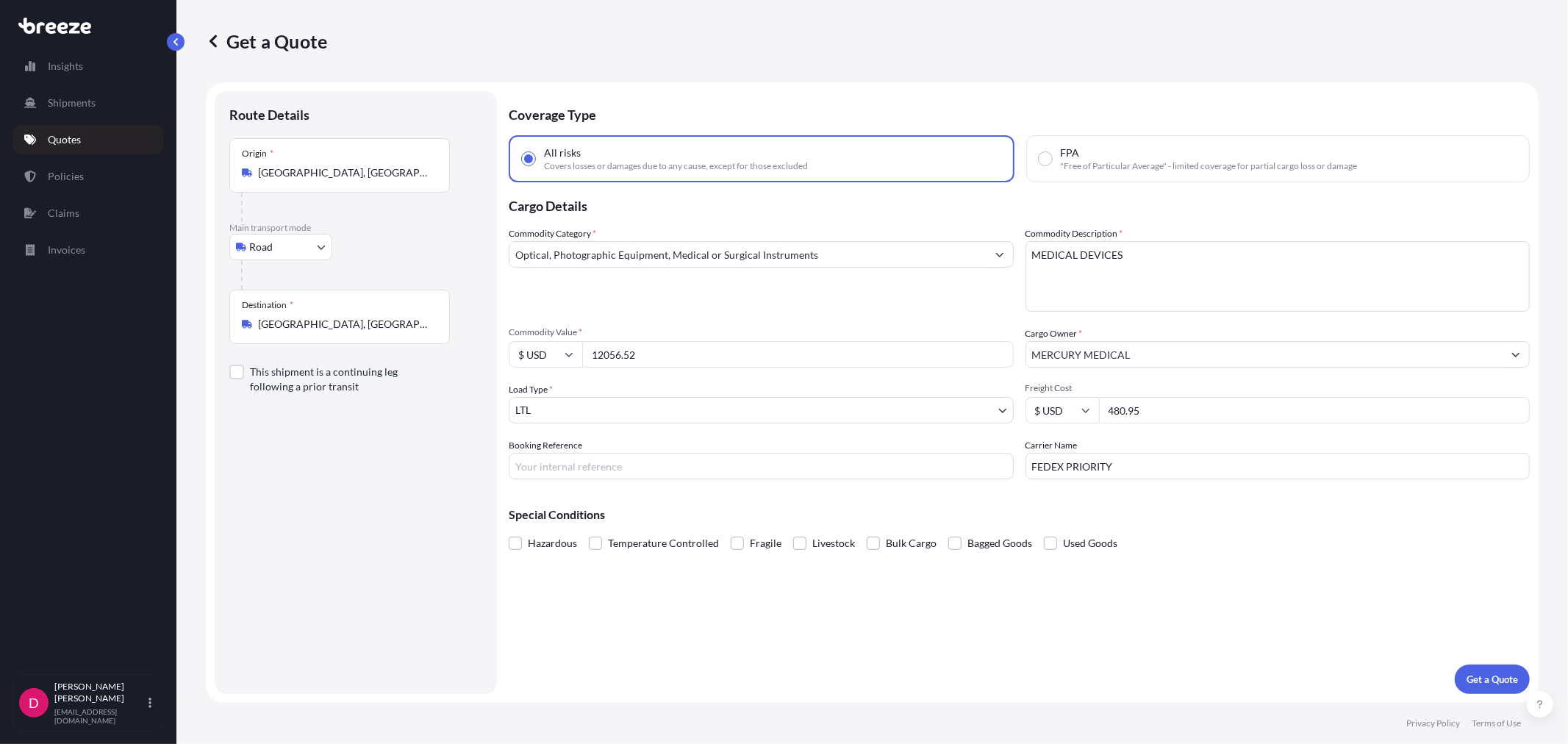
click at [342, 333] on div "Destination * [GEOGRAPHIC_DATA], [GEOGRAPHIC_DATA]" at bounding box center [339, 316] width 220 height 54
click at [342, 332] on input "[GEOGRAPHIC_DATA], [GEOGRAPHIC_DATA]" at bounding box center [345, 324] width 173 height 15
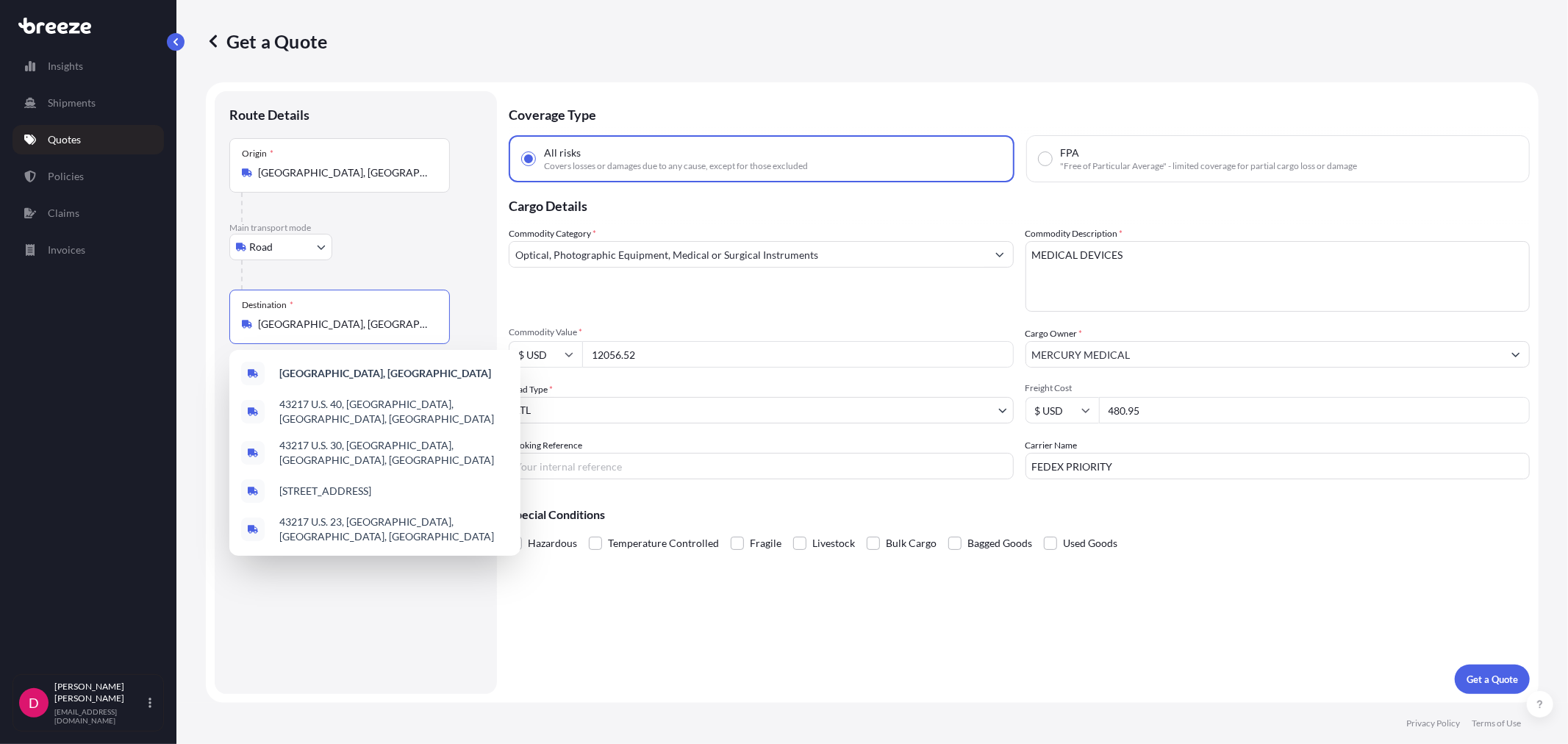
click at [342, 333] on div "Destination * [GEOGRAPHIC_DATA], [GEOGRAPHIC_DATA]" at bounding box center [339, 316] width 220 height 54
click at [342, 332] on input "[GEOGRAPHIC_DATA], [GEOGRAPHIC_DATA]" at bounding box center [345, 324] width 173 height 15
click at [342, 333] on div "Destination * [GEOGRAPHIC_DATA], [GEOGRAPHIC_DATA]" at bounding box center [339, 316] width 220 height 54
click at [342, 332] on input "[GEOGRAPHIC_DATA], [GEOGRAPHIC_DATA]" at bounding box center [345, 324] width 173 height 15
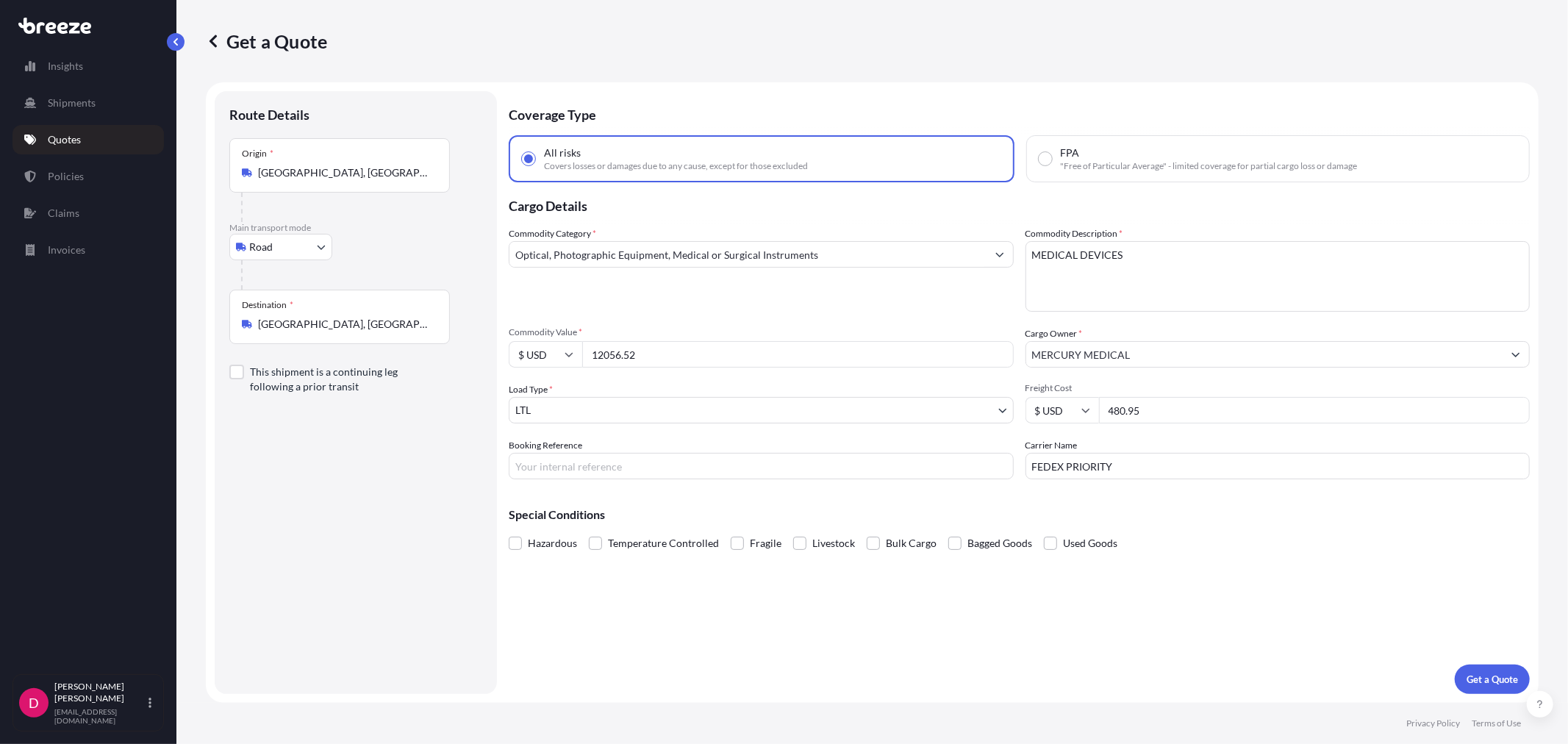
click at [355, 322] on input "[GEOGRAPHIC_DATA], [GEOGRAPHIC_DATA]" at bounding box center [345, 324] width 173 height 15
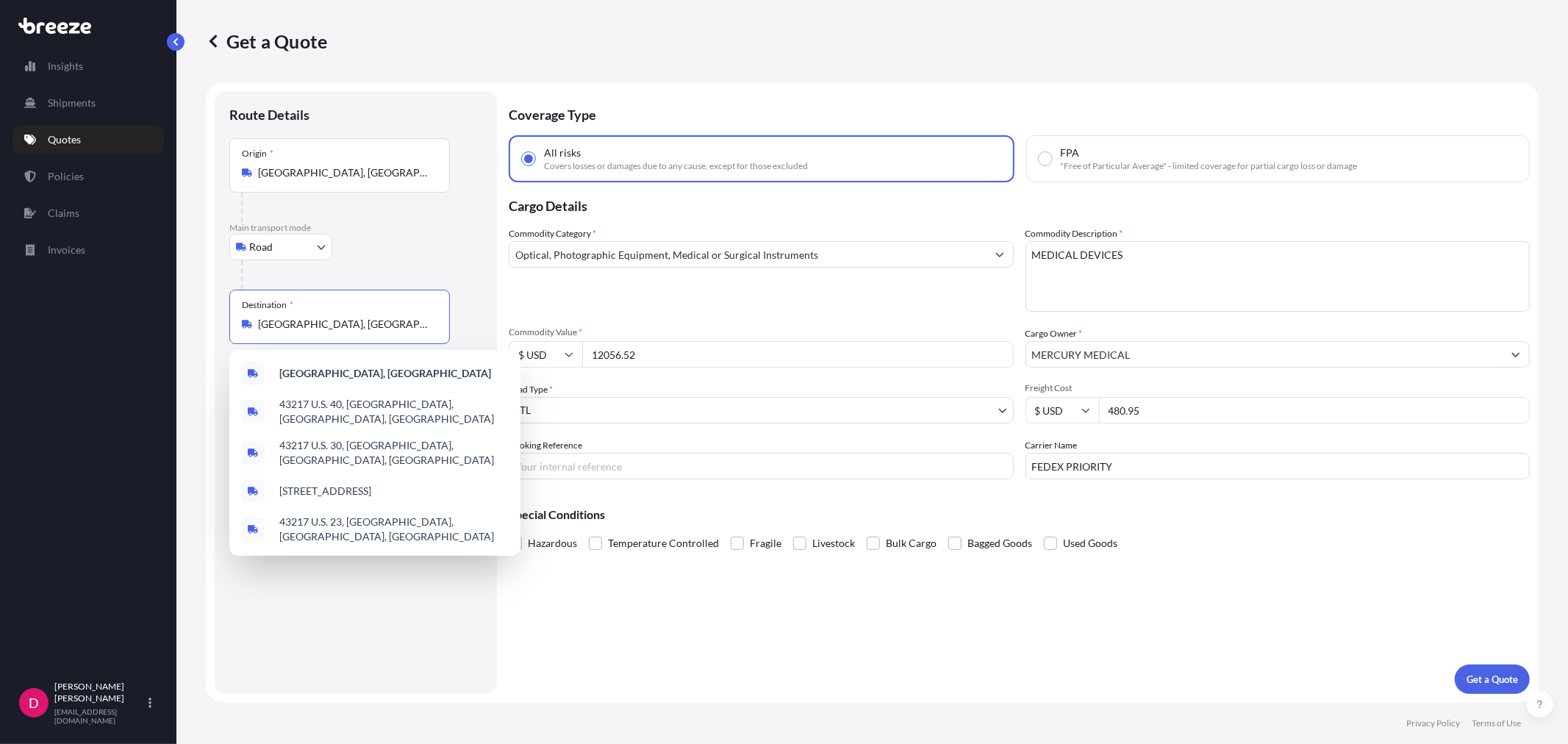
click at [355, 322] on input "[GEOGRAPHIC_DATA], [GEOGRAPHIC_DATA]" at bounding box center [345, 324] width 173 height 15
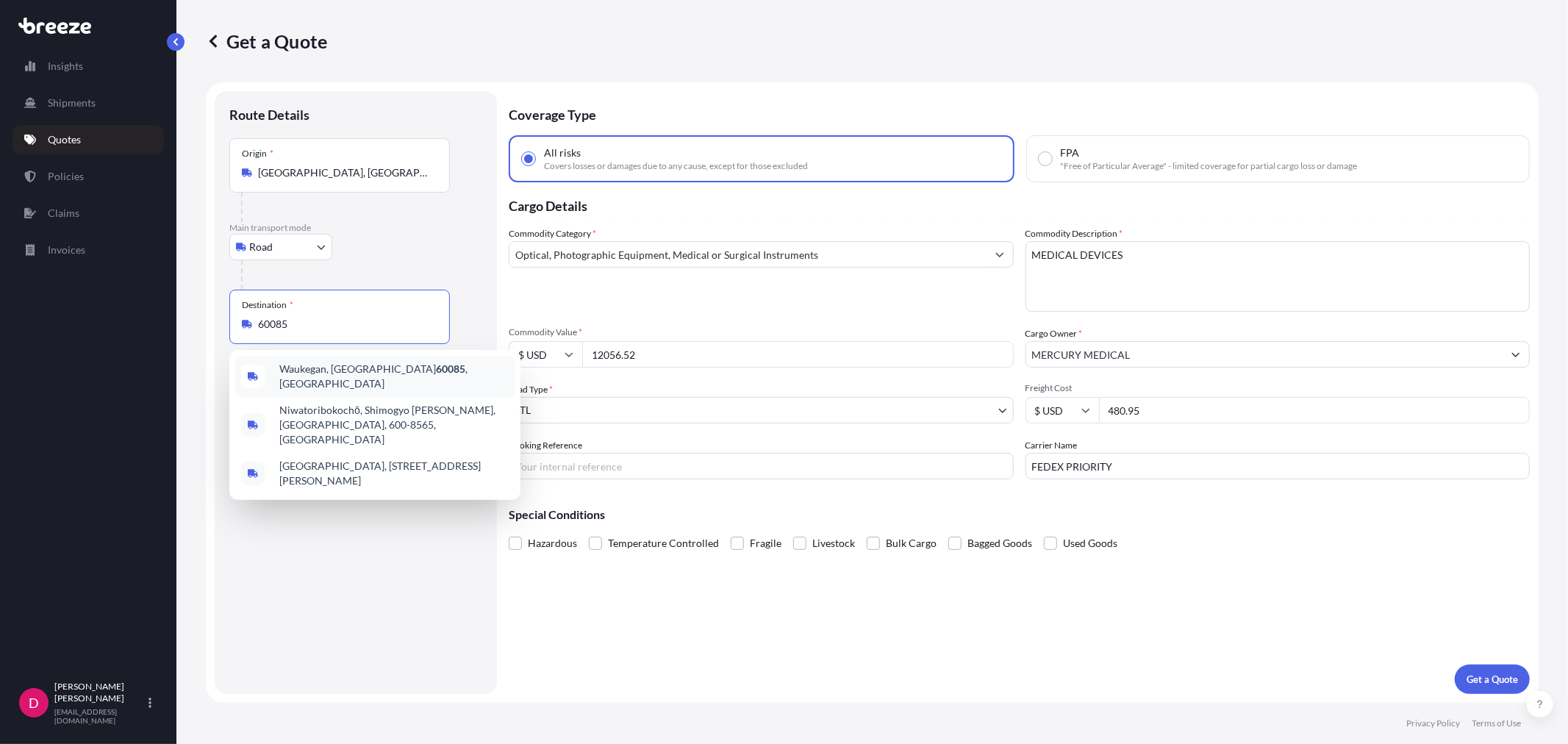
click at [336, 370] on span "Waukegan, IL 60085 , [GEOGRAPHIC_DATA]" at bounding box center [394, 376] width 229 height 30
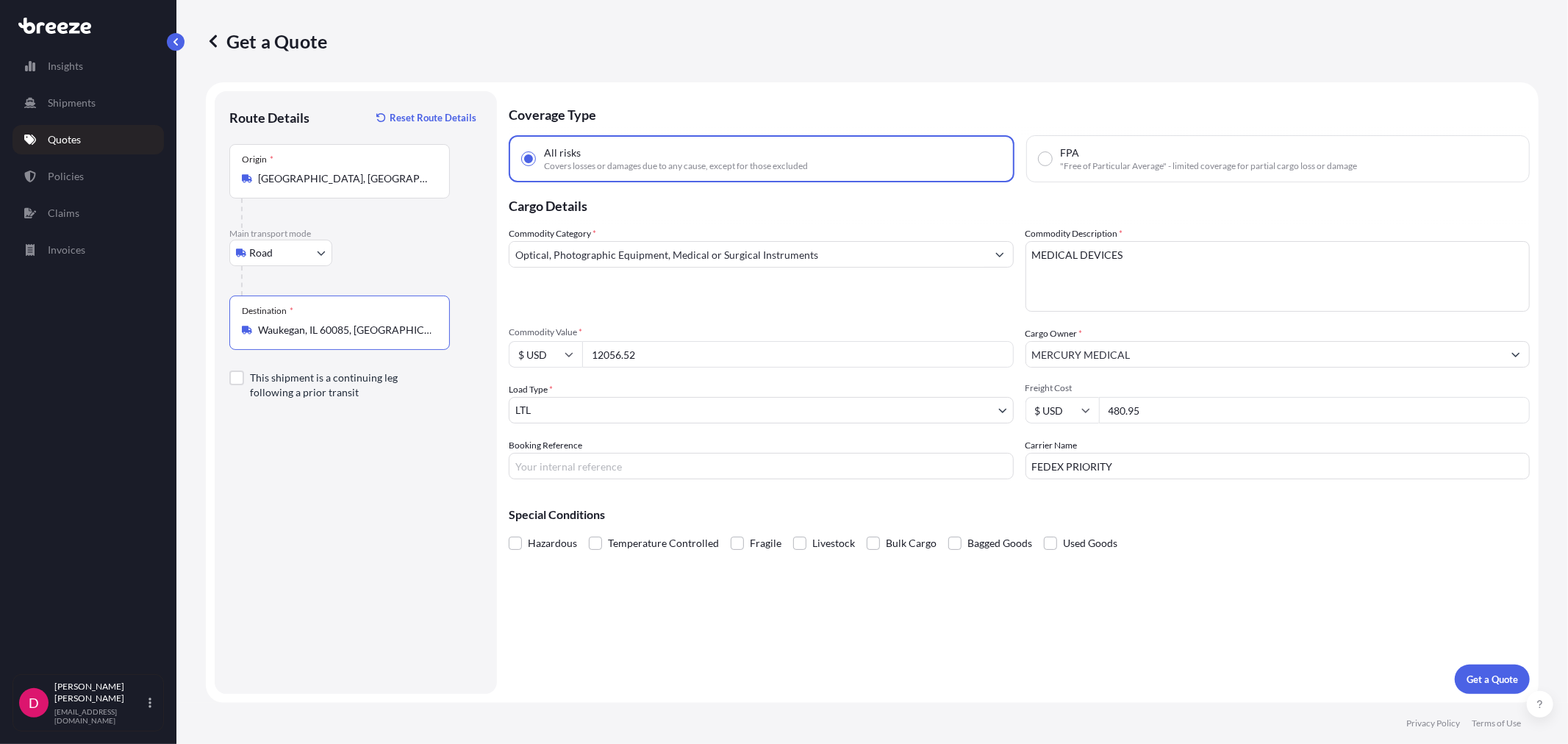
type input "Waukegan, IL 60085, [GEOGRAPHIC_DATA]"
drag, startPoint x: 662, startPoint y: 351, endPoint x: 543, endPoint y: 359, distance: 119.3
click at [543, 359] on div "$ USD 12056.52" at bounding box center [761, 354] width 505 height 27
paste input "8505.0"
type input "8505.02"
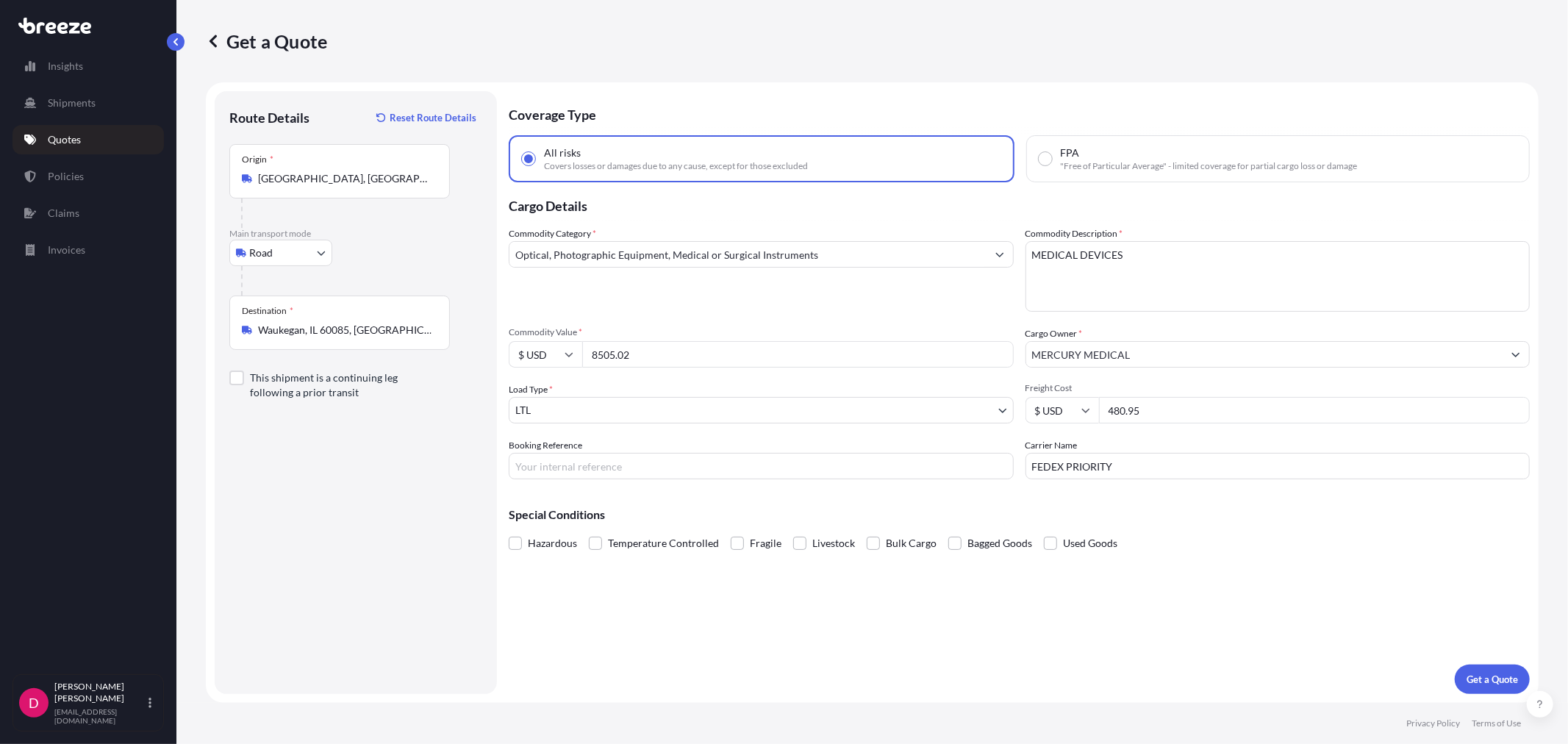
drag, startPoint x: 1156, startPoint y: 415, endPoint x: 1104, endPoint y: 410, distance: 52.2
click at [1104, 410] on input "480.95" at bounding box center [1315, 410] width 432 height 27
type input "495.79"
drag, startPoint x: 1104, startPoint y: 458, endPoint x: 935, endPoint y: 468, distance: 169.3
click at [935, 468] on div "Commodity Category * Optical, Photographic Equipment, Medical or Surgical Instr…" at bounding box center [1020, 353] width 1021 height 253
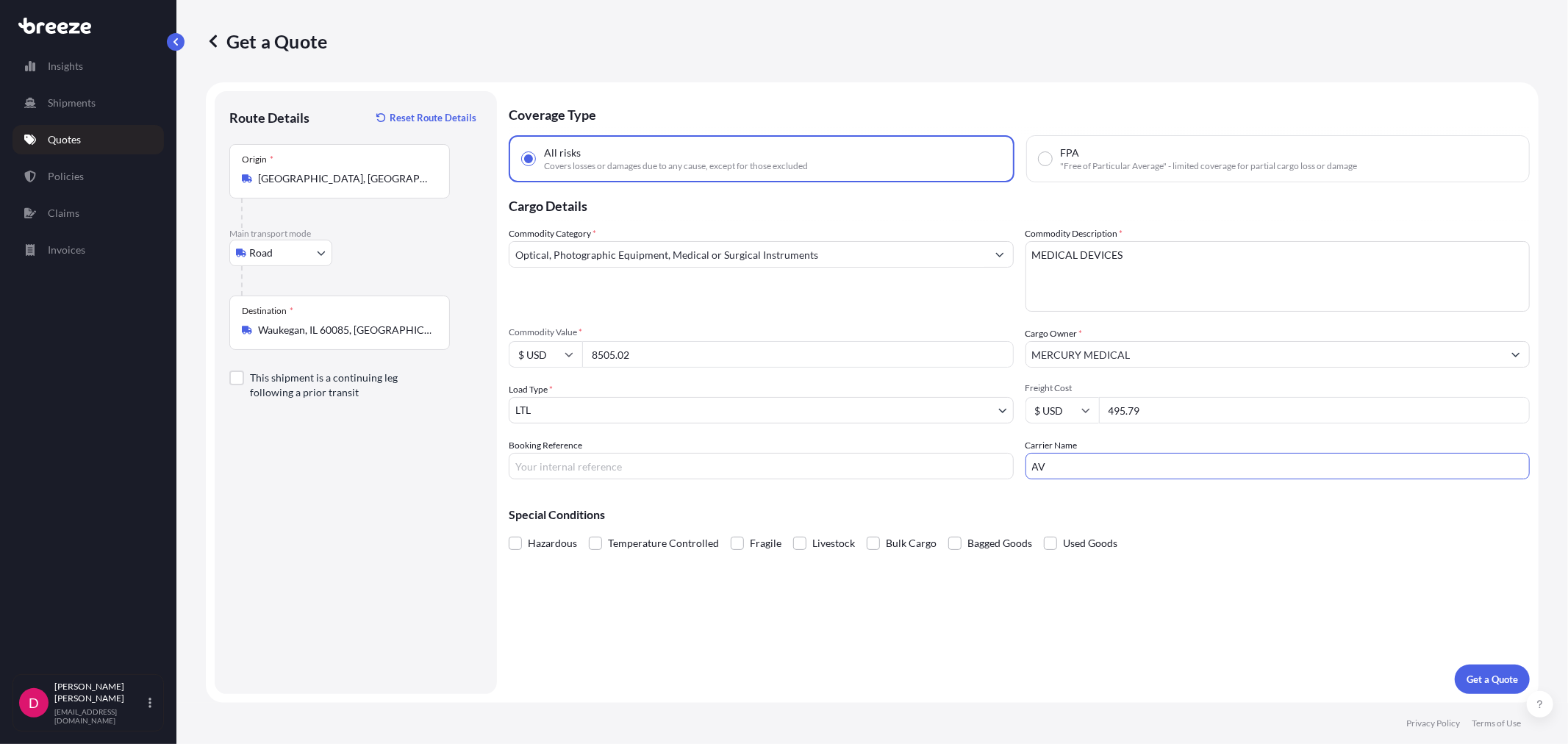
type input "[PERSON_NAME]"
click at [666, 466] on input "Booking Reference" at bounding box center [761, 466] width 505 height 27
type input "486974"
click at [1508, 676] on p "Get a Quote" at bounding box center [1492, 679] width 51 height 15
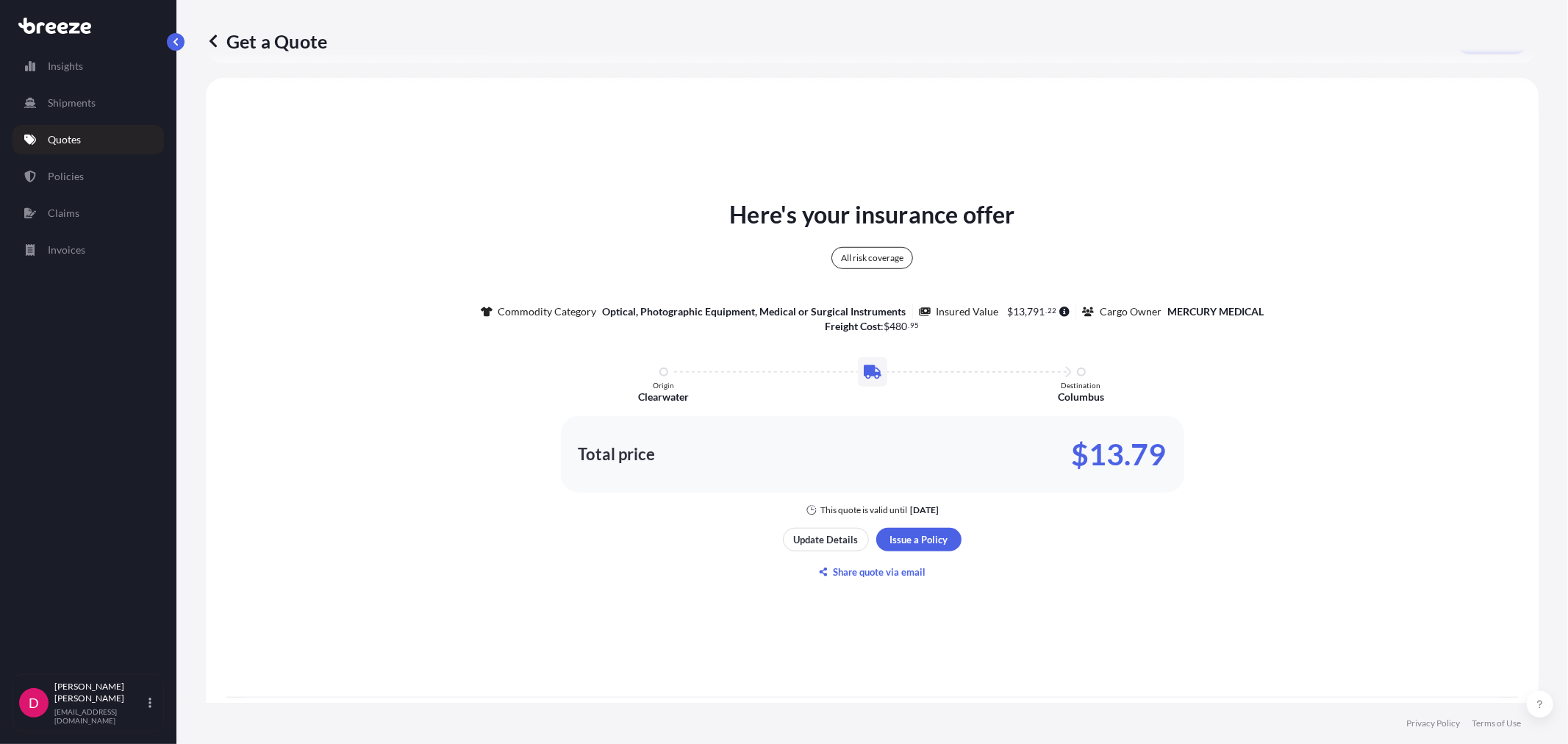
scroll to position [725, 0]
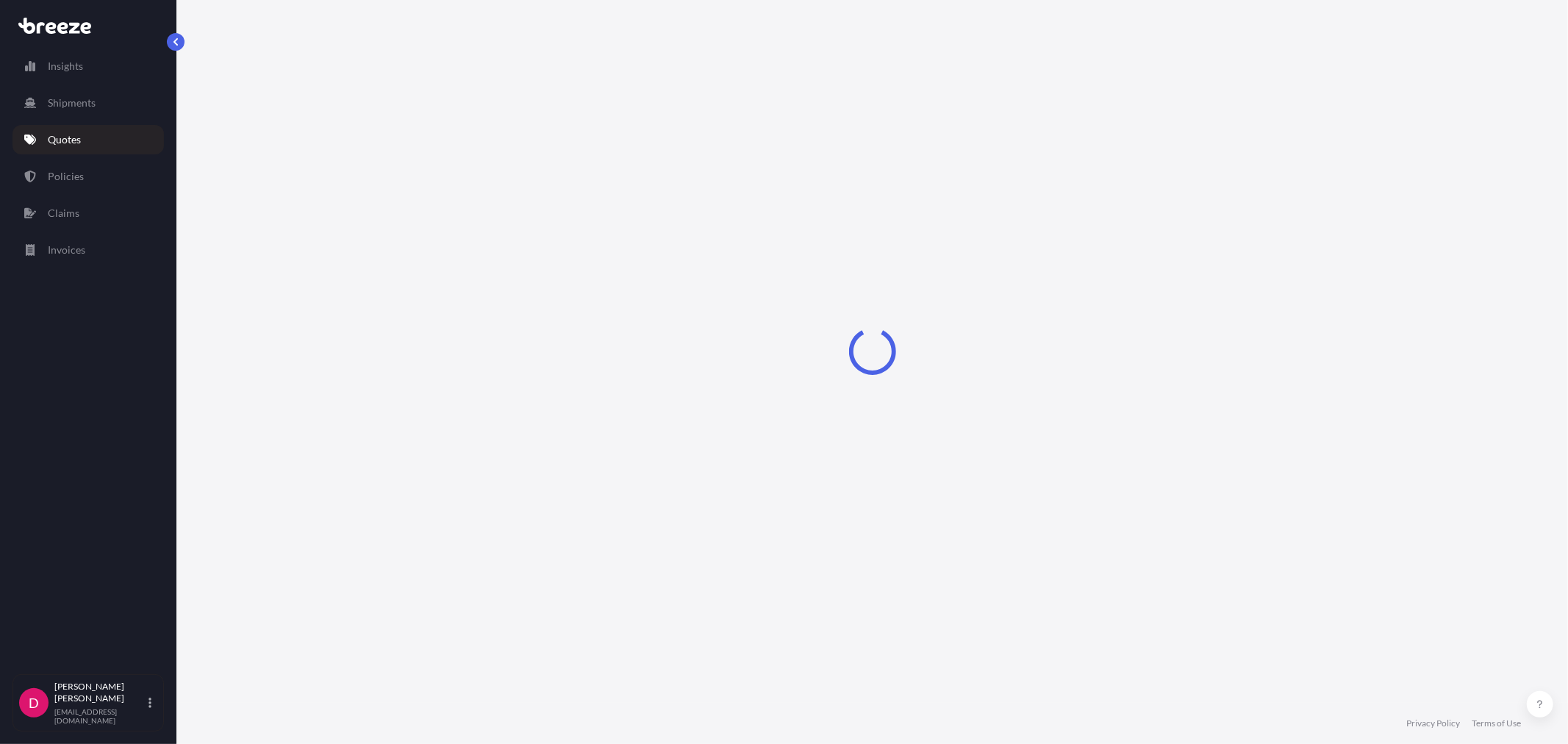
select select "Road"
select select "1"
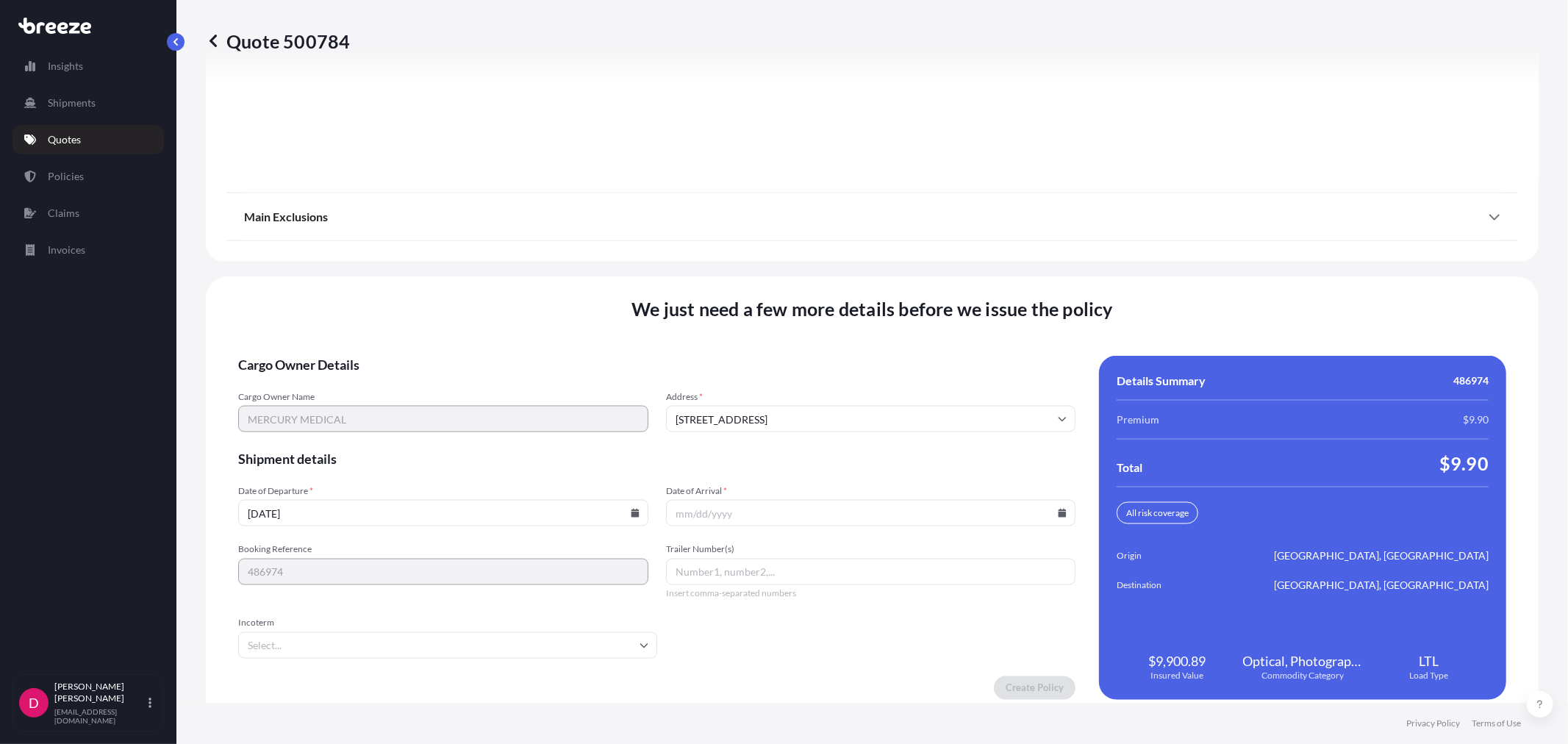
scroll to position [1819, 0]
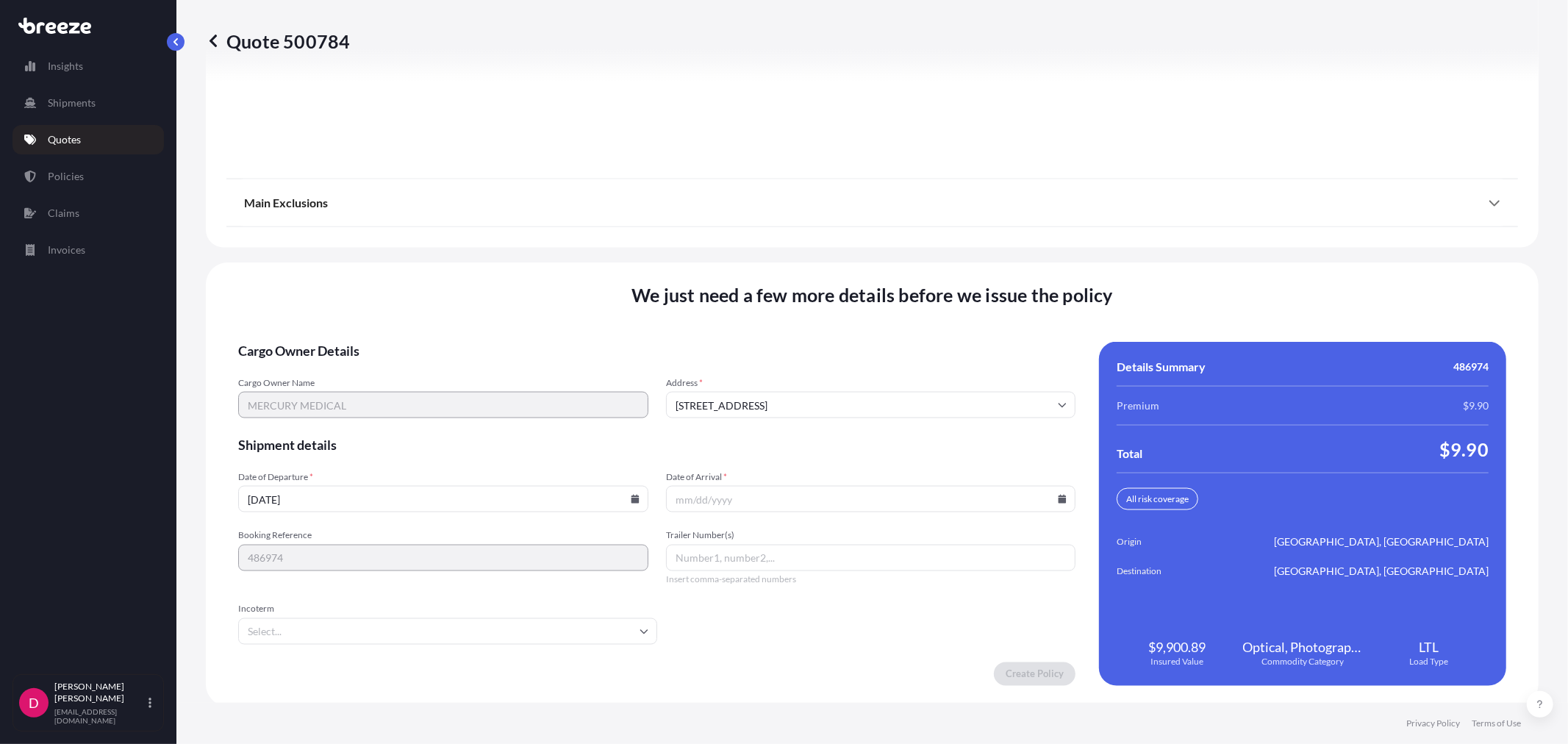
click at [633, 495] on icon at bounding box center [636, 499] width 9 height 9
click at [344, 342] on button "6" at bounding box center [339, 337] width 24 height 24
type input "[DATE]"
click at [1059, 495] on icon at bounding box center [1063, 499] width 8 height 9
click at [874, 362] on button "16" at bounding box center [865, 365] width 24 height 24
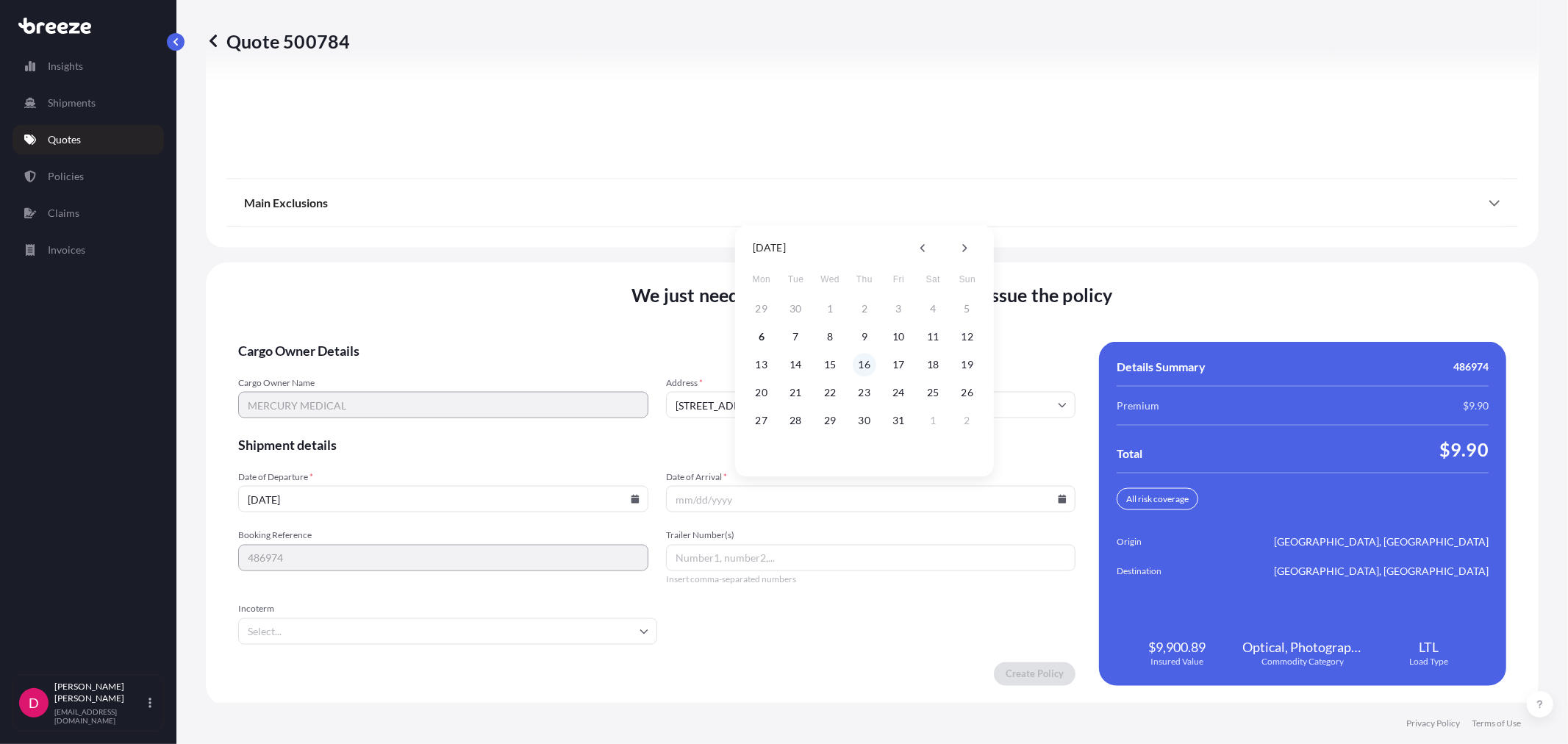
type input "[DATE]"
click at [1023, 656] on form "Cargo Owner Details Cargo Owner Name MERCURY MEDICAL Address * [STREET_ADDRESS]…" at bounding box center [656, 513] width 837 height 344
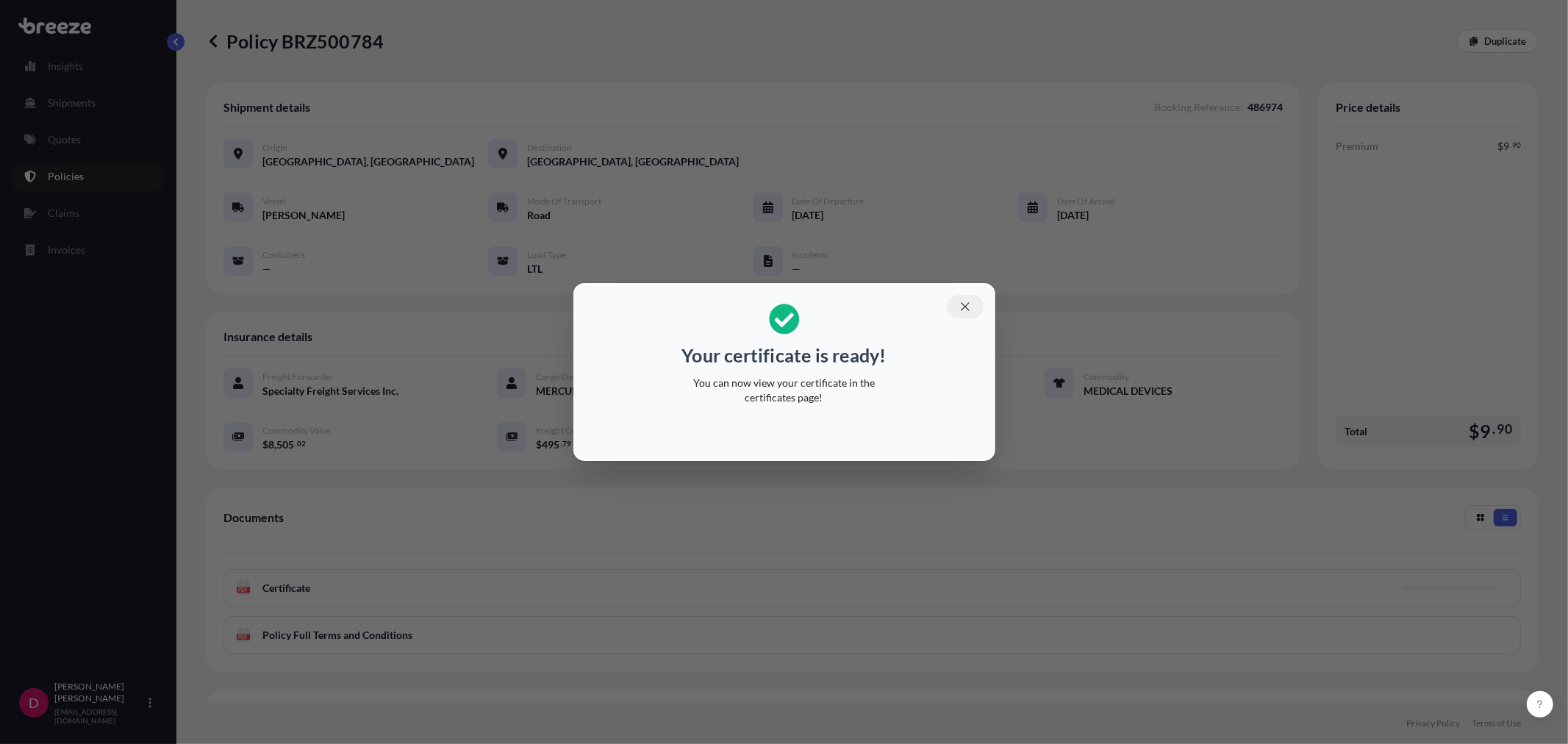
click at [964, 305] on icon "button" at bounding box center [965, 307] width 13 height 13
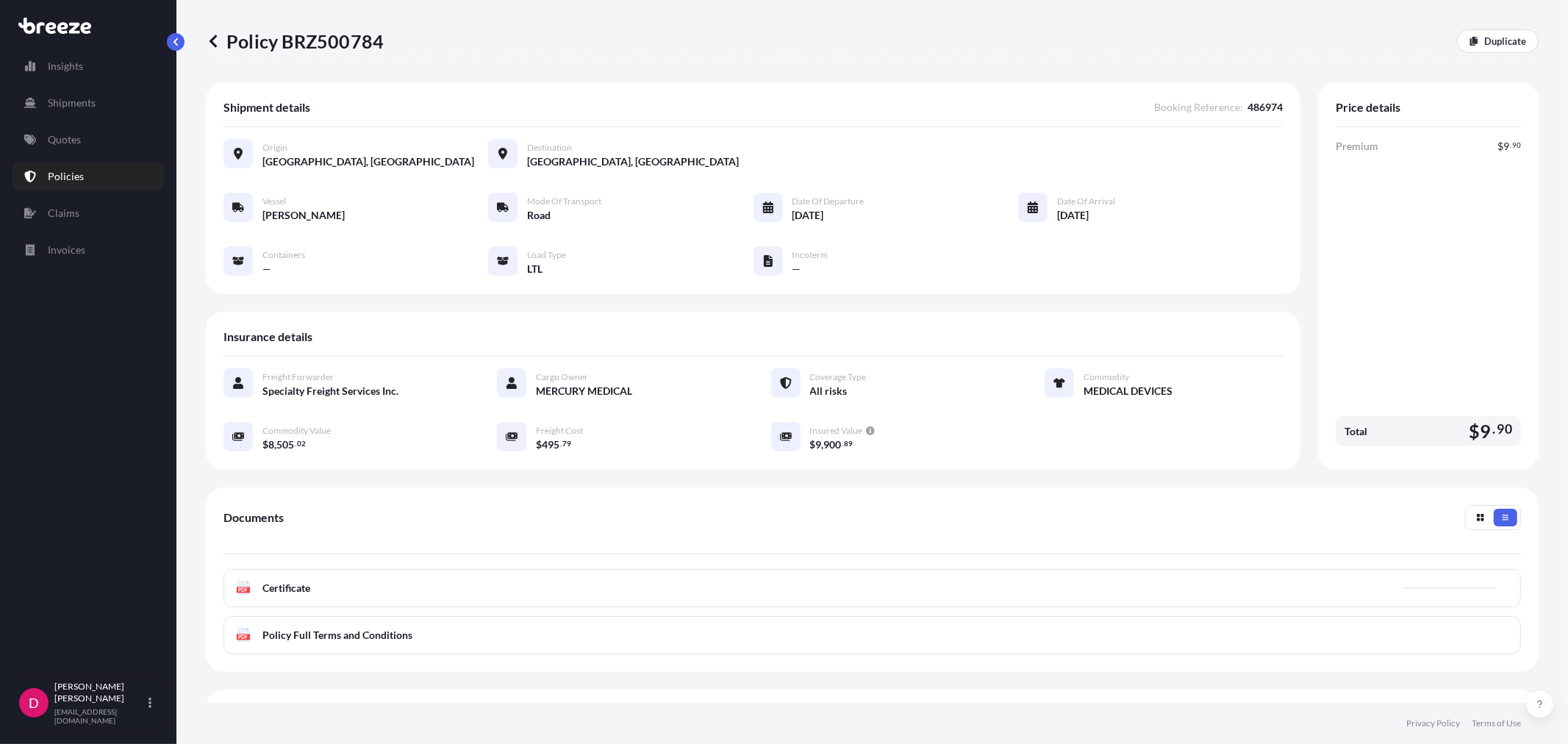
click at [339, 35] on p "Policy BRZ500784" at bounding box center [295, 42] width 178 height 24
copy p "BRZ500784"
